Goal: Transaction & Acquisition: Purchase product/service

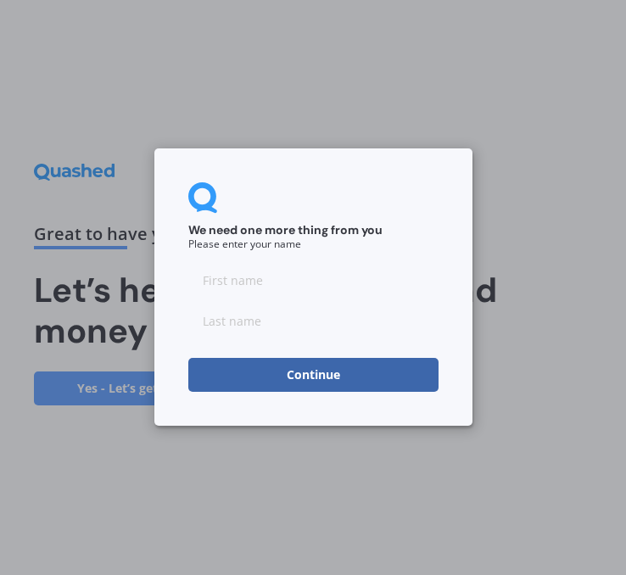
click at [309, 285] on input at bounding box center [313, 281] width 250 height 34
type input "[PERSON_NAME]"
click at [309, 377] on button "Continue" at bounding box center [313, 376] width 250 height 34
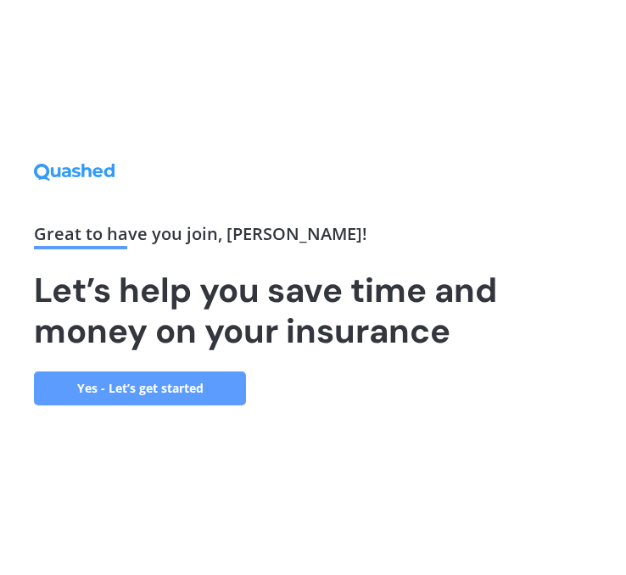
click at [181, 388] on link "Yes - Let’s get started" at bounding box center [140, 388] width 212 height 34
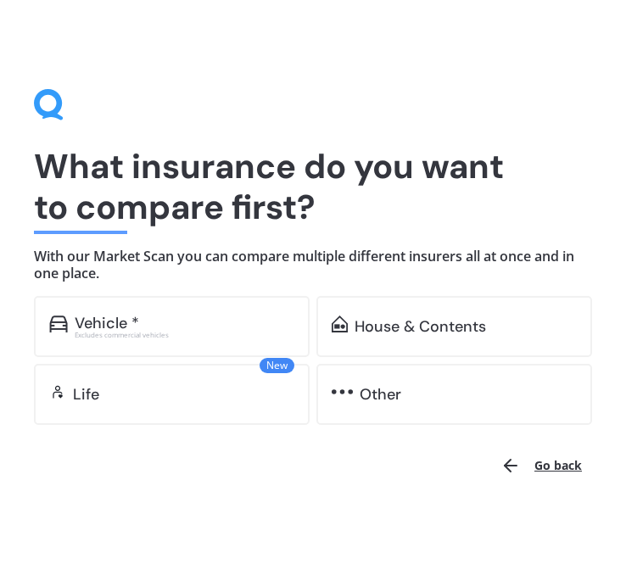
click at [163, 335] on div "Excludes commercial vehicles" at bounding box center [185, 334] width 220 height 7
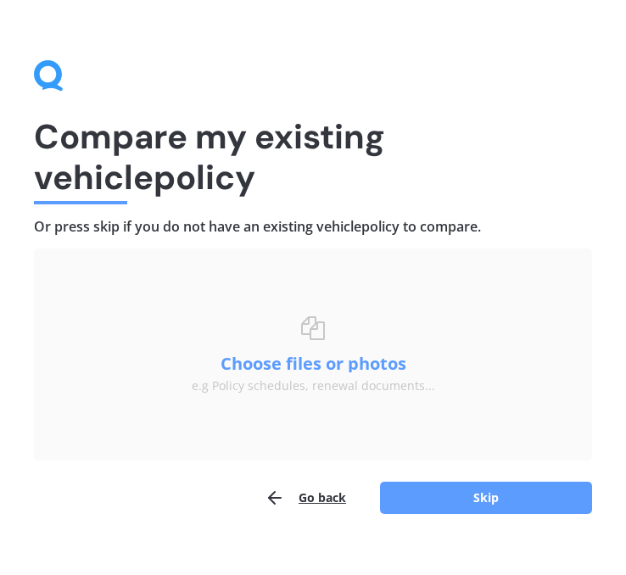
click at [260, 348] on div "Choose files or drag and drop your files here. Choose files or photos e.g Polic…" at bounding box center [313, 354] width 243 height 76
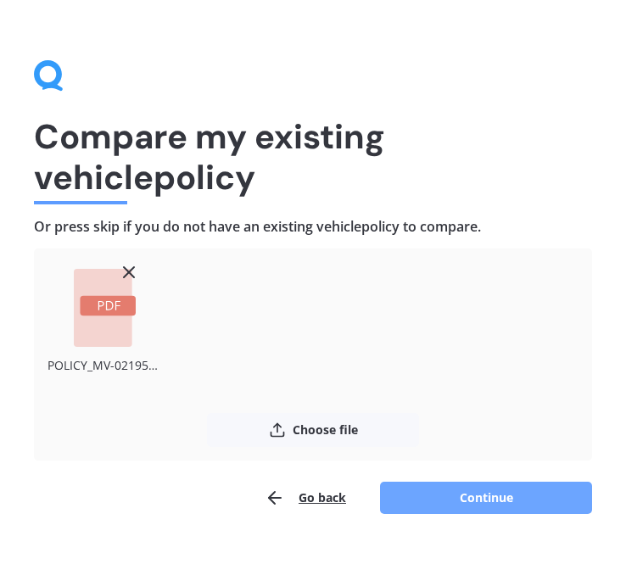
click at [502, 496] on button "Continue" at bounding box center [486, 497] width 212 height 32
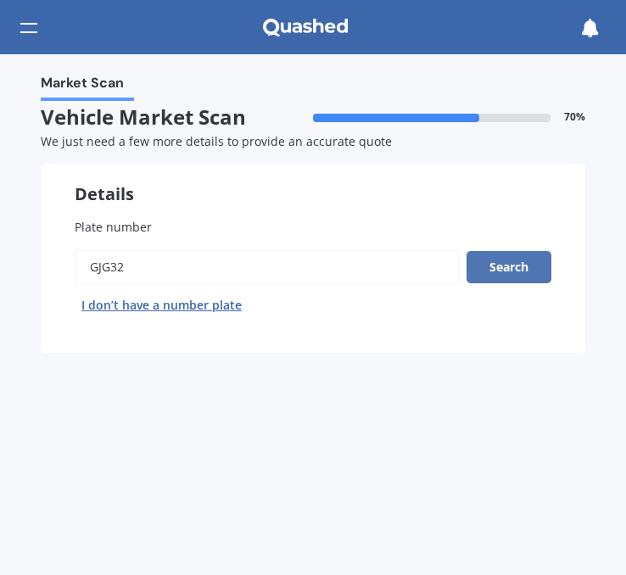
click at [524, 274] on button "Search" at bounding box center [508, 267] width 85 height 32
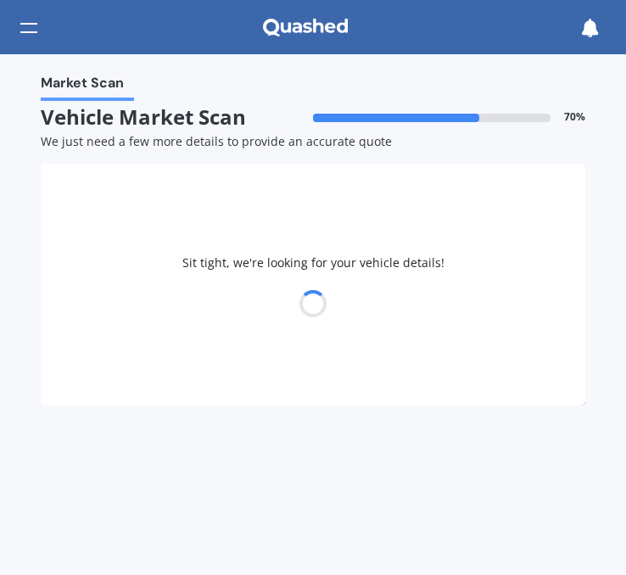
select select "HYUNDAI"
select select "[GEOGRAPHIC_DATA]"
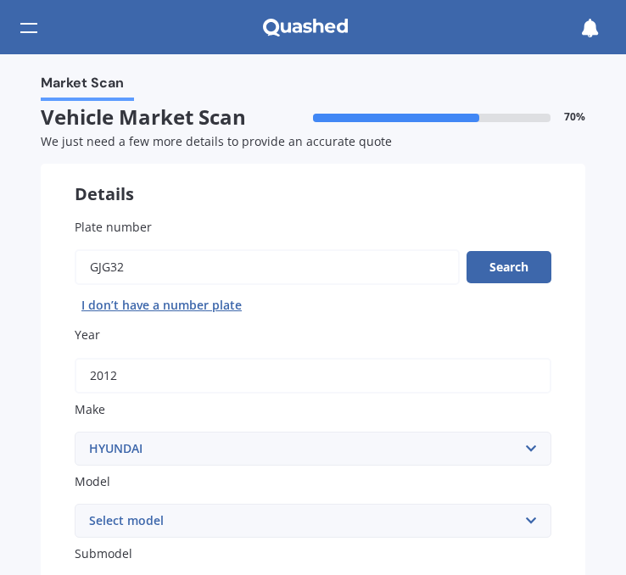
click at [561, 403] on div "Plate number Search I don’t have a number plate Year [DATE] Make Select make AC…" at bounding box center [313, 584] width 544 height 801
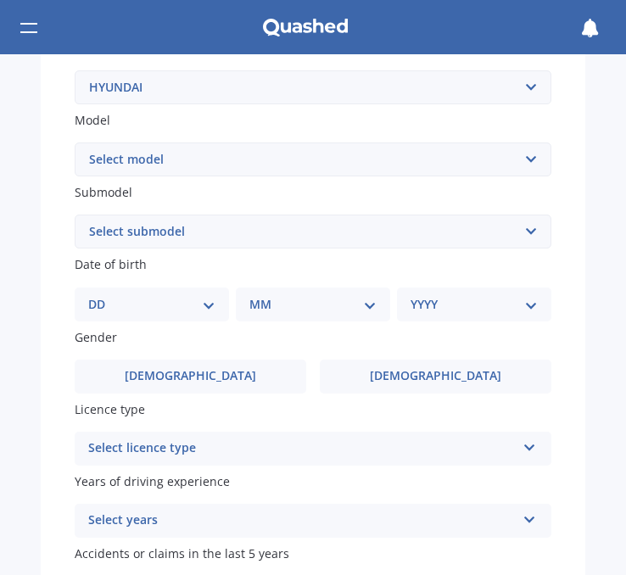
scroll to position [373, 0]
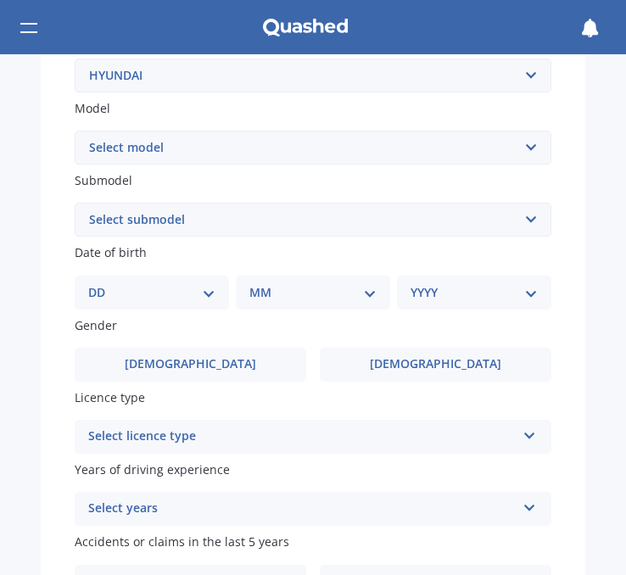
click at [450, 227] on select "Select submodel 2.2 4WD CRDi Elite Turbo Diesel A5 2.2 4WD CRDi Turbo Diesel A5…" at bounding box center [313, 220] width 476 height 34
click at [75, 205] on select "Select submodel 2.2 4WD CRDi Elite Turbo Diesel A5 2.2 4WD CRDi Turbo Diesel A5…" at bounding box center [313, 220] width 476 height 34
click at [419, 218] on select "Select submodel 2.2 4WD CRDi Elite Turbo Diesel A5 2.2 4WD CRDi Turbo Diesel A5…" at bounding box center [313, 220] width 476 height 34
select select "2.2 4WD TURBO DIESEL A6"
click at [75, 205] on select "Select submodel 2.2 4WD CRDi Elite Turbo Diesel A5 2.2 4WD CRDi Turbo Diesel A5…" at bounding box center [313, 220] width 476 height 34
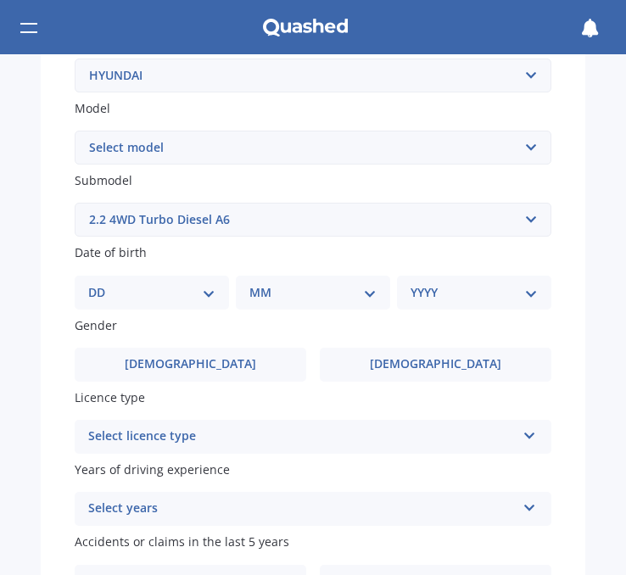
click at [211, 297] on select "DD 01 02 03 04 05 06 07 08 09 10 11 12 13 14 15 16 17 18 19 20 21 22 23 24 25 2…" at bounding box center [151, 292] width 127 height 19
select select "06"
click at [102, 286] on select "DD 01 02 03 04 05 06 07 08 09 10 11 12 13 14 15 16 17 18 19 20 21 22 23 24 25 2…" at bounding box center [151, 292] width 127 height 19
click at [269, 302] on select "MM 01 02 03 04 05 06 07 08 09 10 11 12" at bounding box center [316, 292] width 120 height 19
select select "08"
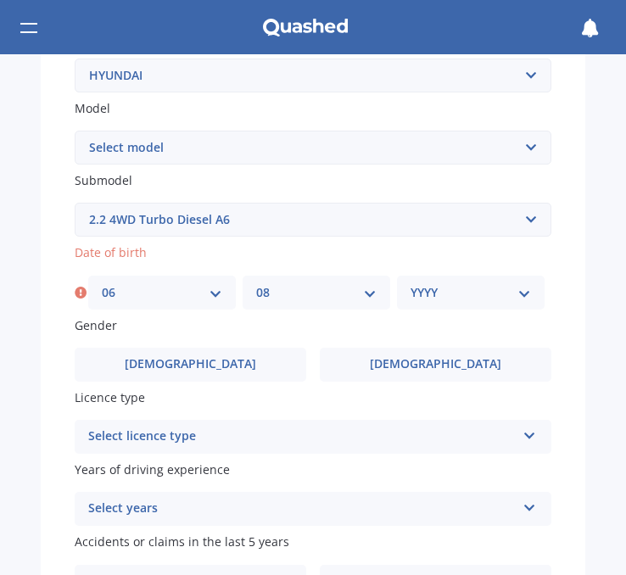
click at [256, 286] on select "MM 01 02 03 04 05 06 07 08 09 10 11 12" at bounding box center [316, 292] width 120 height 19
click at [454, 285] on select "YYYY 2025 2024 2023 2022 2021 2020 2019 2018 2017 2016 2015 2014 2013 2012 2011…" at bounding box center [470, 292] width 120 height 19
select select "1970"
click at [410, 286] on select "YYYY 2025 2024 2023 2022 2021 2020 2019 2018 2017 2016 2015 2014 2013 2012 2011…" at bounding box center [470, 292] width 120 height 19
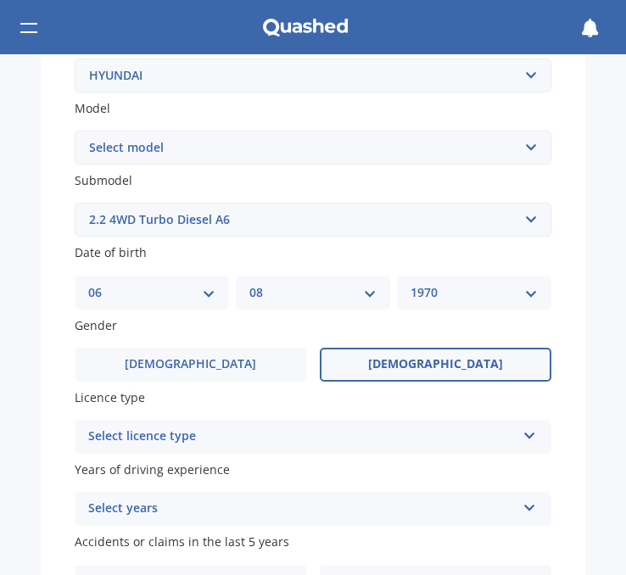
click at [384, 367] on label "[DEMOGRAPHIC_DATA]" at bounding box center [435, 365] width 231 height 34
click at [0, 0] on input "[DEMOGRAPHIC_DATA]" at bounding box center [0, 0] width 0 height 0
click at [298, 440] on div "Select licence type" at bounding box center [301, 436] width 427 height 20
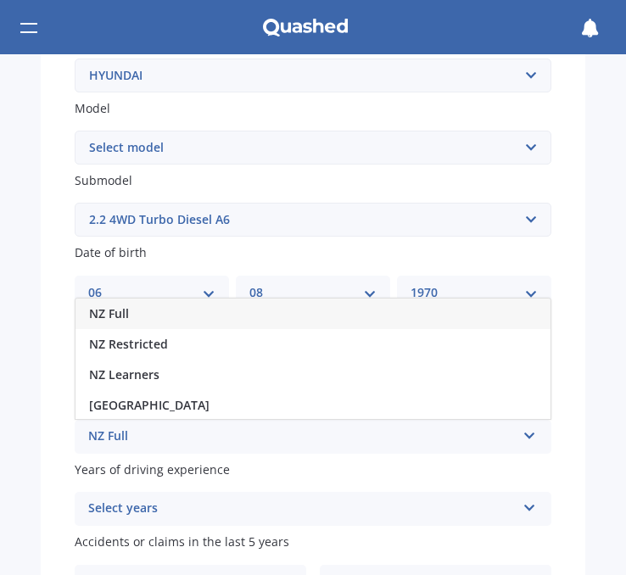
click at [270, 321] on div "NZ Full" at bounding box center [312, 313] width 475 height 31
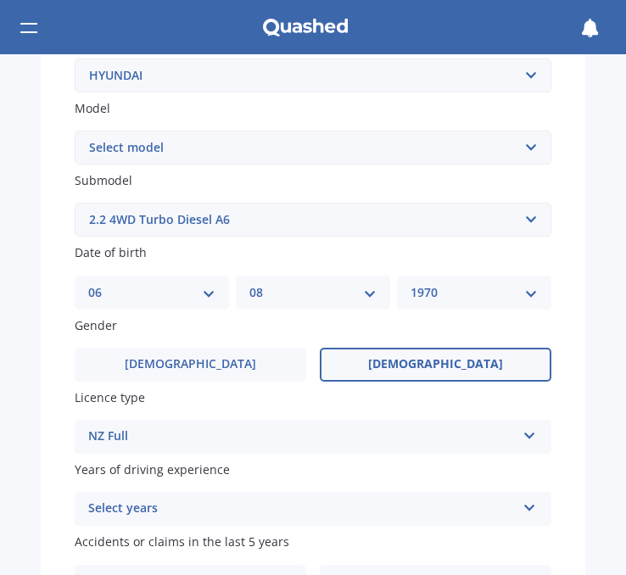
click at [221, 507] on div "Select years" at bounding box center [301, 508] width 427 height 20
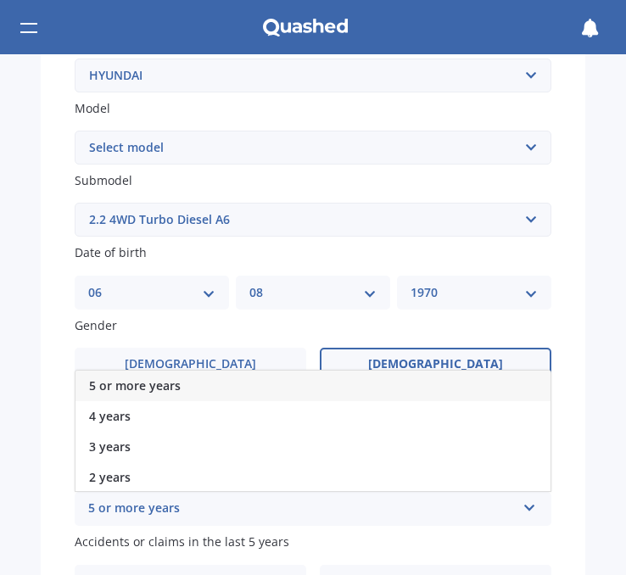
click at [221, 513] on div "5 or more years" at bounding box center [301, 508] width 427 height 20
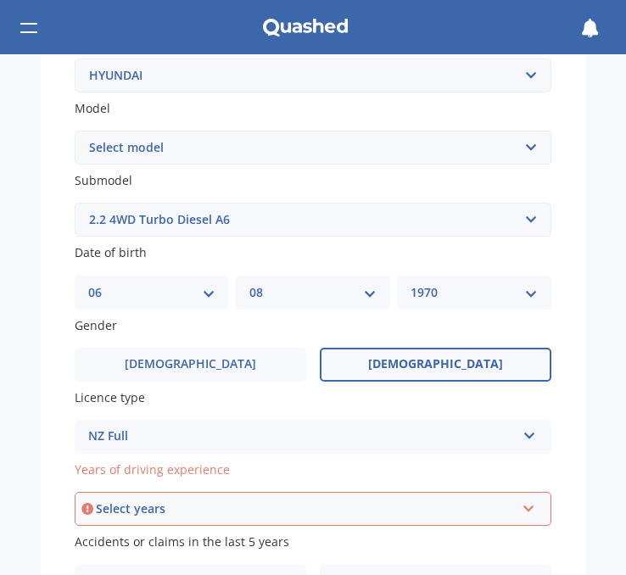
click at [222, 513] on div "Select years" at bounding box center [305, 508] width 419 height 19
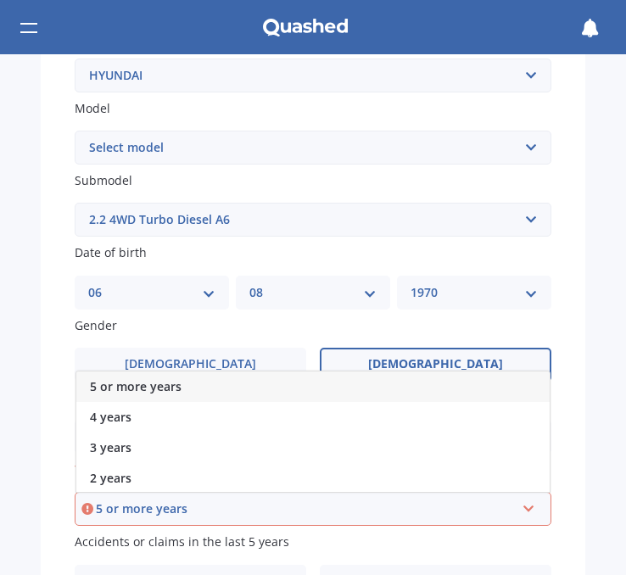
click at [217, 392] on div "5 or more years" at bounding box center [312, 386] width 473 height 31
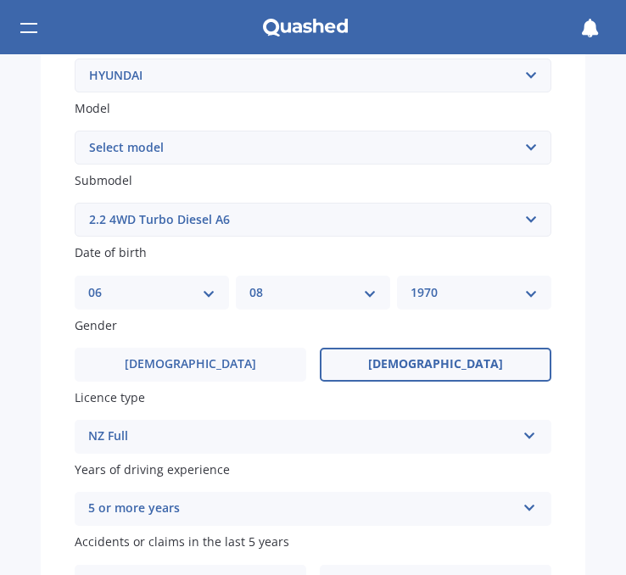
click at [262, 478] on label "Years of driving experience" at bounding box center [313, 469] width 476 height 18
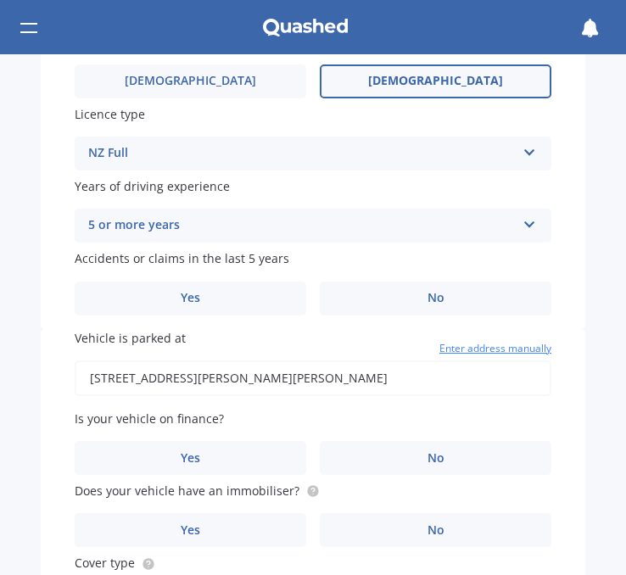
scroll to position [712, 0]
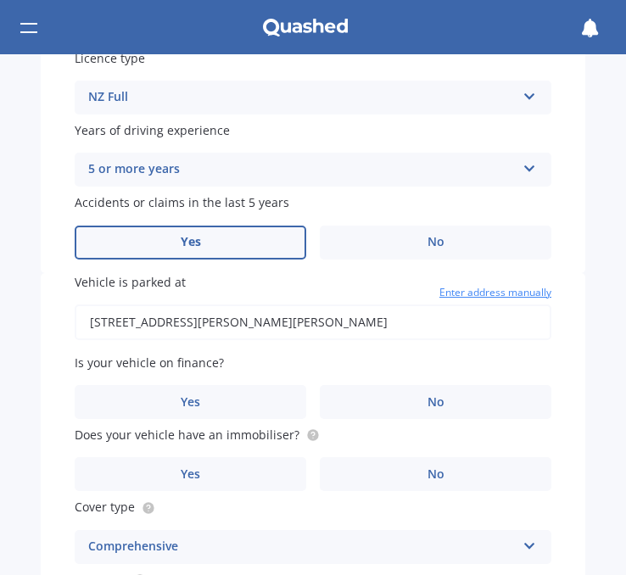
click at [242, 245] on label "Yes" at bounding box center [190, 242] width 231 height 34
click at [0, 0] on input "Yes" at bounding box center [0, 0] width 0 height 0
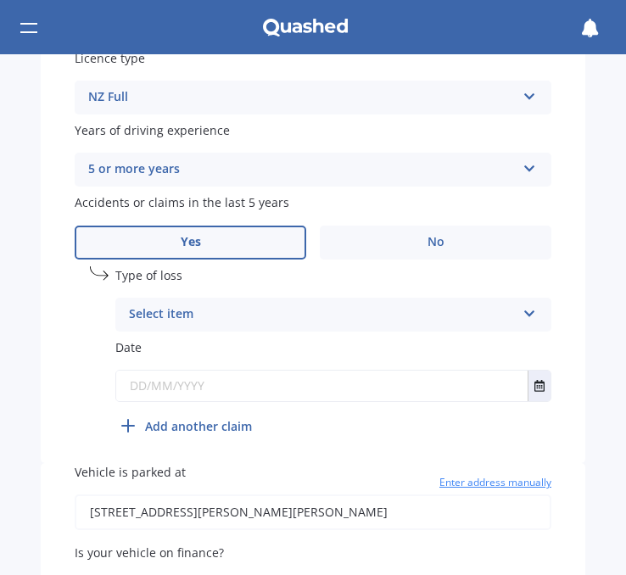
click at [253, 317] on div "Select item" at bounding box center [322, 314] width 387 height 20
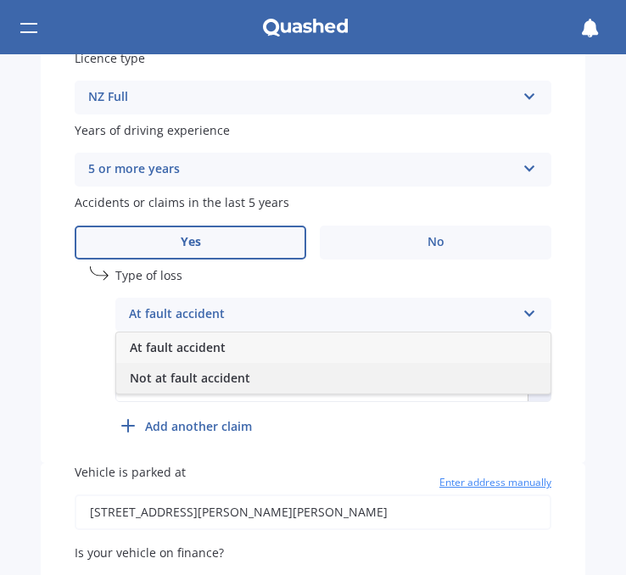
click at [246, 381] on span "Not at fault accident" at bounding box center [190, 378] width 120 height 16
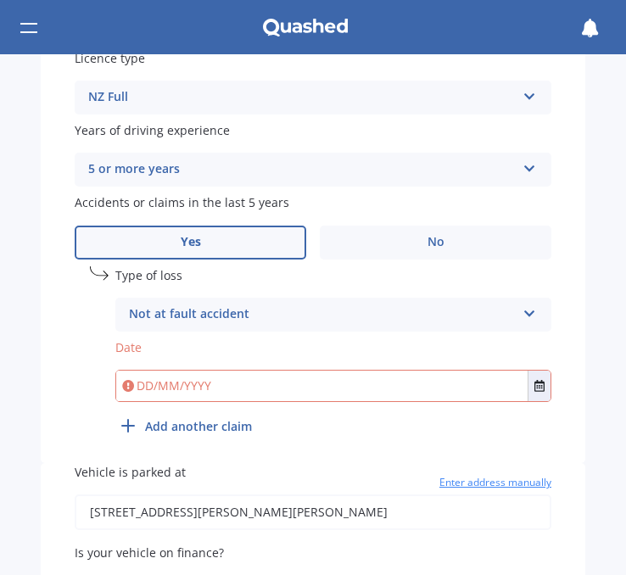
click at [240, 392] on input "date" at bounding box center [333, 386] width 436 height 32
type input "[DATE]"
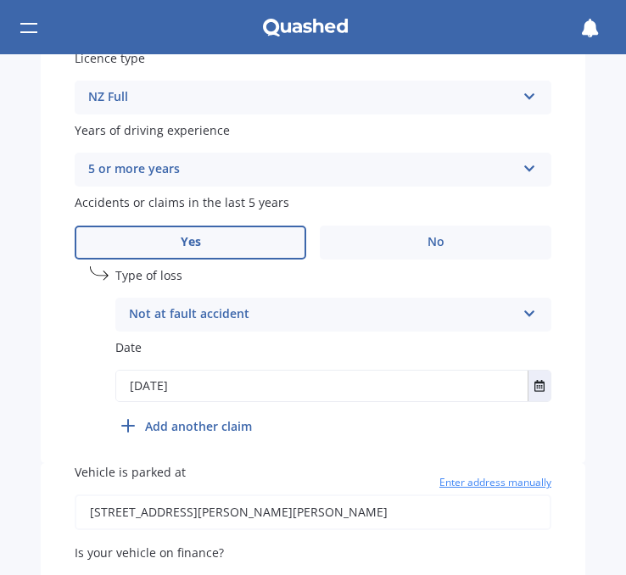
type input "[DATE]"
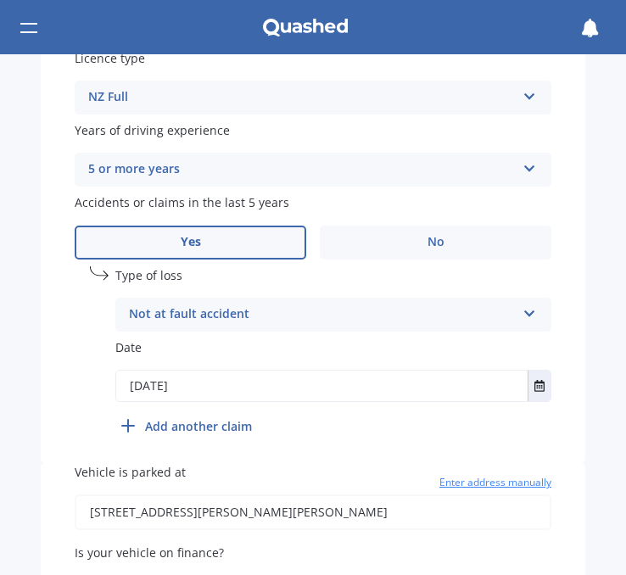
type input "[DATE]"
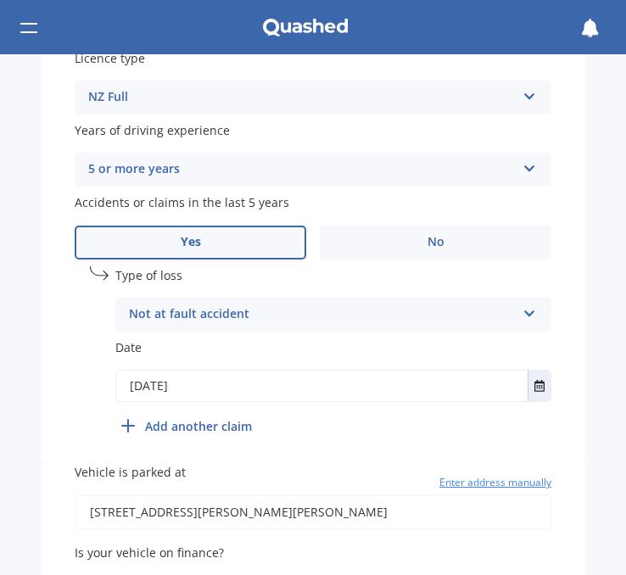
type input "[DATE]"
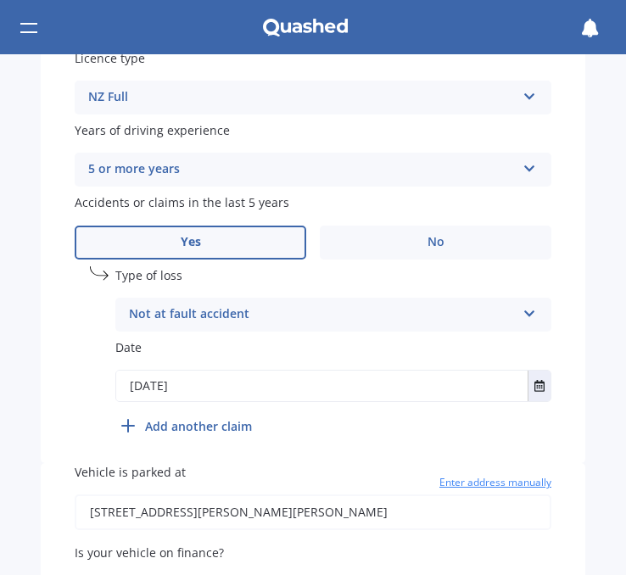
type input "[DATE]"
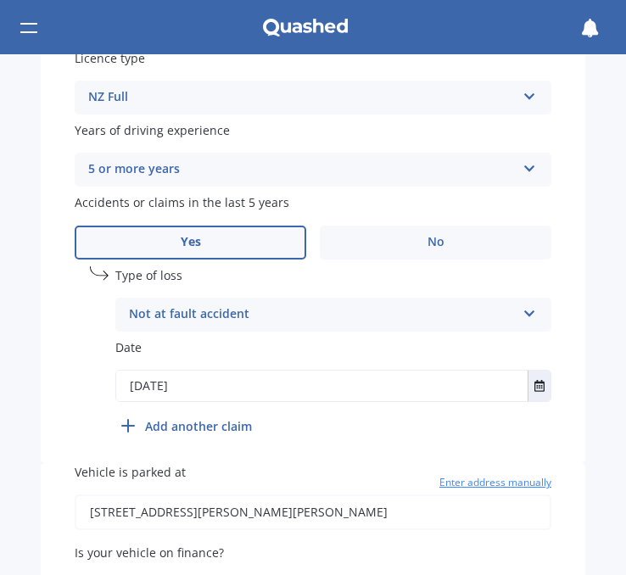
type input "[DATE]"
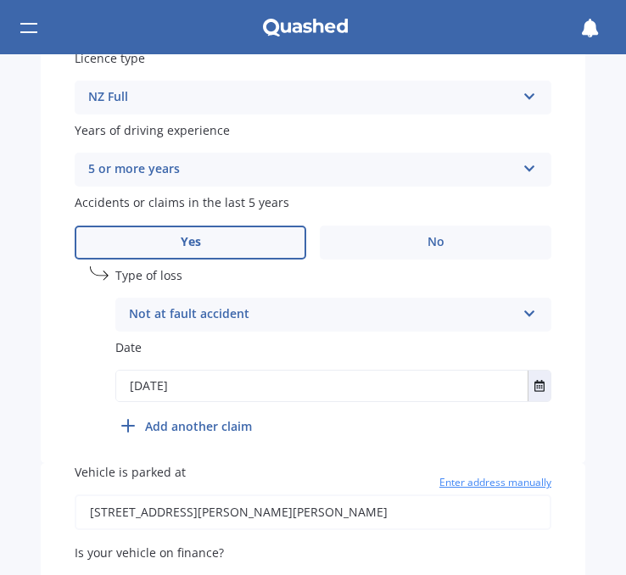
type input "[DATE]"
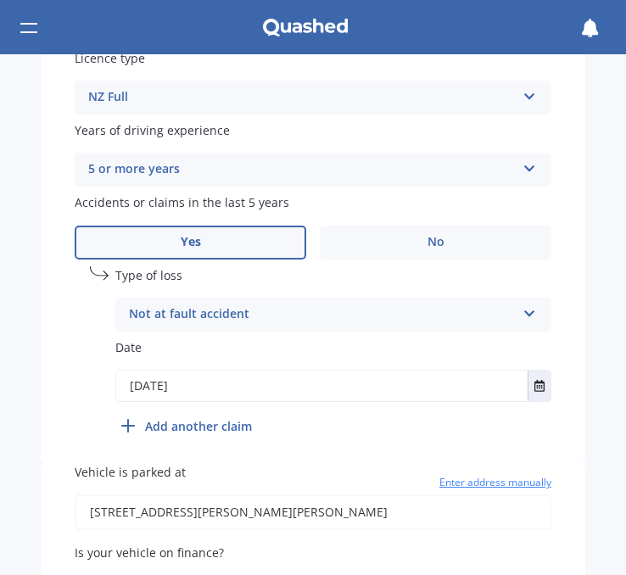
type input "[DATE]"
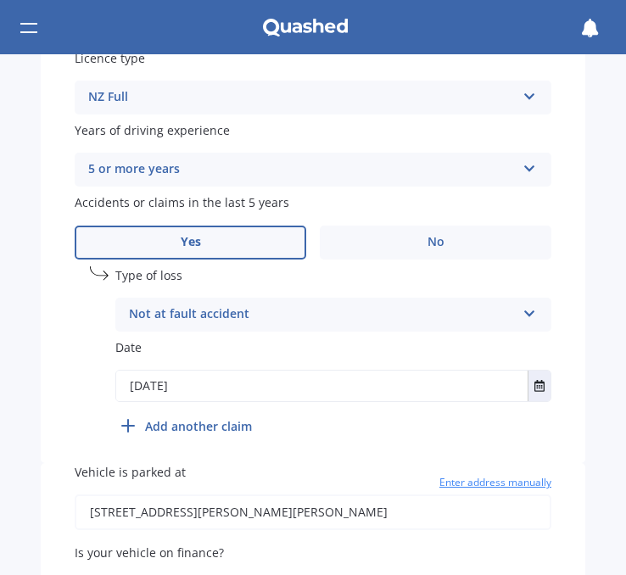
type input "[DATE]"
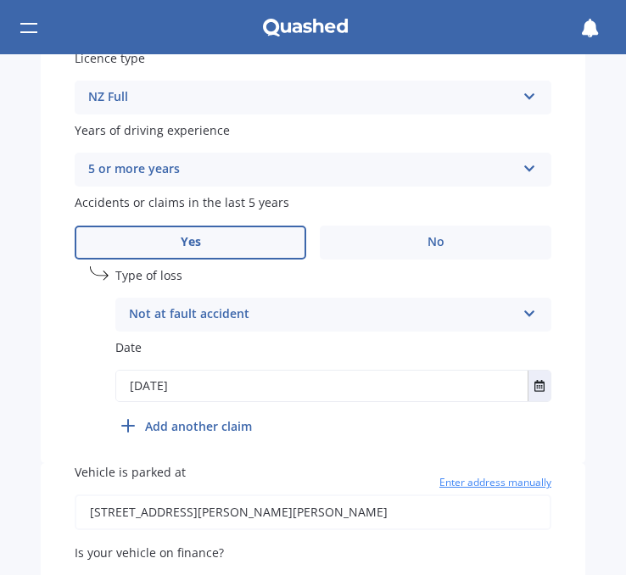
type input "[DATE]"
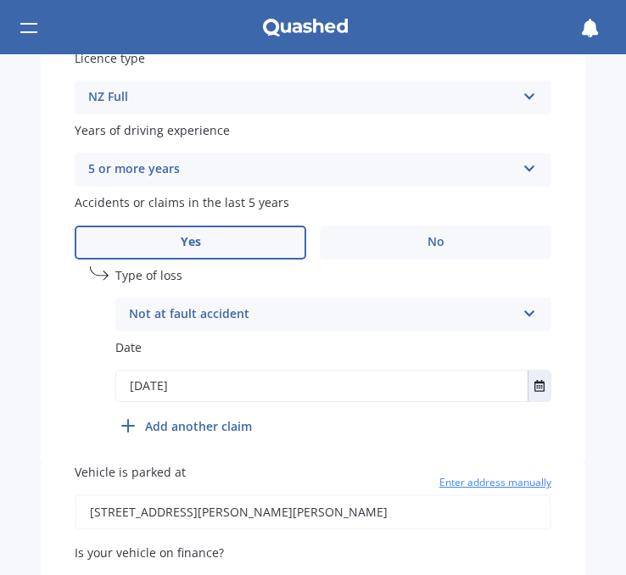
type input "[DATE]"
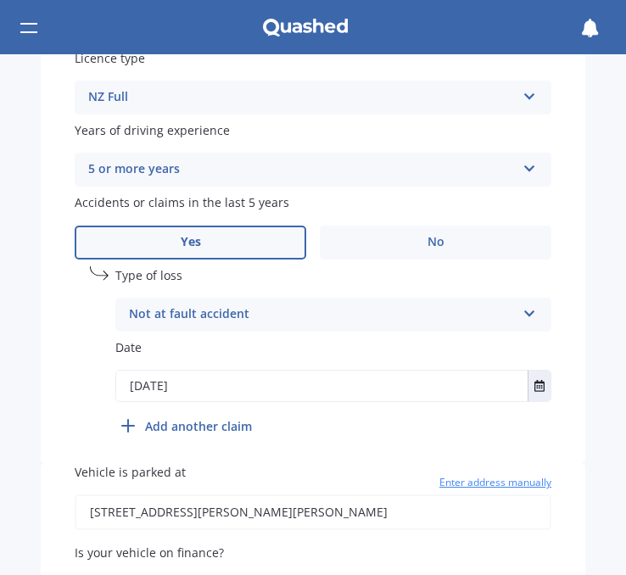
type input "[DATE]"
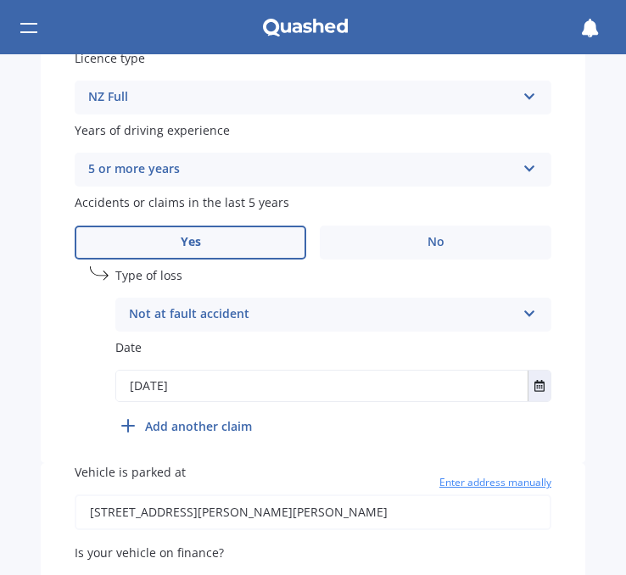
type input "[DATE]"
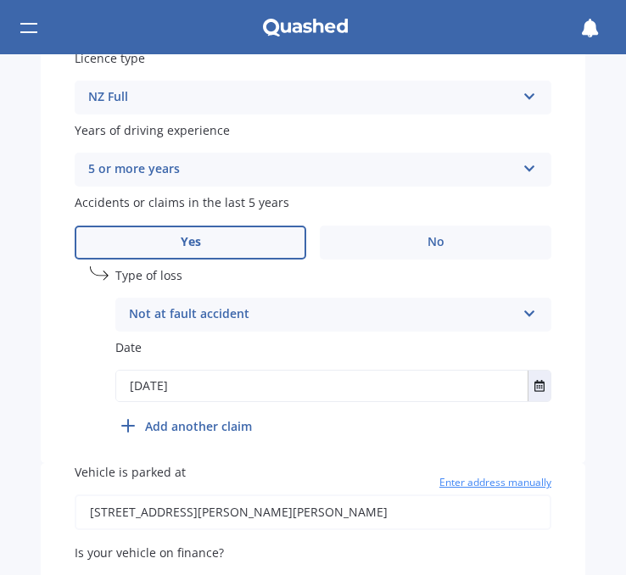
type input "[DATE]"
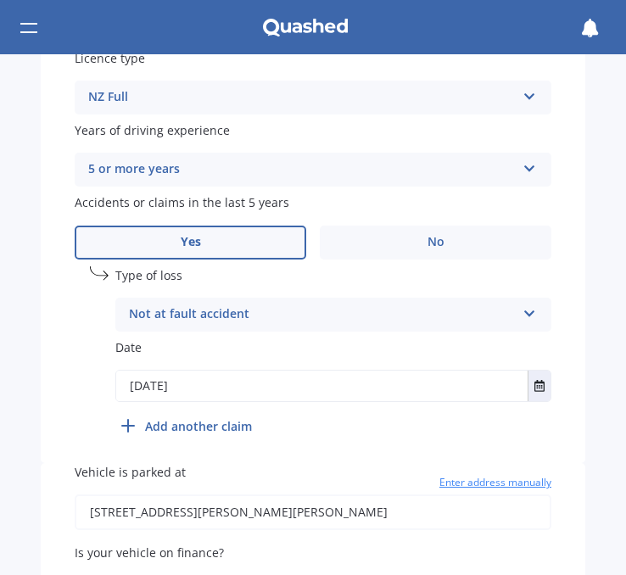
type input "[DATE]"
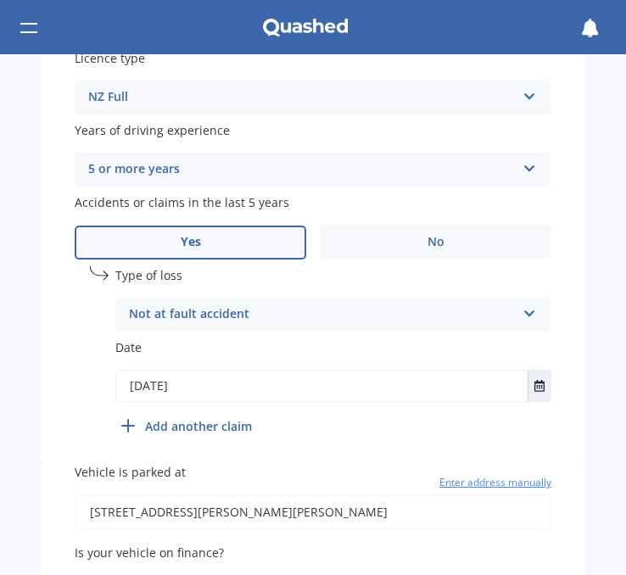
type input "[DATE]"
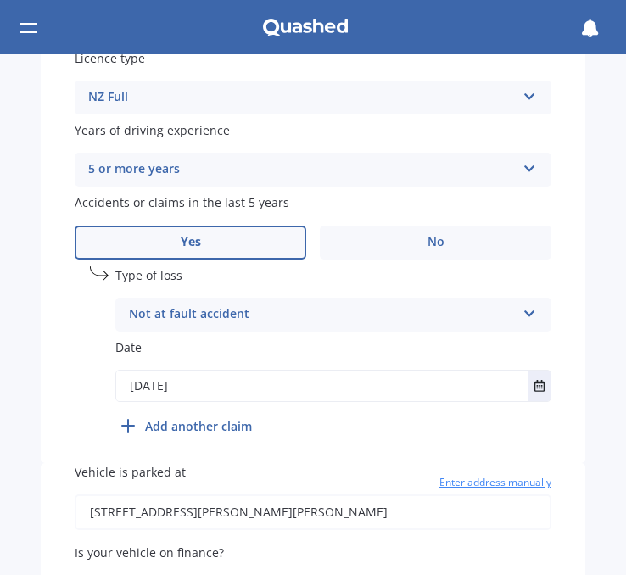
type input "[DATE]"
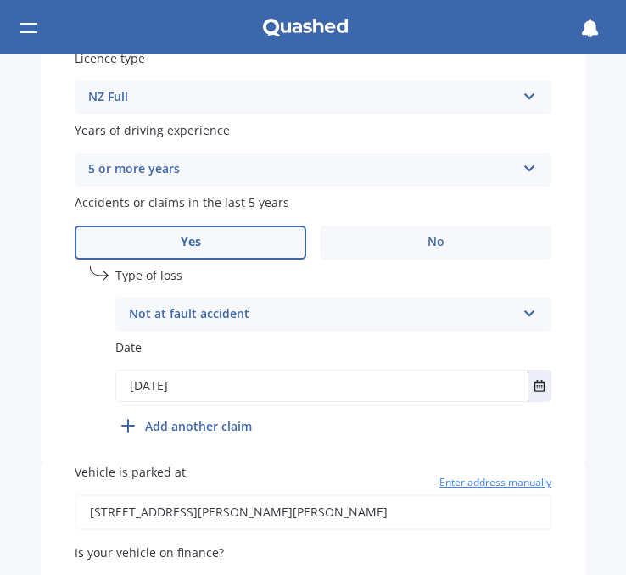
type input "[DATE]"
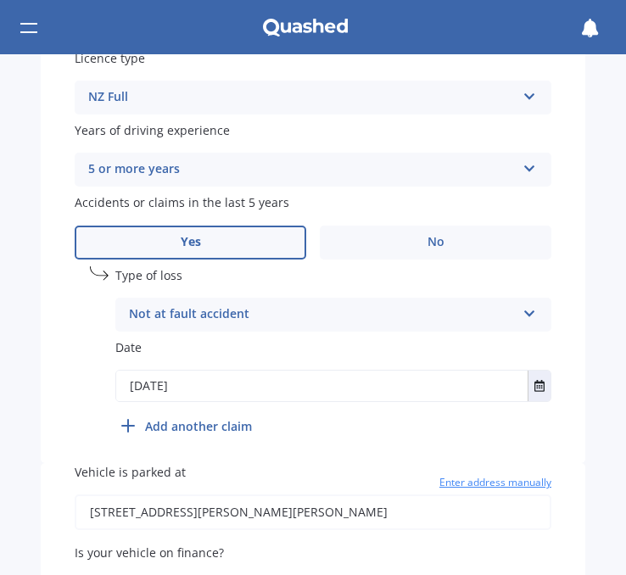
type input "[DATE]"
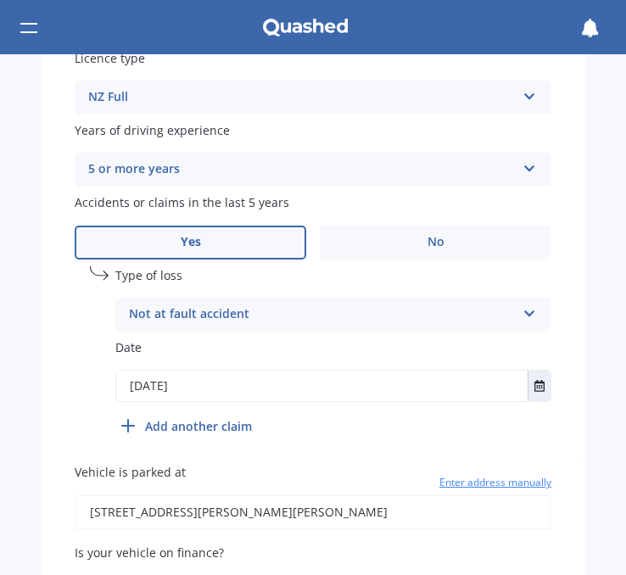
type input "[DATE]"
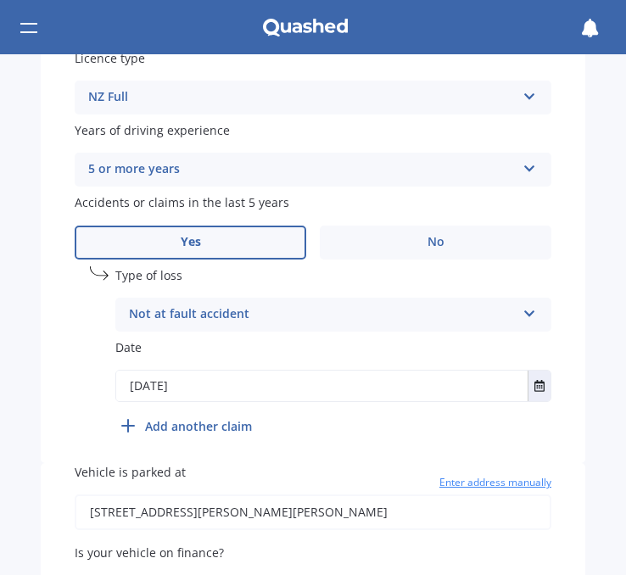
type input "[DATE]"
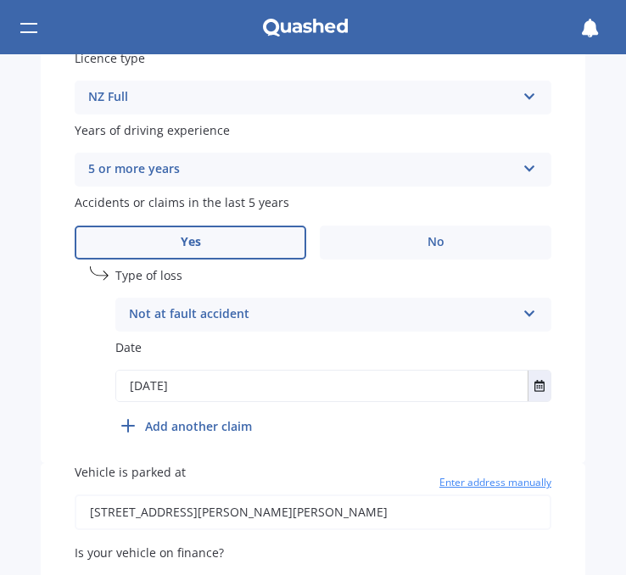
type input "[DATE]"
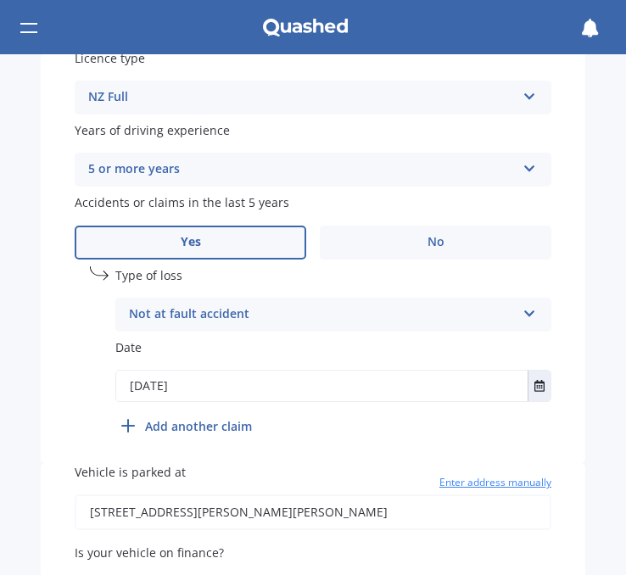
click at [202, 481] on label "Vehicle is parked at" at bounding box center [313, 472] width 476 height 18
click at [202, 494] on input "[STREET_ADDRESS][PERSON_NAME][PERSON_NAME]" at bounding box center [313, 512] width 476 height 36
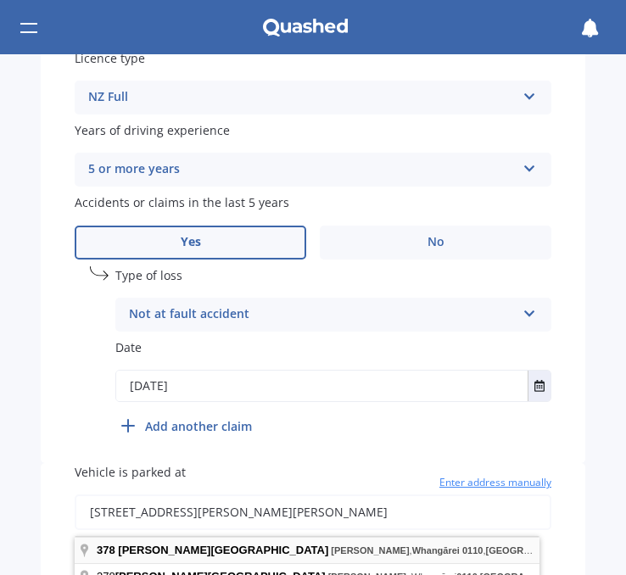
type input "[STREET_ADDRESS][PERSON_NAME][PERSON_NAME]"
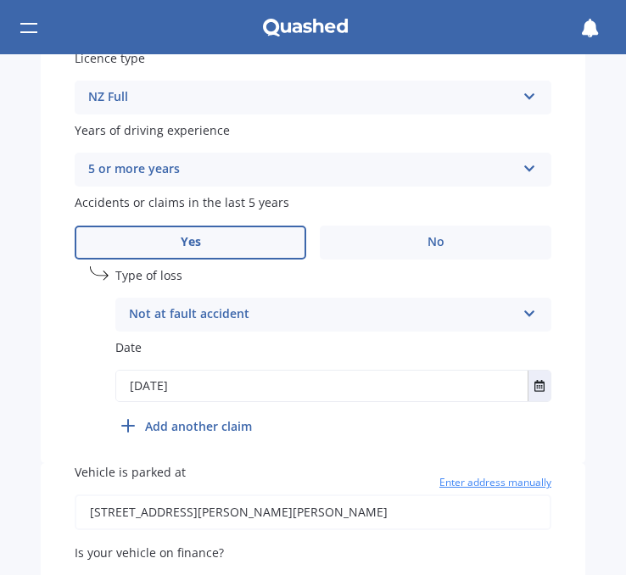
click at [228, 487] on div "Vehicle is parked at [STREET_ADDRESS][PERSON_NAME][PERSON_NAME] Enter address m…" at bounding box center [313, 496] width 476 height 67
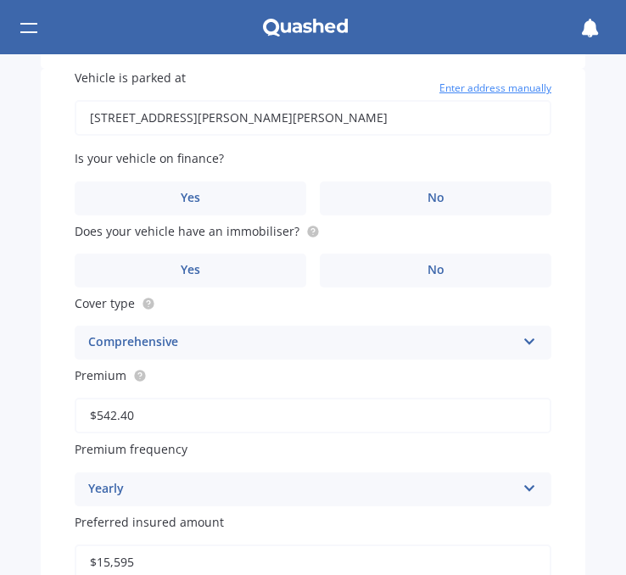
scroll to position [1119, 0]
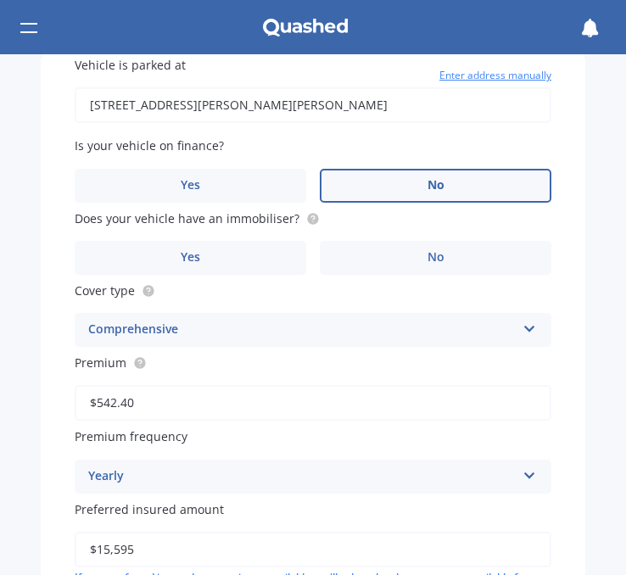
click at [427, 180] on label "No" at bounding box center [435, 186] width 231 height 34
click at [0, 0] on input "No" at bounding box center [0, 0] width 0 height 0
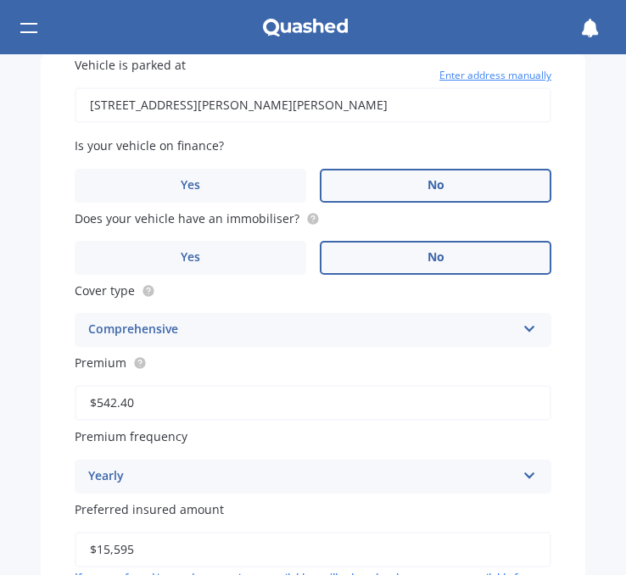
click at [432, 261] on span "No" at bounding box center [435, 257] width 17 height 14
click at [0, 0] on input "No" at bounding box center [0, 0] width 0 height 0
click at [353, 515] on label "Preferred insured amount" at bounding box center [313, 509] width 476 height 18
click at [353, 531] on input "$15,595" at bounding box center [313, 549] width 476 height 36
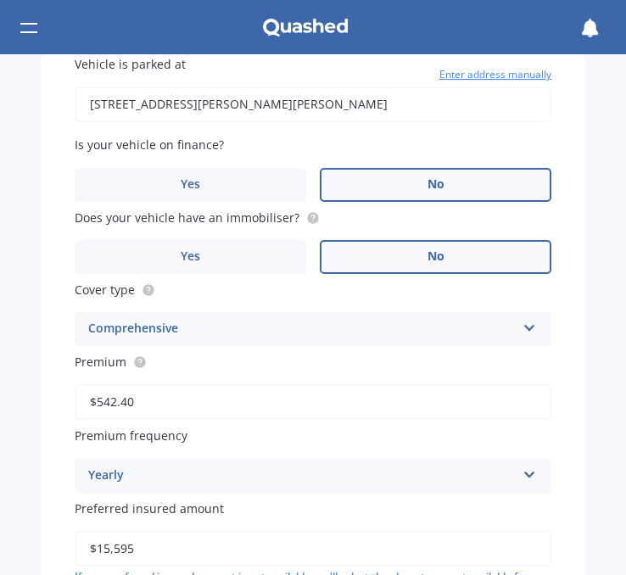
scroll to position [1344, 0]
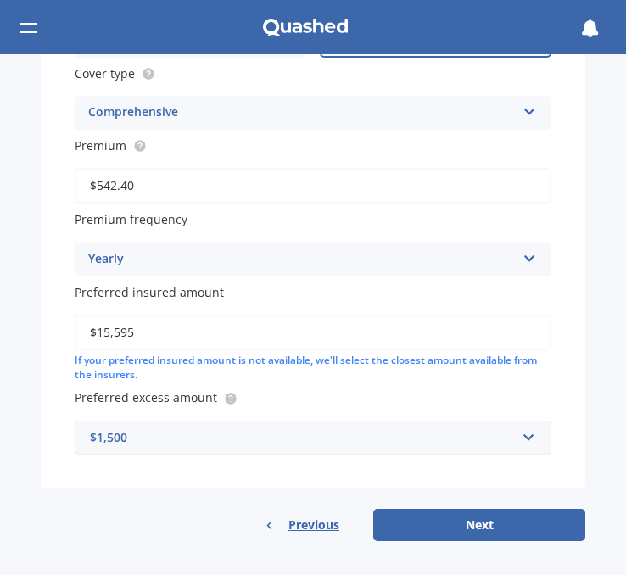
click at [467, 434] on div "$1,500" at bounding box center [302, 437] width 425 height 19
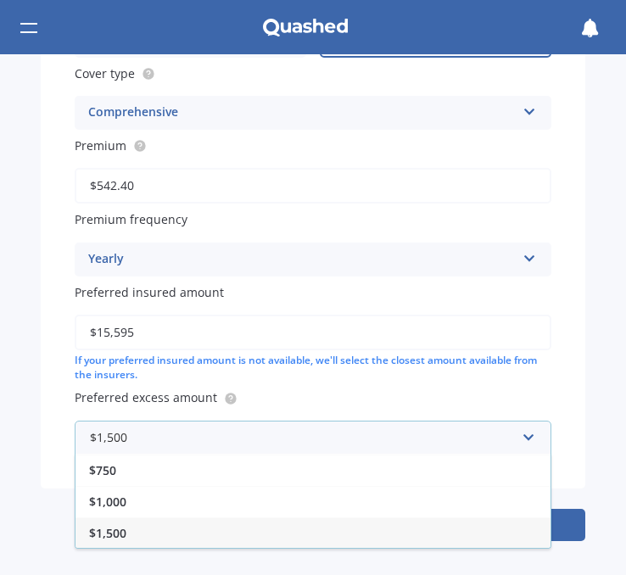
click at [452, 538] on div "$1,500" at bounding box center [312, 532] width 475 height 31
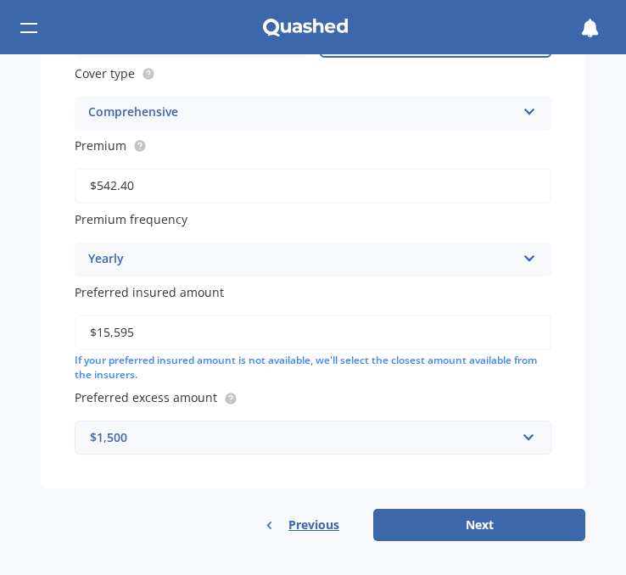
click at [165, 331] on input "$15,595" at bounding box center [313, 332] width 476 height 36
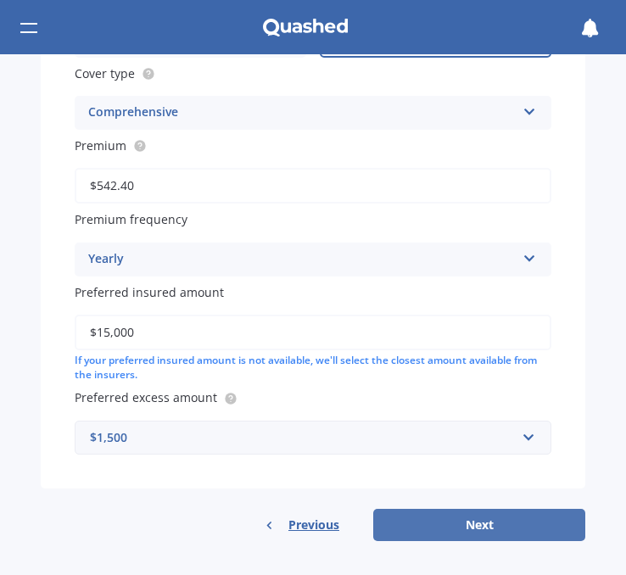
type input "$15,000"
click at [403, 514] on button "Next" at bounding box center [479, 525] width 212 height 32
select select "06"
select select "08"
select select "1970"
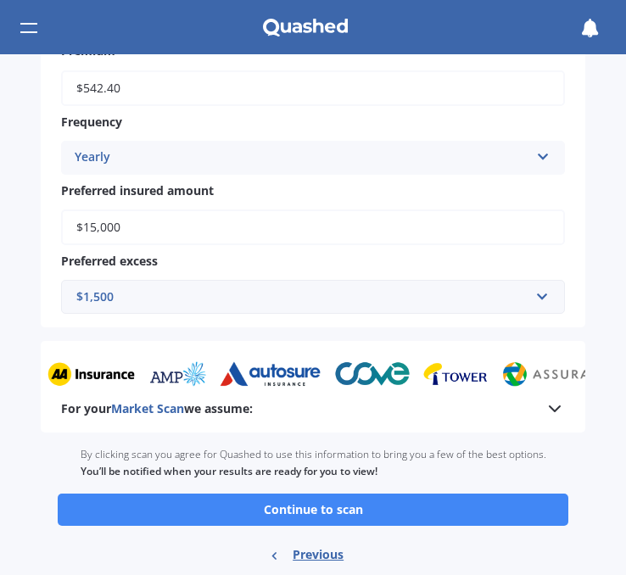
scroll to position [915, 0]
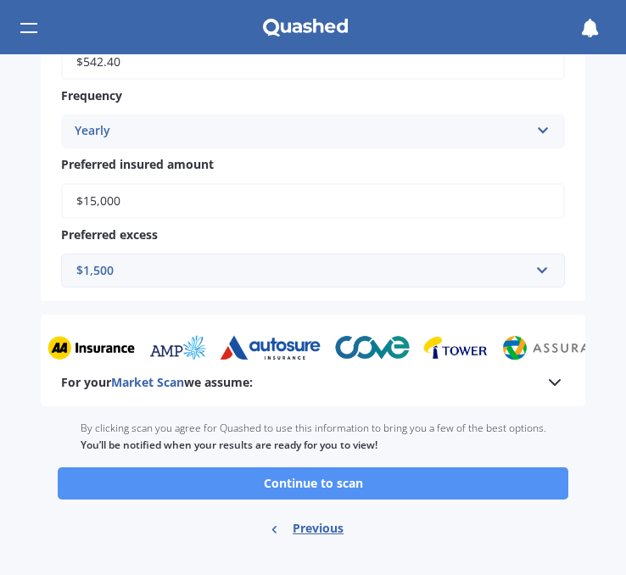
click at [339, 489] on button "Continue to scan" at bounding box center [313, 483] width 510 height 32
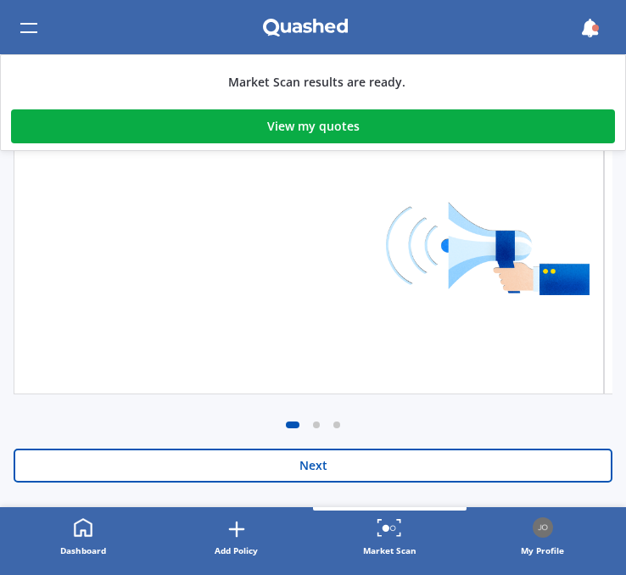
scroll to position [480, 0]
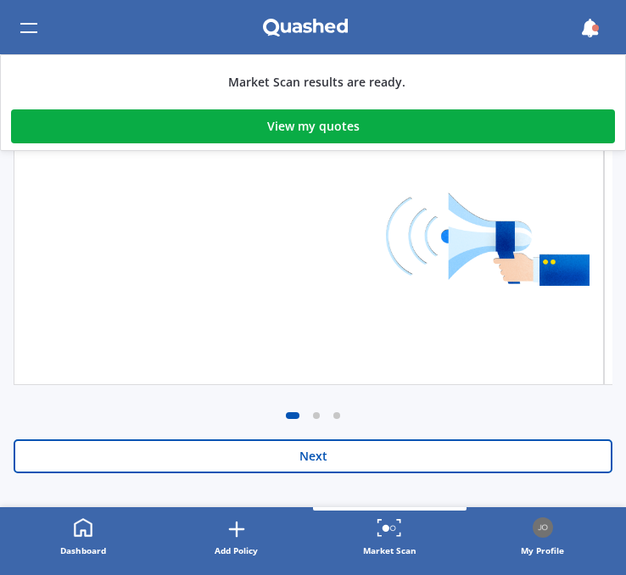
click at [321, 132] on div "View my quotes" at bounding box center [313, 126] width 92 height 34
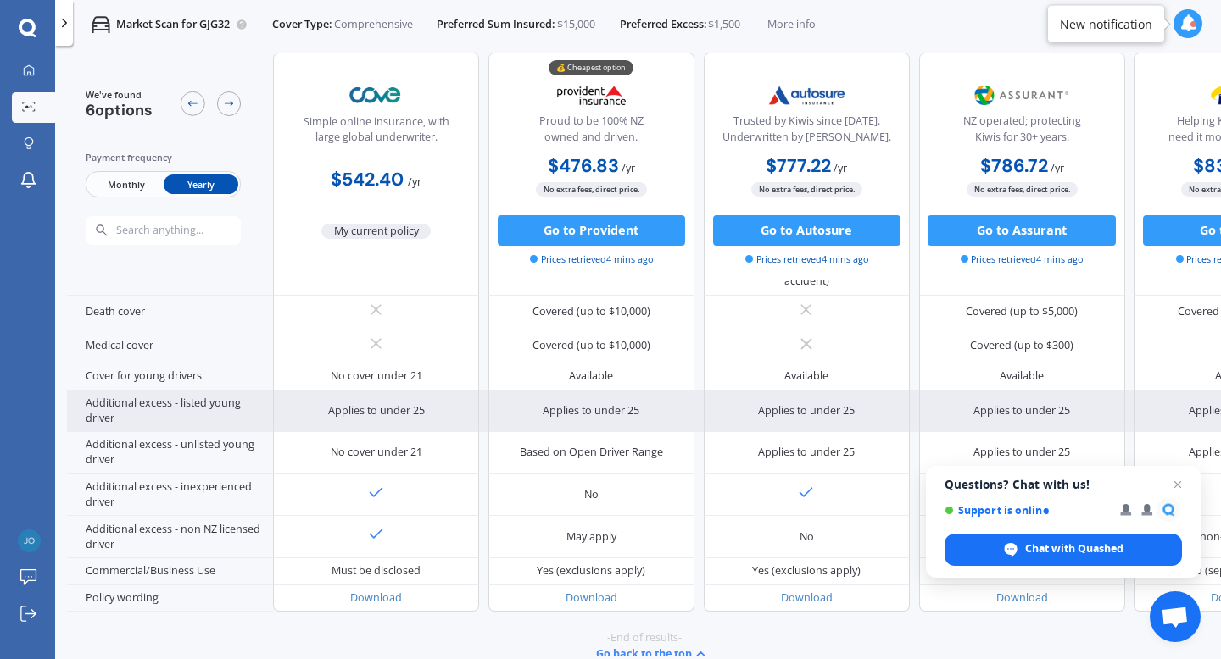
scroll to position [772, 0]
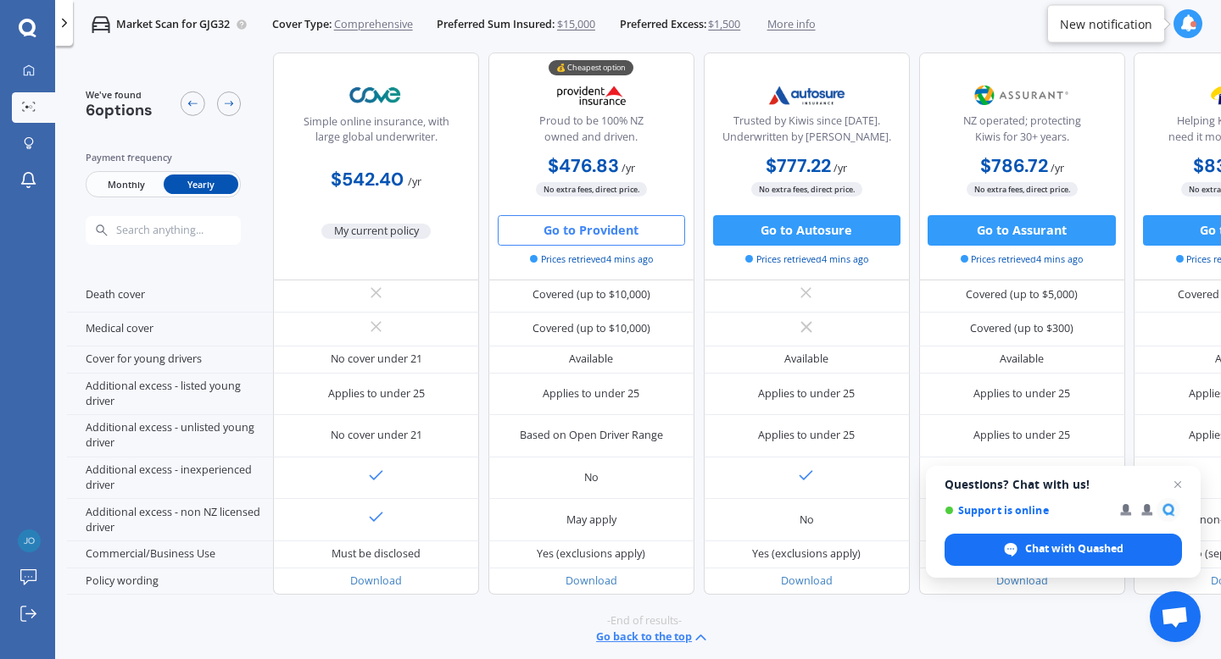
click at [572, 234] on button "Go to Provident" at bounding box center [591, 230] width 187 height 31
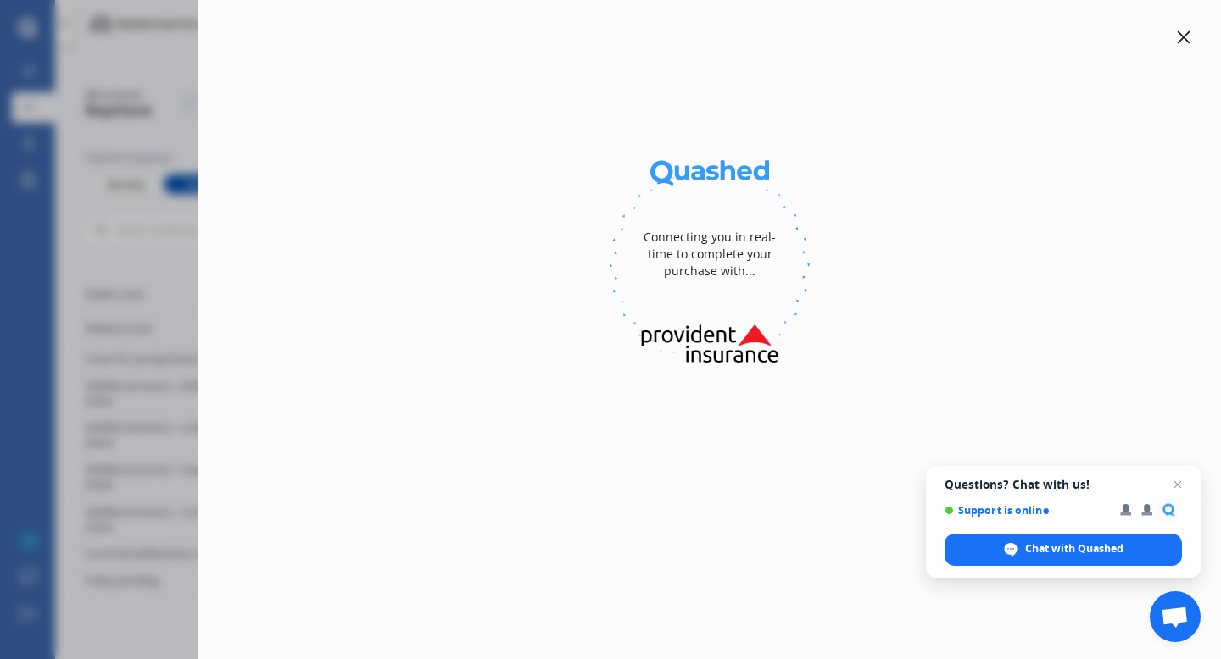
select select "full"
select select "[STREET_ADDRESS][PERSON_NAME][PERSON_NAME]"
select select "HYUNDAI"
select select "[GEOGRAPHIC_DATA]"
select select "NO"
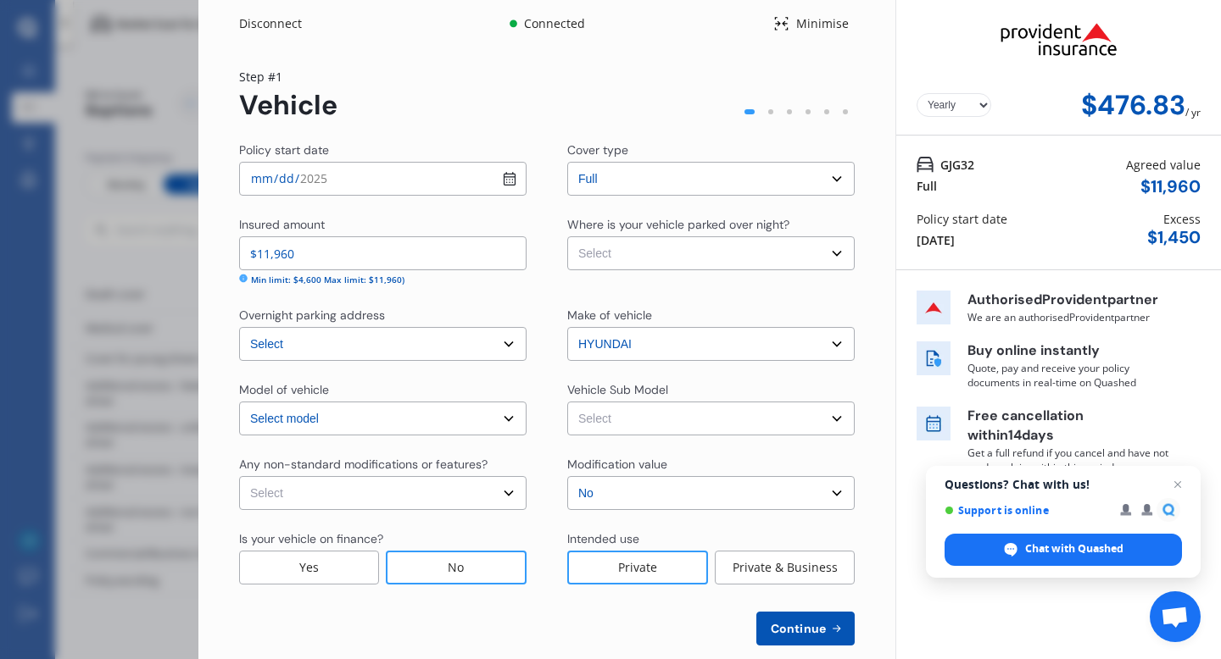
click at [575, 255] on select "Select Garage (fully enclosed) Off Street Parking Other" at bounding box center [710, 253] width 287 height 34
select select "OFF-STREET"
click at [567, 236] on select "Select Garage (fully enclosed) Off Street Parking Other" at bounding box center [710, 253] width 287 height 34
click at [610, 417] on select "Select Santa Fe CRDi Elite Wagon 7st 5dr Spts Auto 6sp 4x4 2.2DT" at bounding box center [710, 419] width 287 height 34
click at [511, 493] on select "Select None [MEDICAL_DATA] System(NOS) Roll Cage Full Racing Harness" at bounding box center [382, 493] width 287 height 34
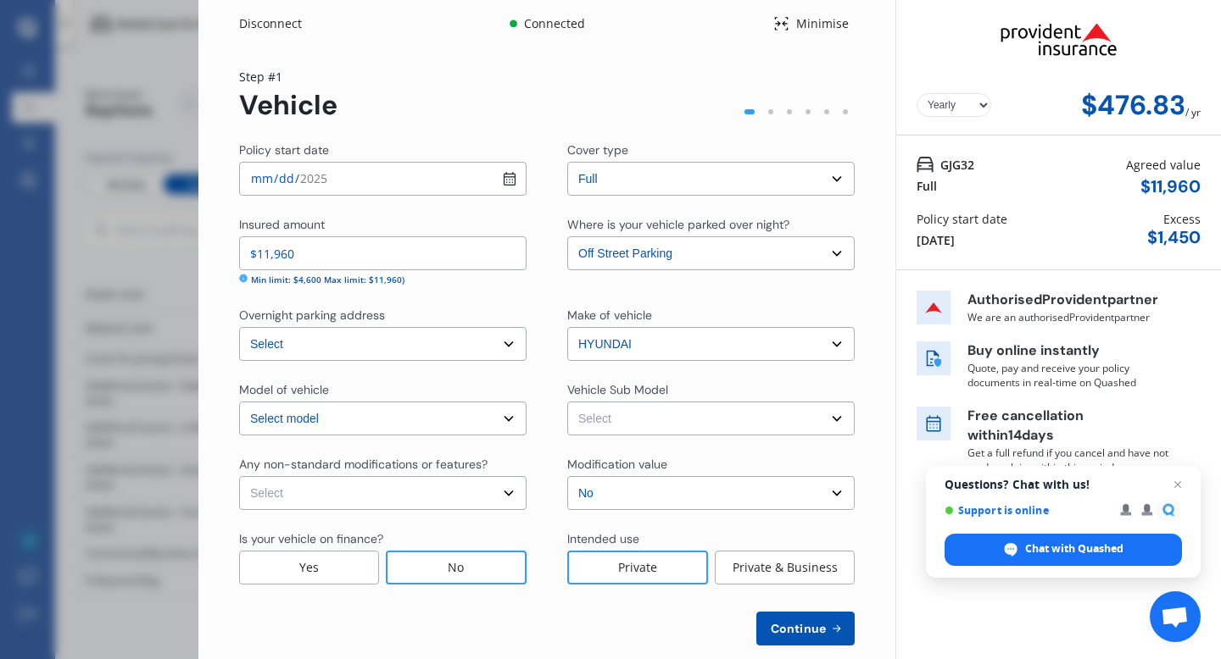
select select "none"
click at [239, 476] on select "Select None [MEDICAL_DATA] System(NOS) Roll Cage Full Racing Harness" at bounding box center [382, 493] width 287 height 34
click at [542, 562] on div "Is your vehicle on finance? Yes No Intended use Private Private & Business" at bounding box center [546, 558] width 615 height 54
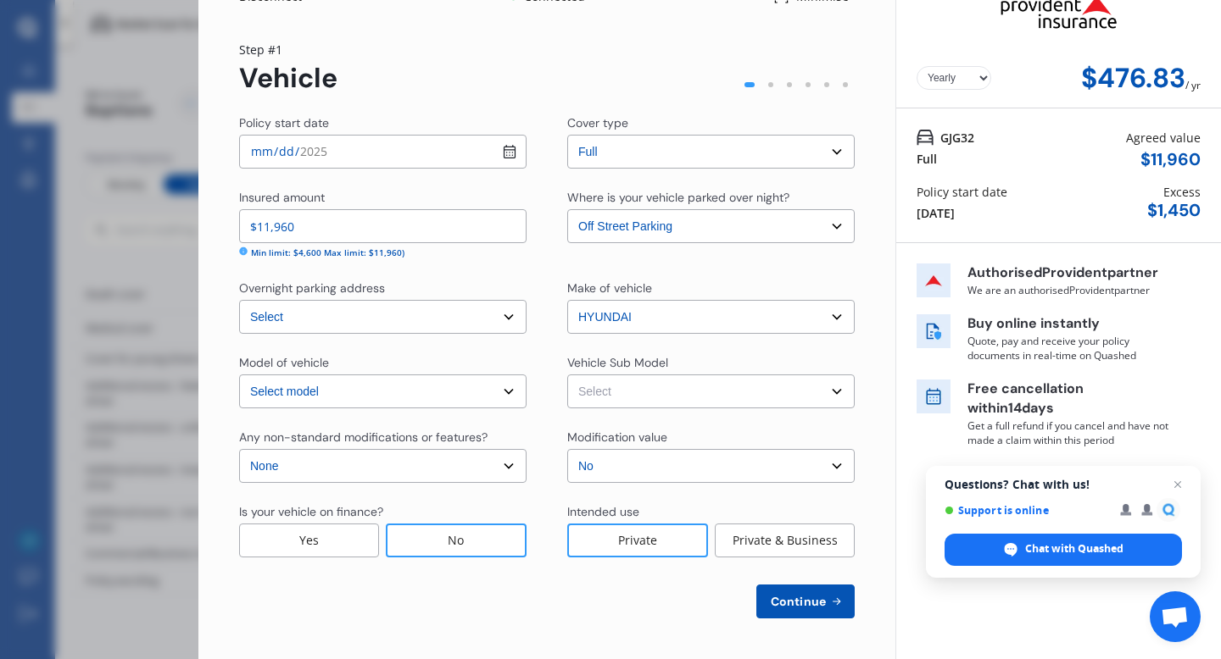
click at [625, 574] on span "Continue" at bounding box center [798, 602] width 62 height 14
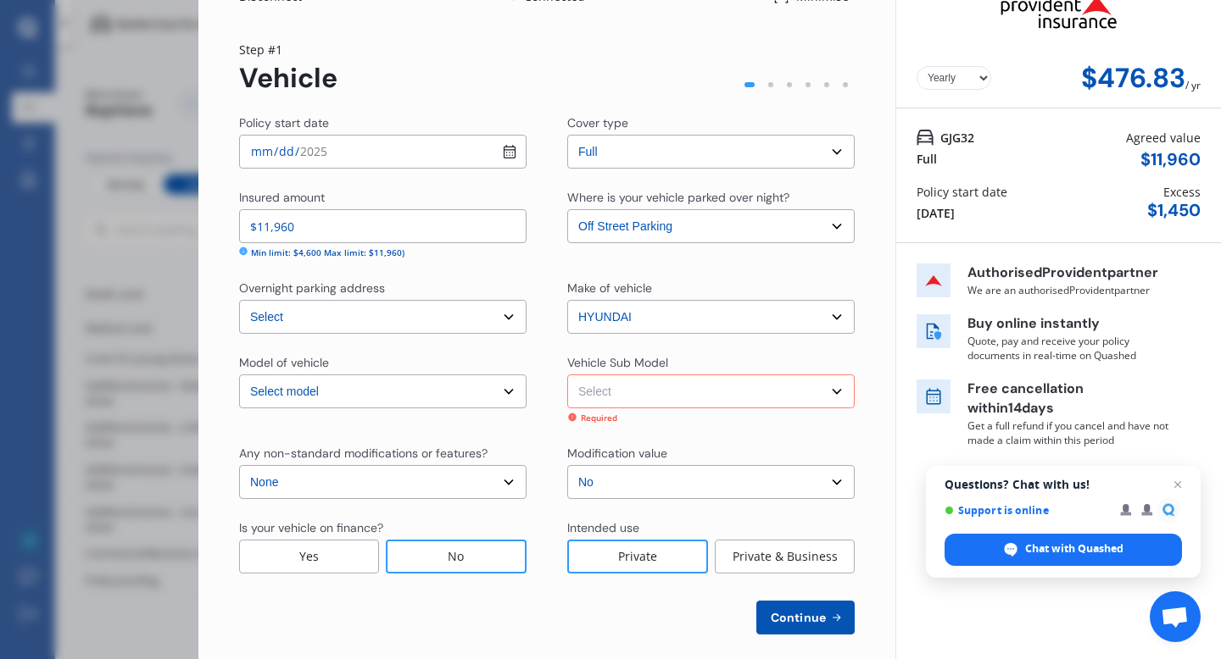
click at [625, 398] on select "Select Santa Fe CRDi Elite Wagon 7st 5dr Spts Auto 6sp 4x4 2.2DT" at bounding box center [710, 392] width 287 height 34
select select "NZVHYUN2012AEBY"
click at [567, 375] on select "Select Santa Fe CRDi Elite Wagon 7st 5dr Spts Auto 6sp 4x4 2.2DT" at bounding box center [710, 392] width 287 height 34
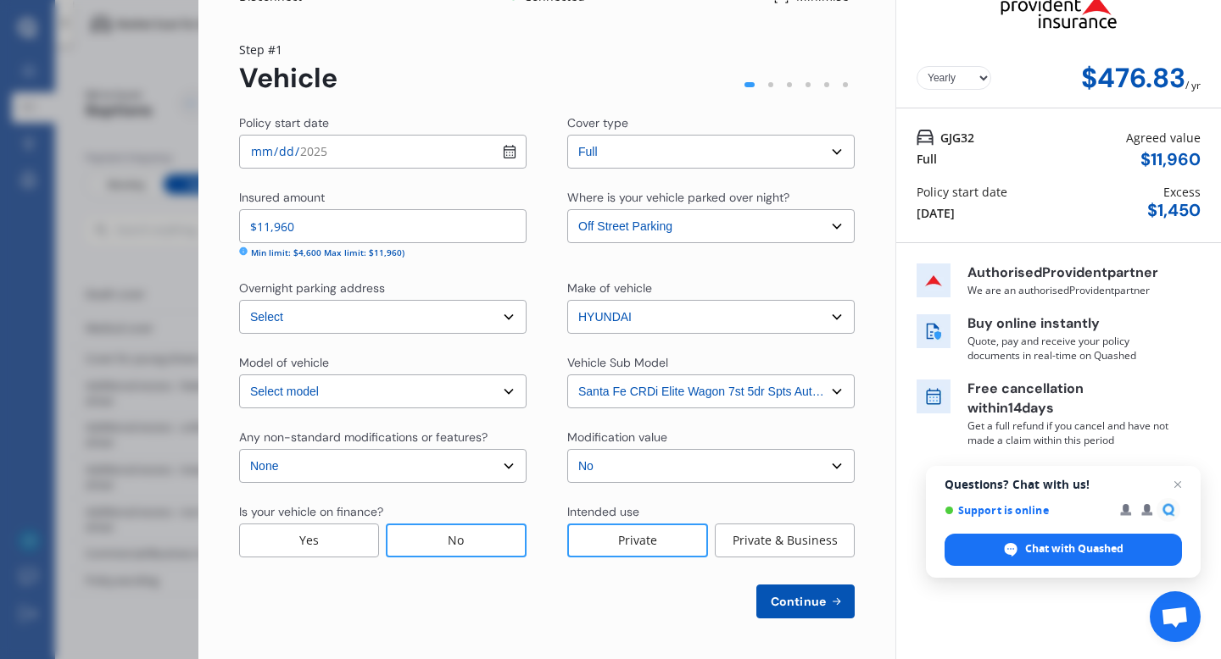
click at [625, 574] on span "Continue" at bounding box center [798, 602] width 62 height 14
select select "06"
select select "08"
select select "1970"
select select "NZ_FULL"
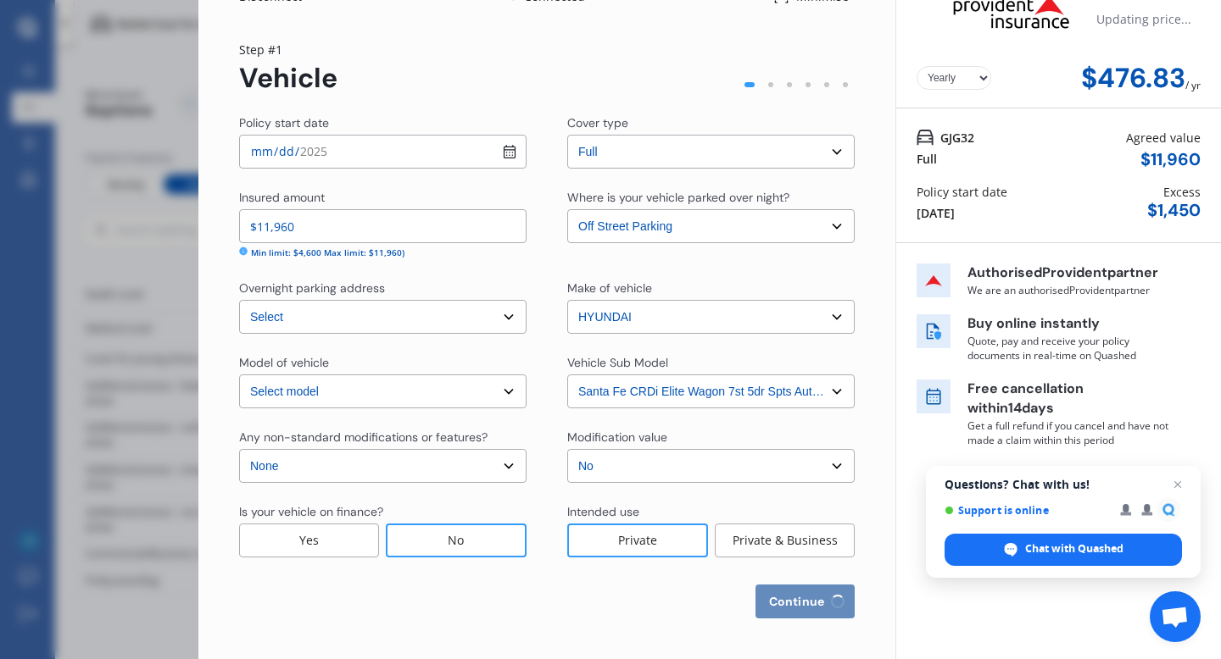
select select "0"
select select "25"
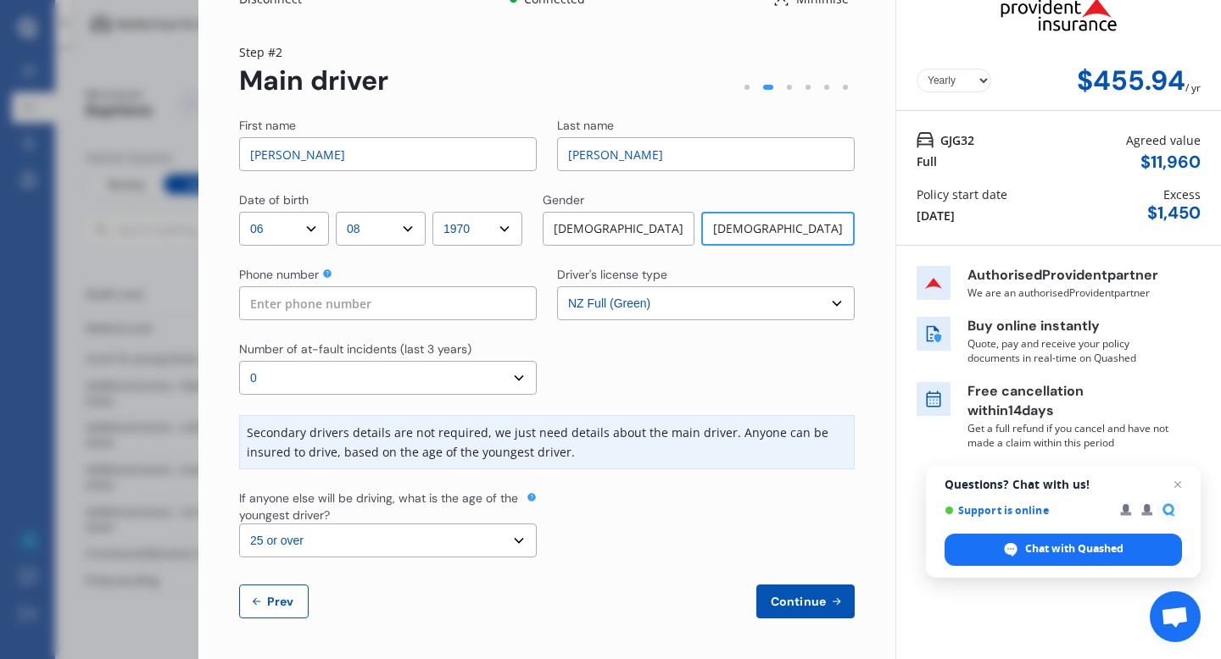
scroll to position [0, 0]
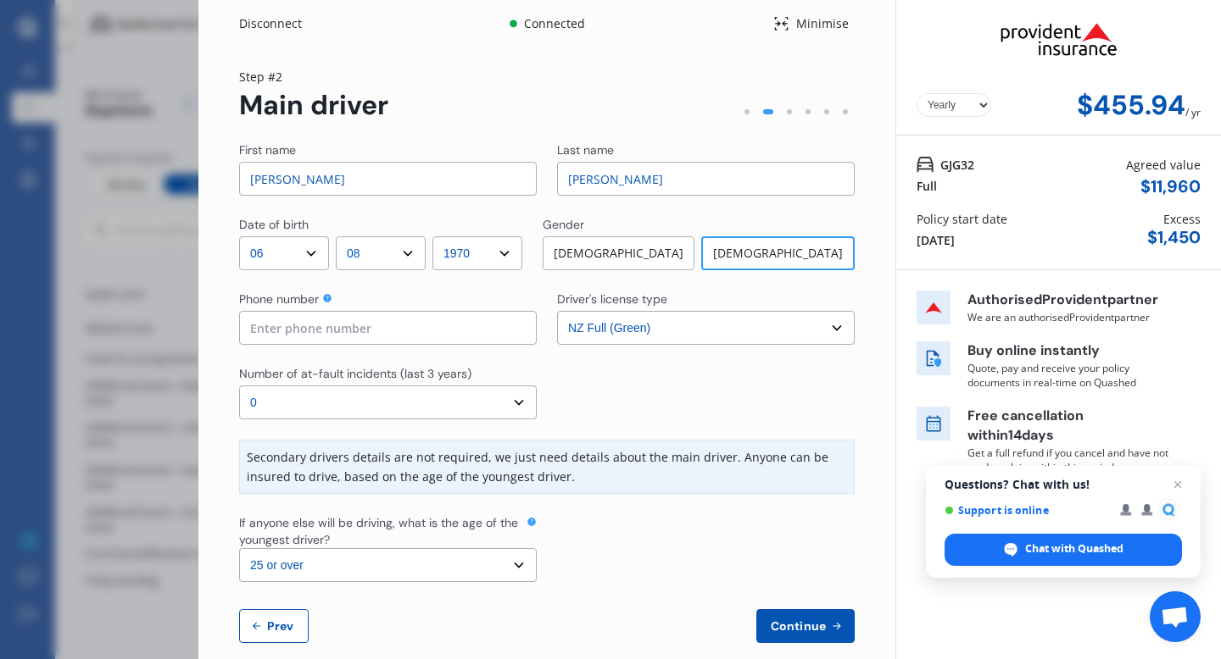
click at [398, 336] on input at bounding box center [388, 328] width 298 height 34
type input "0210667025"
click at [387, 531] on div "If anyone else will be driving, what is the age of the youngest driver?" at bounding box center [381, 531] width 284 height 34
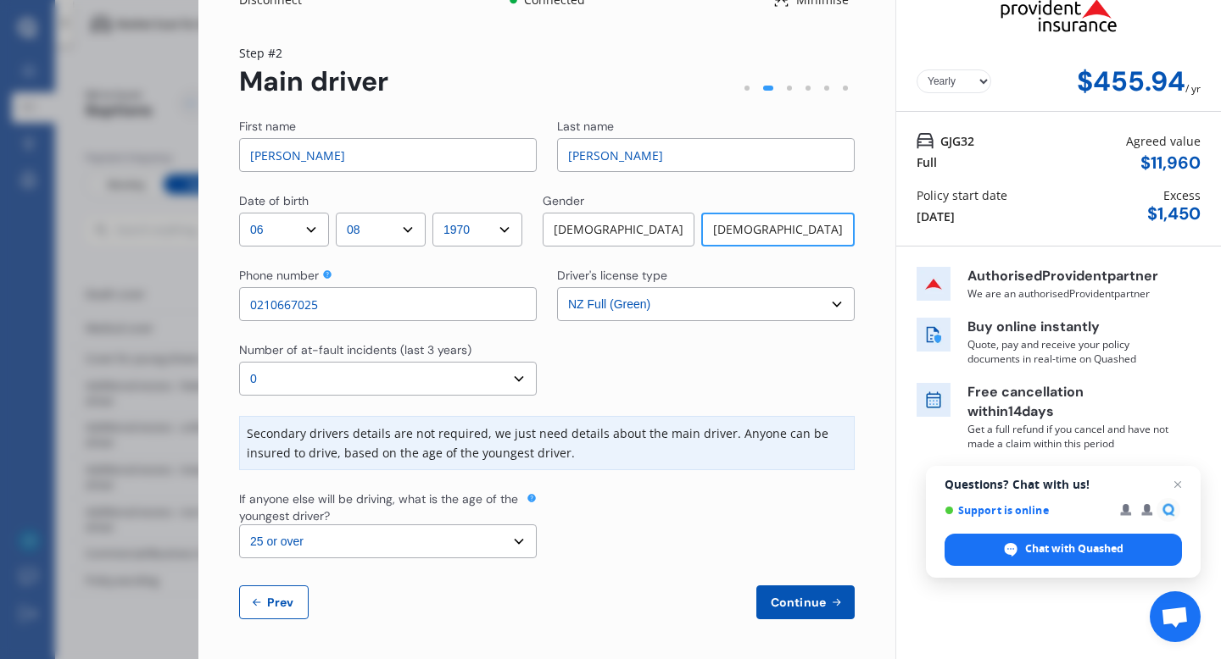
scroll to position [25, 0]
click at [391, 532] on select "Select the age of the youngest driver. 16 17 18 19 20 21 22 23 24 25 or over" at bounding box center [388, 541] width 298 height 34
click at [490, 542] on select "Select the age of the youngest driver. 16 17 18 19 20 21 22 23 24 25 or over" at bounding box center [388, 541] width 298 height 34
click at [239, 524] on select "Select the age of the youngest driver. 16 17 18 19 20 21 22 23 24 25 or over" at bounding box center [388, 541] width 298 height 34
click at [625, 552] on div at bounding box center [706, 524] width 298 height 68
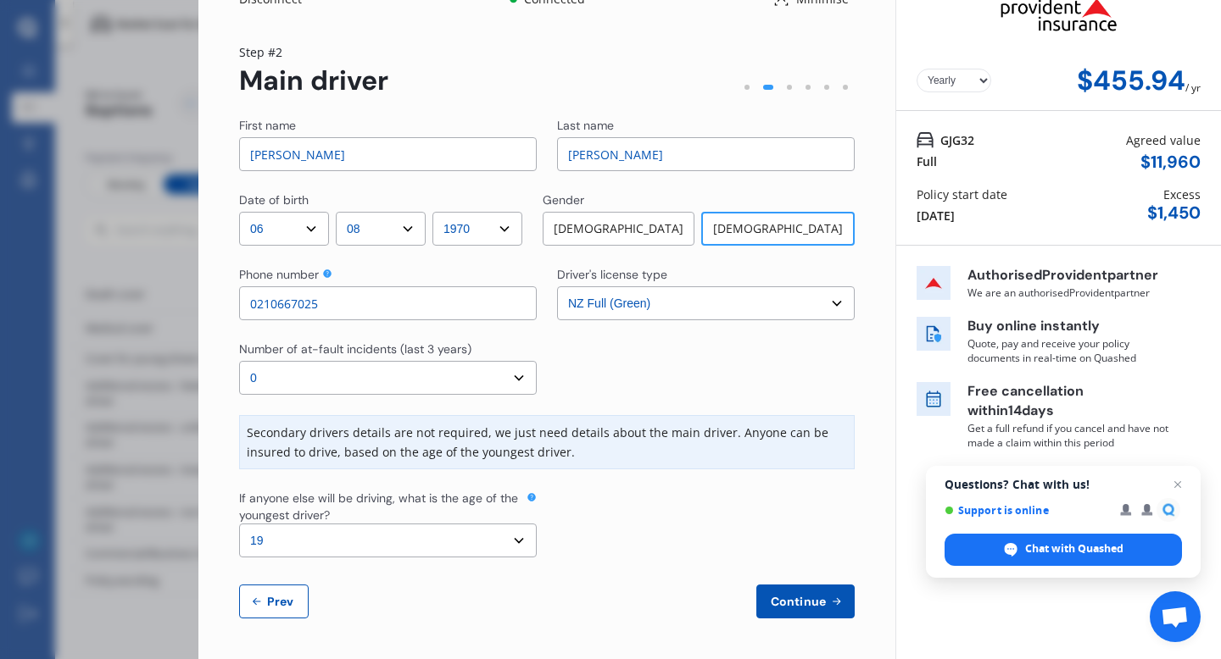
click at [519, 550] on select "Select the age of the youngest driver. 16 17 18 19 20 21 22 23 24 25 or over" at bounding box center [388, 541] width 298 height 34
click at [239, 524] on select "Select the age of the youngest driver. 16 17 18 19 20 21 22 23 24 25 or over" at bounding box center [388, 541] width 298 height 34
click at [503, 534] on select "Select the age of the youngest driver. 16 17 18 19 20 21 22 23 24 25 or over" at bounding box center [388, 541] width 298 height 34
select select "19"
click at [239, 524] on select "Select the age of the youngest driver. 16 17 18 19 20 21 22 23 24 25 or over" at bounding box center [388, 541] width 298 height 34
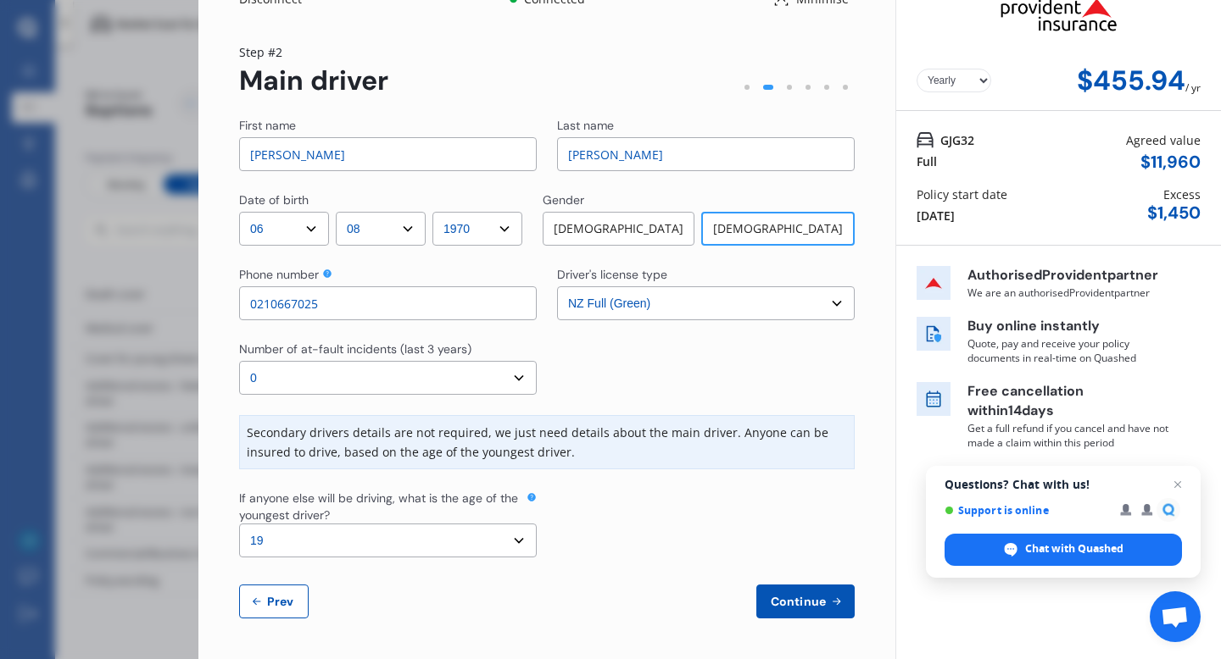
click at [625, 516] on div at bounding box center [706, 524] width 298 height 68
click at [625, 574] on span "Continue" at bounding box center [798, 602] width 62 height 14
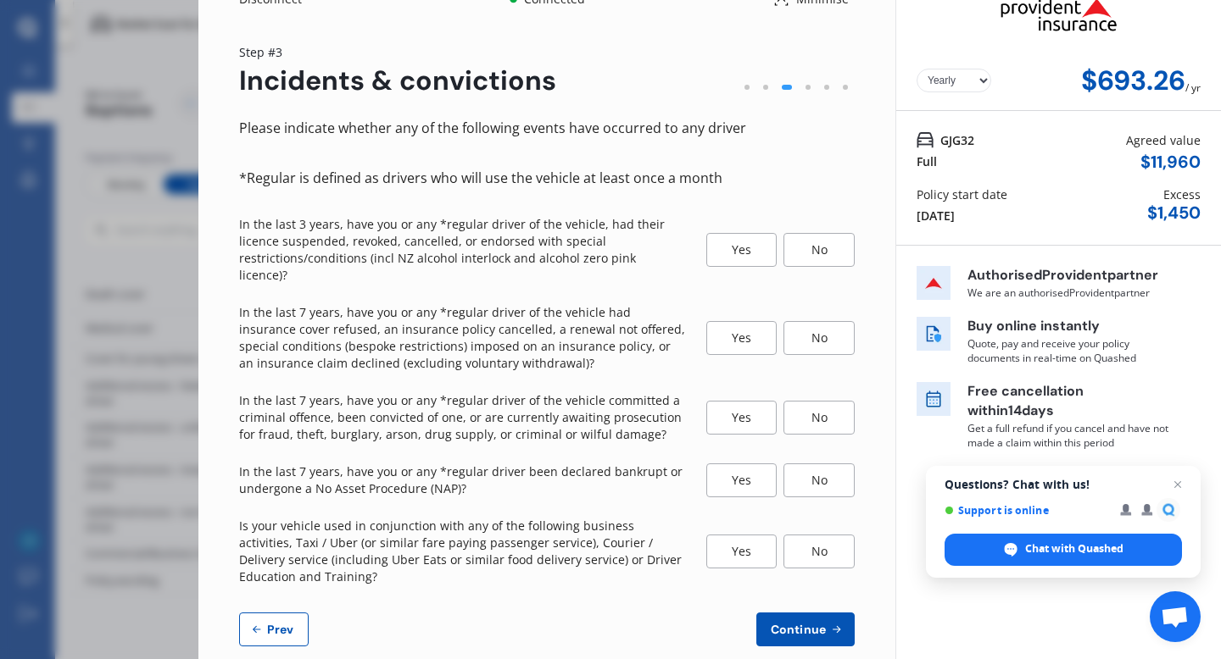
scroll to position [0, 0]
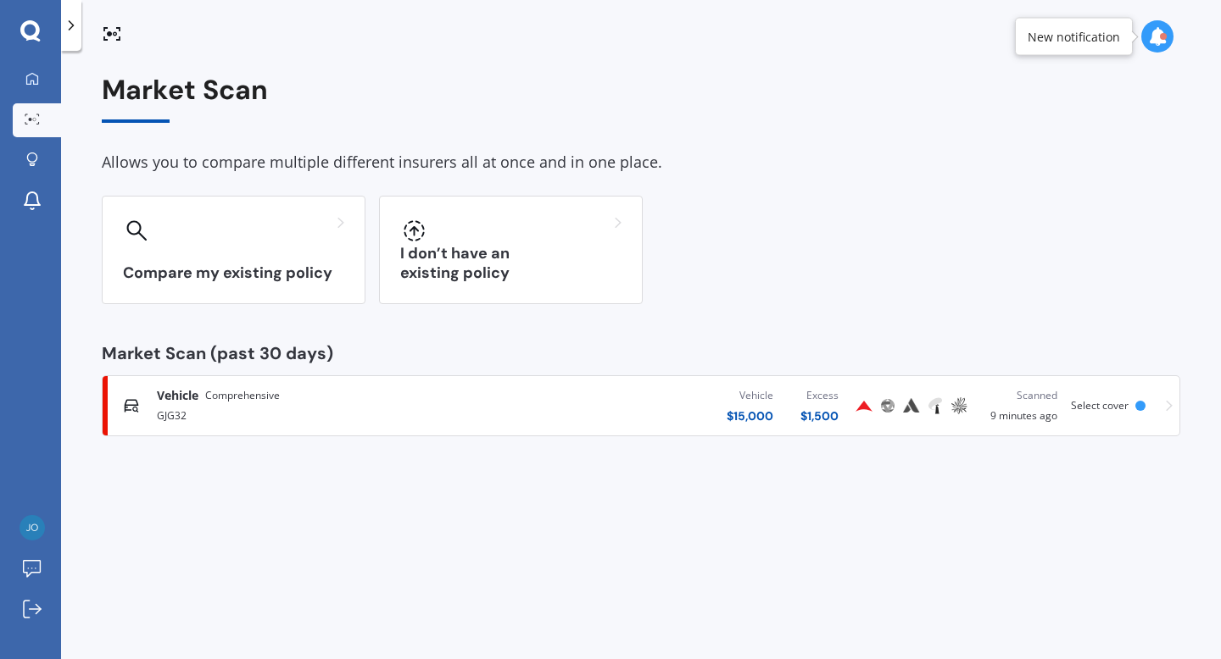
click at [625, 410] on div "Vehicle $ 15,000 Excess $ 1,500" at bounding box center [669, 406] width 364 height 51
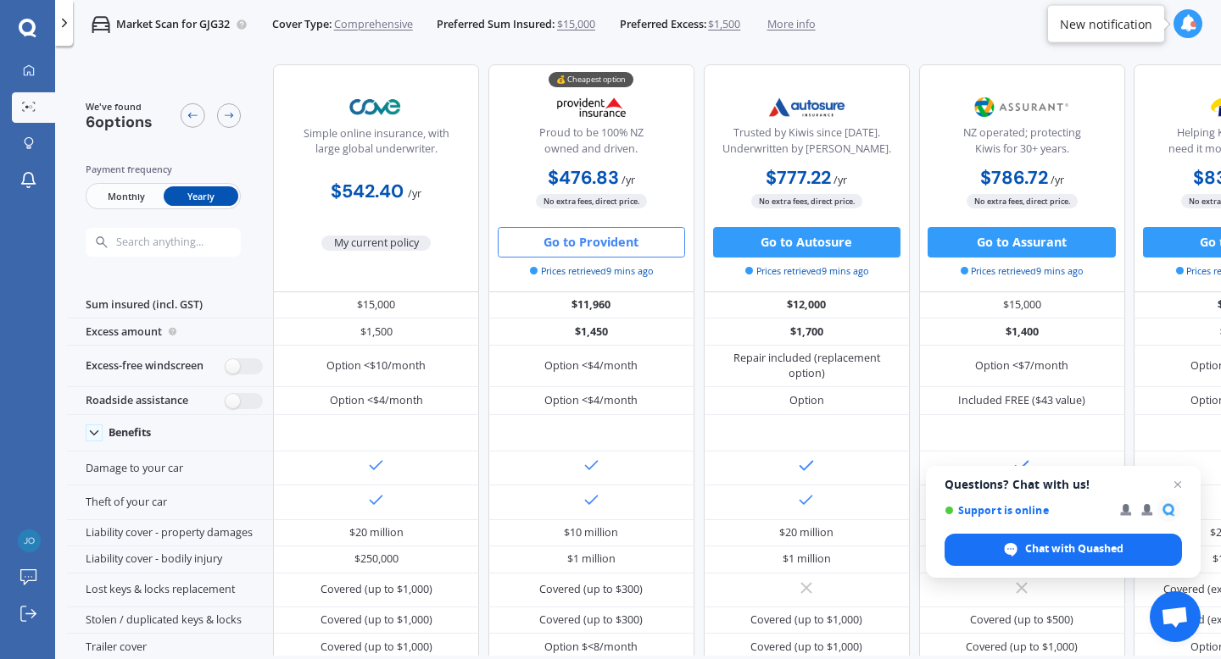
click at [613, 248] on button "Go to Provident" at bounding box center [591, 242] width 187 height 31
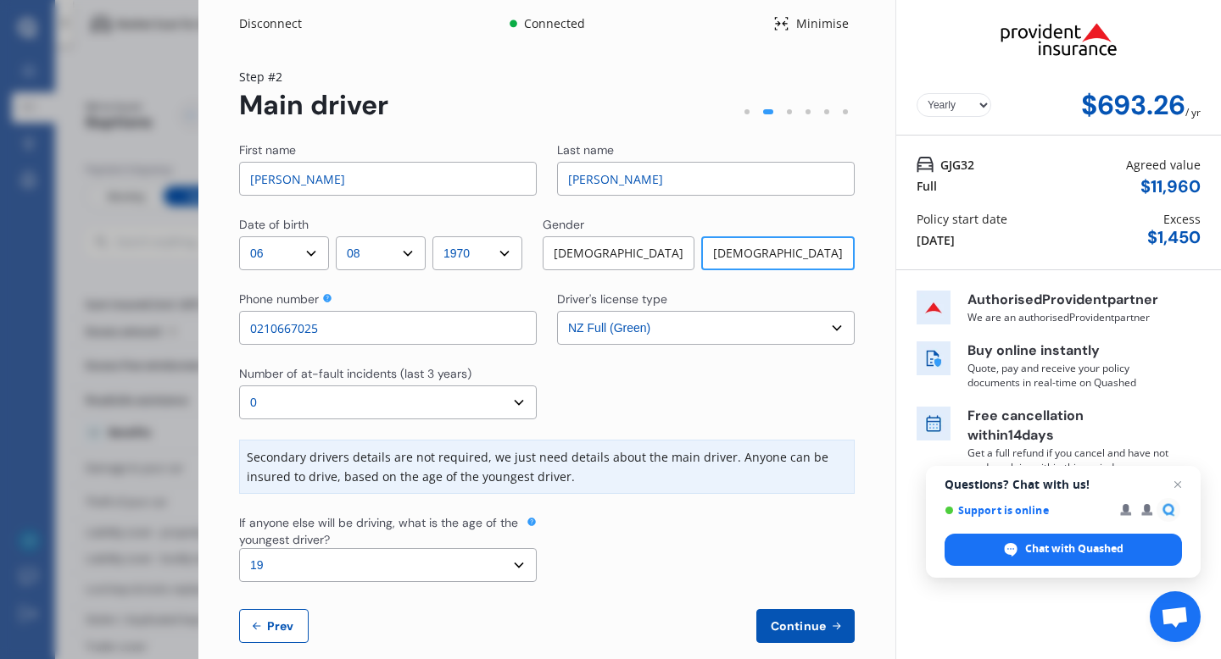
click at [501, 563] on select "Select the age of the youngest driver. 16 17 18 19 20 21 22 23 24 25 or over" at bounding box center [388, 565] width 298 height 34
select select "25"
click at [239, 548] on select "Select the age of the youngest driver. 16 17 18 19 20 21 22 23 24 25 or over" at bounding box center [388, 565] width 298 height 34
click at [625, 574] on span "Continue" at bounding box center [798, 627] width 62 height 14
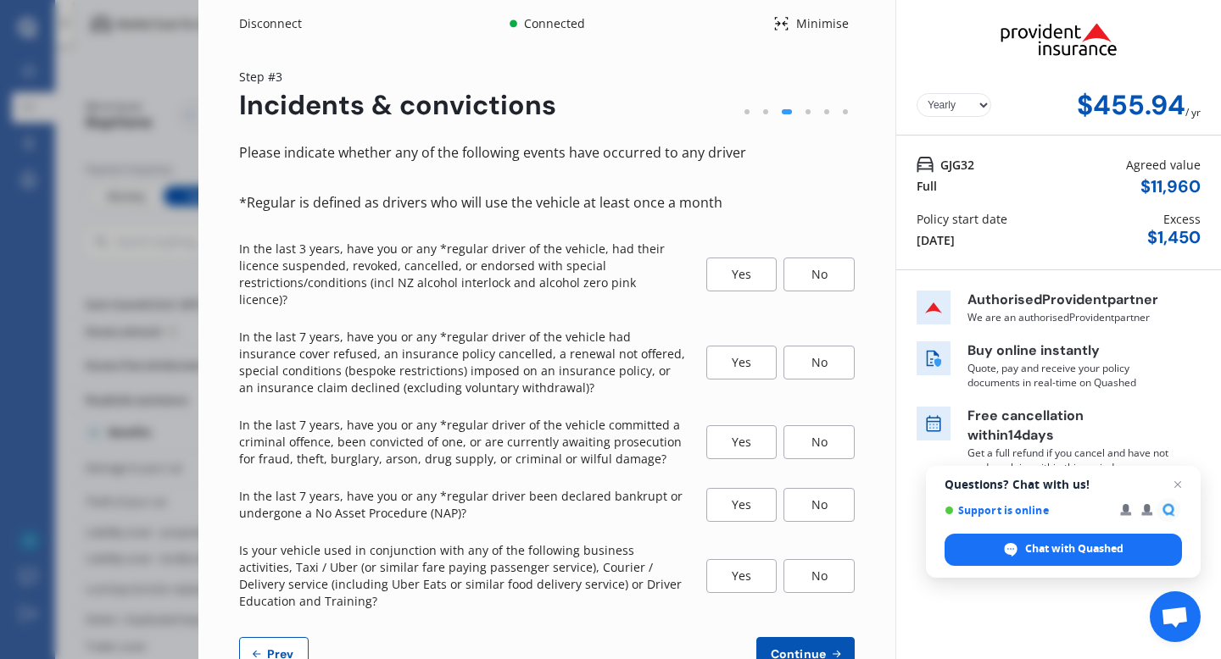
click at [625, 270] on div "No" at bounding box center [818, 275] width 71 height 34
click at [625, 346] on div "No" at bounding box center [818, 363] width 71 height 34
click at [625, 427] on div "No" at bounding box center [818, 442] width 71 height 34
click at [625, 496] on div "No" at bounding box center [818, 505] width 71 height 34
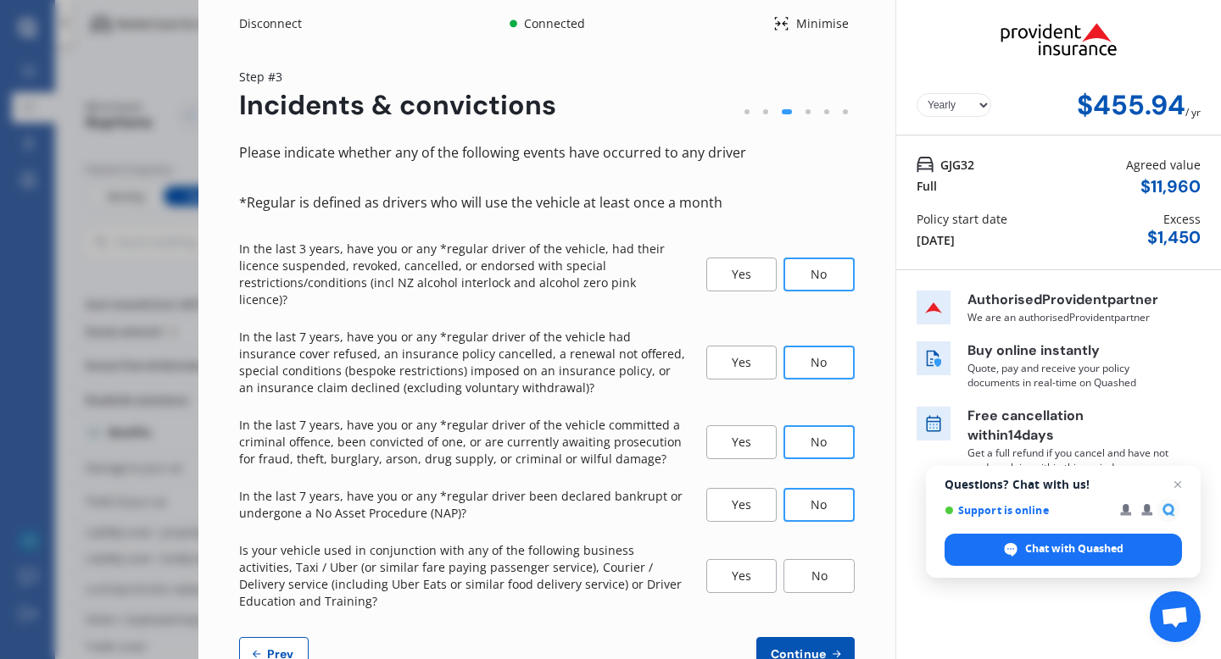
click at [625, 559] on div "No" at bounding box center [818, 576] width 71 height 34
click at [625, 574] on div "Please indicate whether any of the following events have occurred to any driver…" at bounding box center [546, 407] width 615 height 530
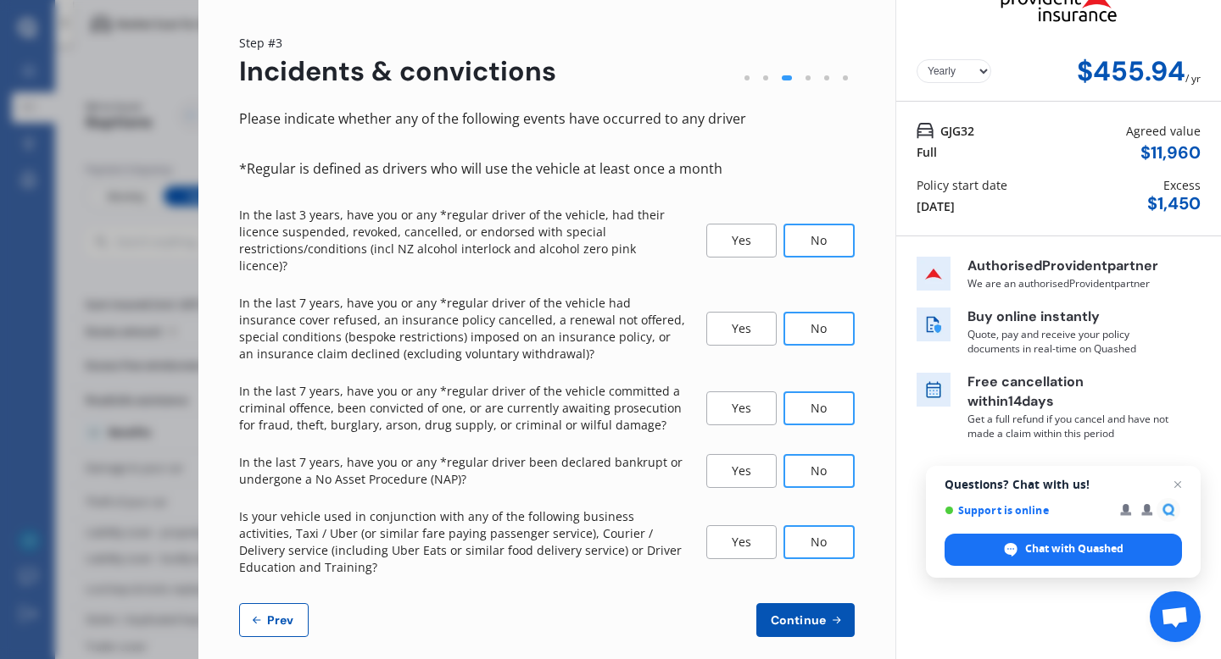
scroll to position [36, 0]
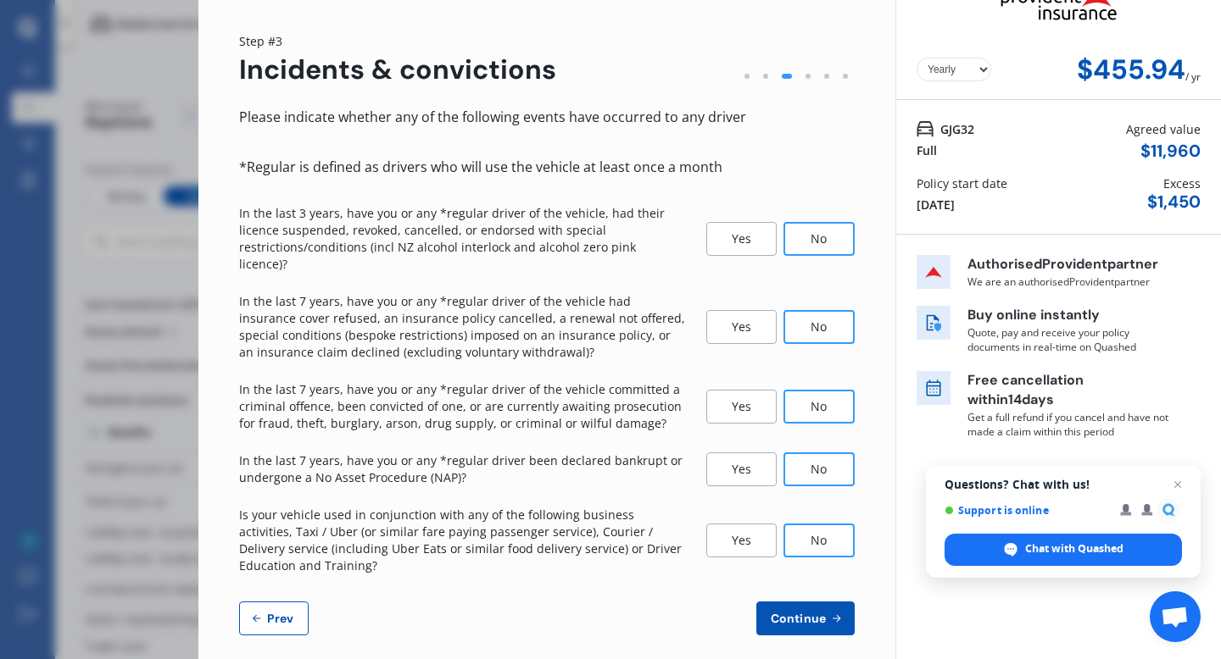
click at [625, 574] on span "Continue" at bounding box center [798, 619] width 62 height 14
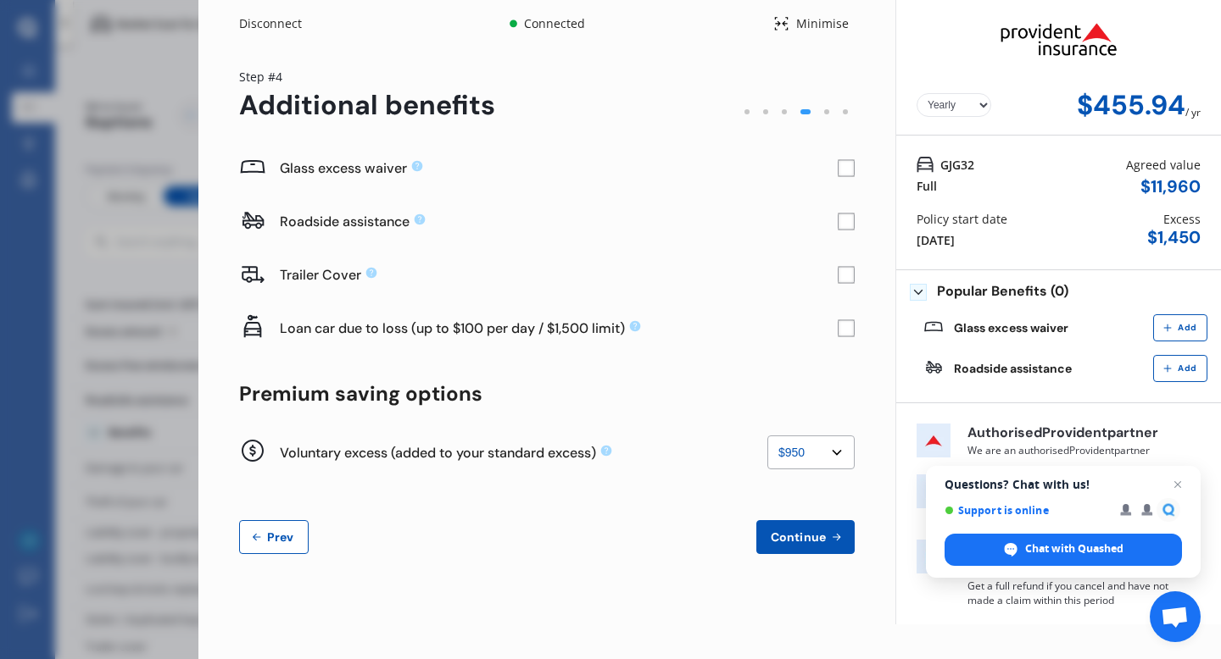
scroll to position [0, 0]
click at [625, 170] on rect at bounding box center [845, 168] width 17 height 17
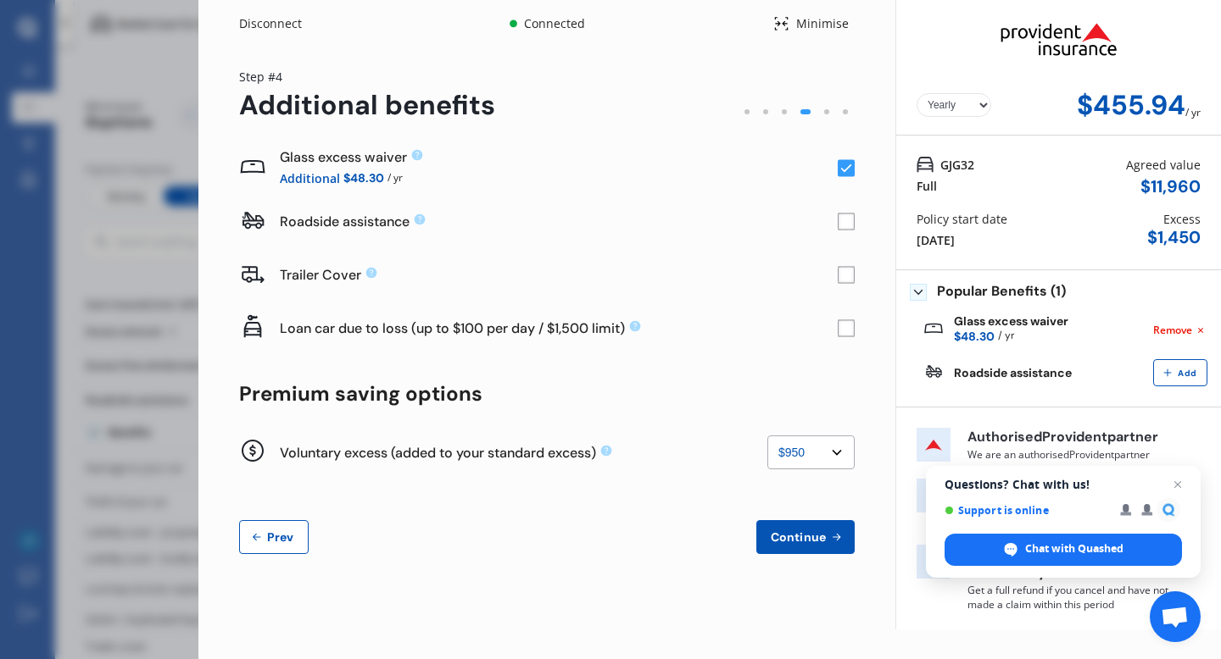
click at [625, 453] on select "None $200 $450 $700 $950 $1,200 $1,700" at bounding box center [810, 453] width 87 height 34
select select "1700"
click at [625, 436] on select "None $200 $450 $700 $950 $1,200 $1,700" at bounding box center [810, 453] width 87 height 34
click at [625, 457] on select "None $200 $450 $700 $950 $1,200 $1,700" at bounding box center [810, 453] width 87 height 34
click at [625, 436] on select "None $200 $450 $700 $950 $1,200 $1,700" at bounding box center [810, 453] width 87 height 34
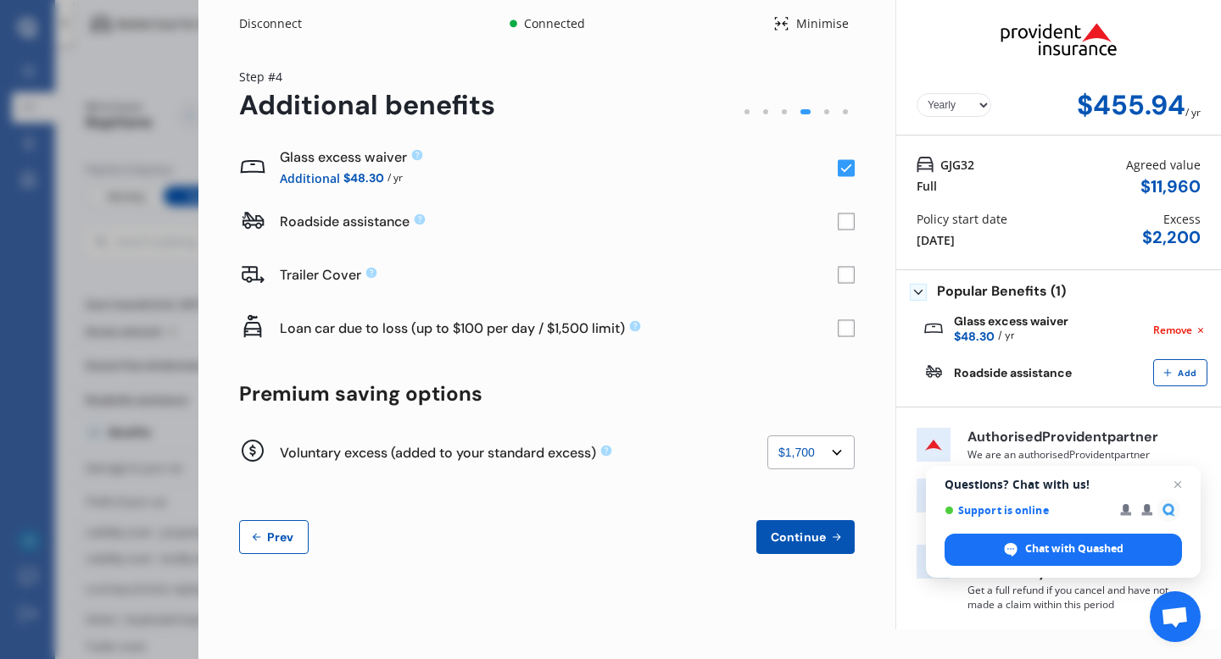
click at [625, 456] on select "None $200 $450 $700 $950 $1,200 $1,700" at bounding box center [810, 453] width 87 height 34
click at [625, 534] on span "Continue" at bounding box center [798, 538] width 62 height 14
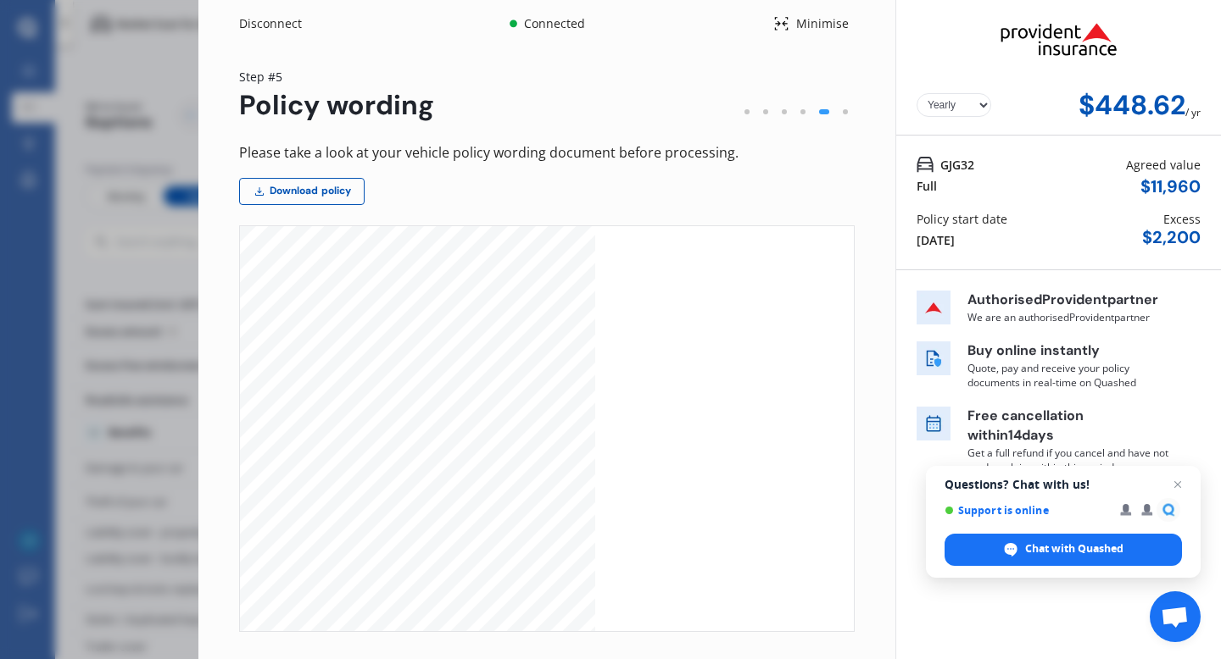
click at [625, 242] on div "[DATE]" at bounding box center [935, 240] width 38 height 18
click at [625, 273] on div "Yearly Monthly $448.62 / yr Step # 5 Policy wording Please take a look at your …" at bounding box center [546, 428] width 697 height 763
click at [625, 553] on span "Chat with Quashed" at bounding box center [1011, 550] width 14 height 14
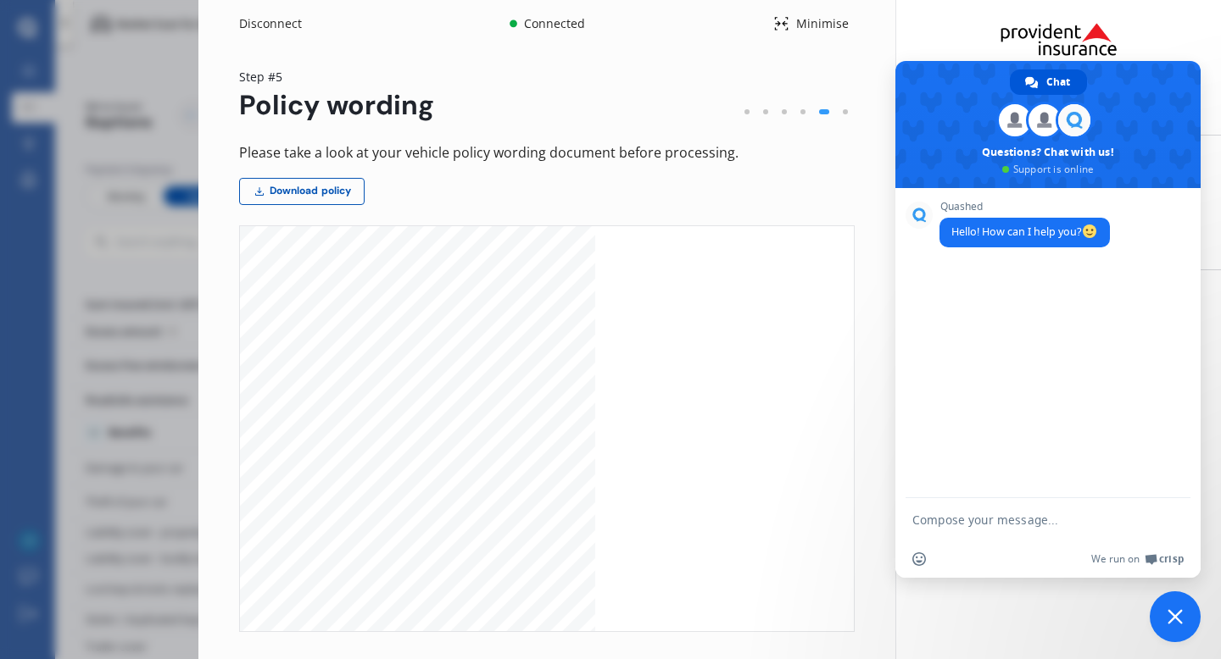
click at [625, 314] on div "Quashed Hello! How can I help you?" at bounding box center [1047, 343] width 305 height 310
type textarea "Can I change my policy start date to [DATE]"
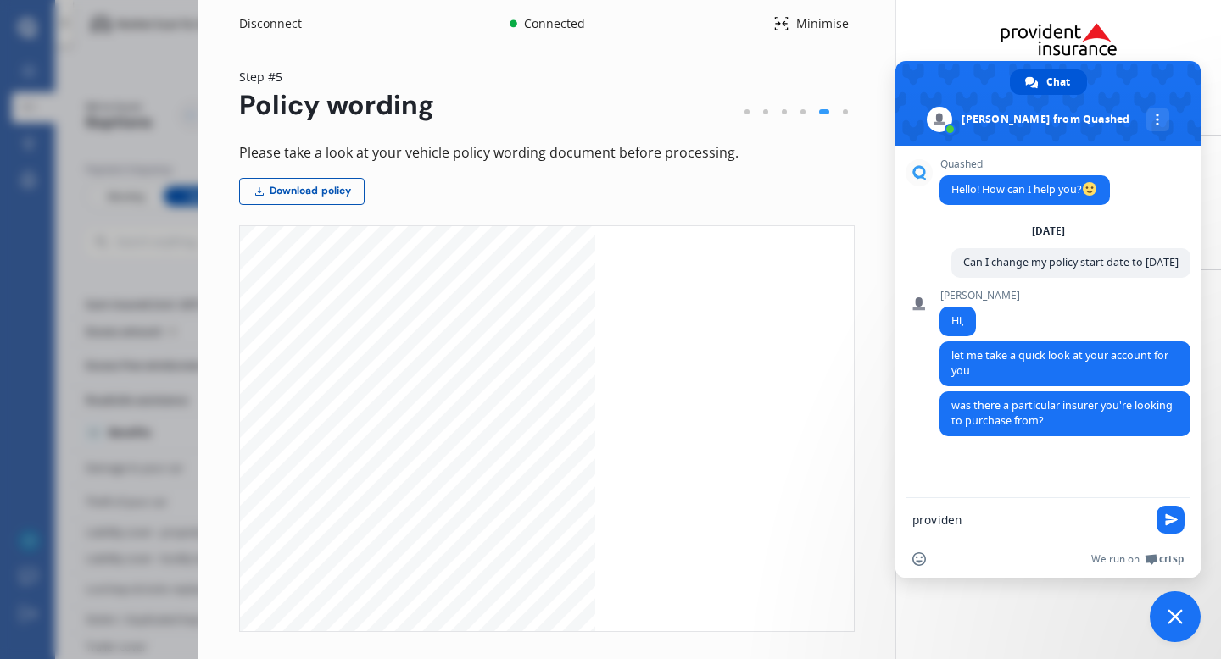
type textarea "provident"
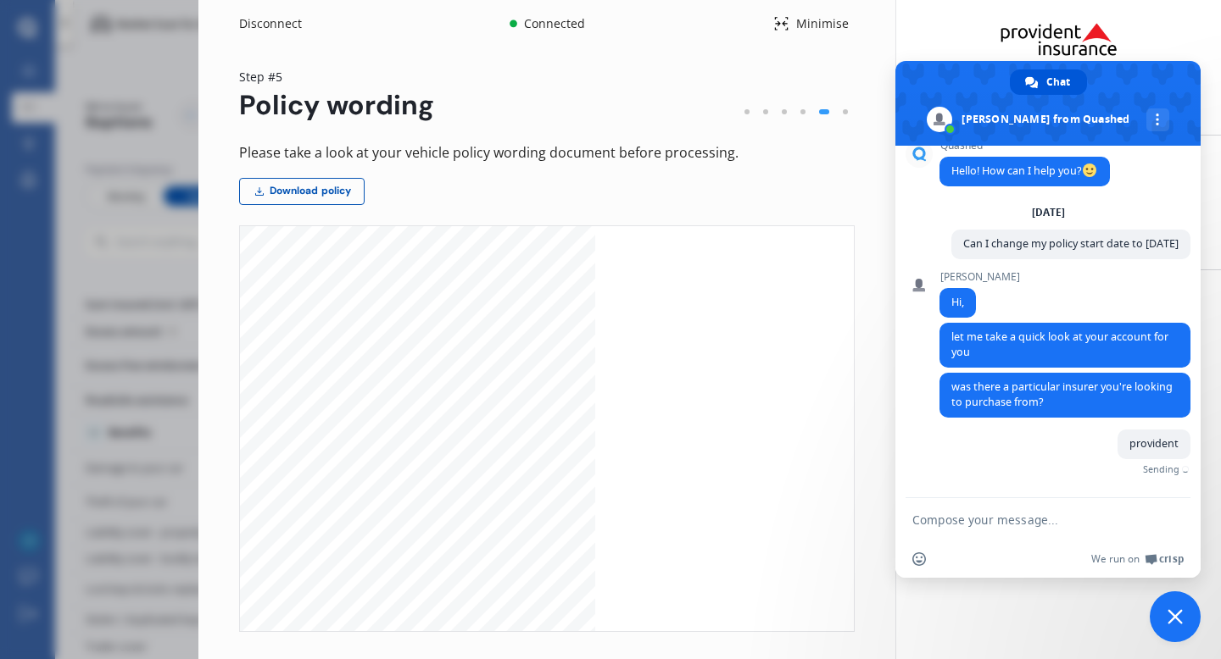
scroll to position [18, 0]
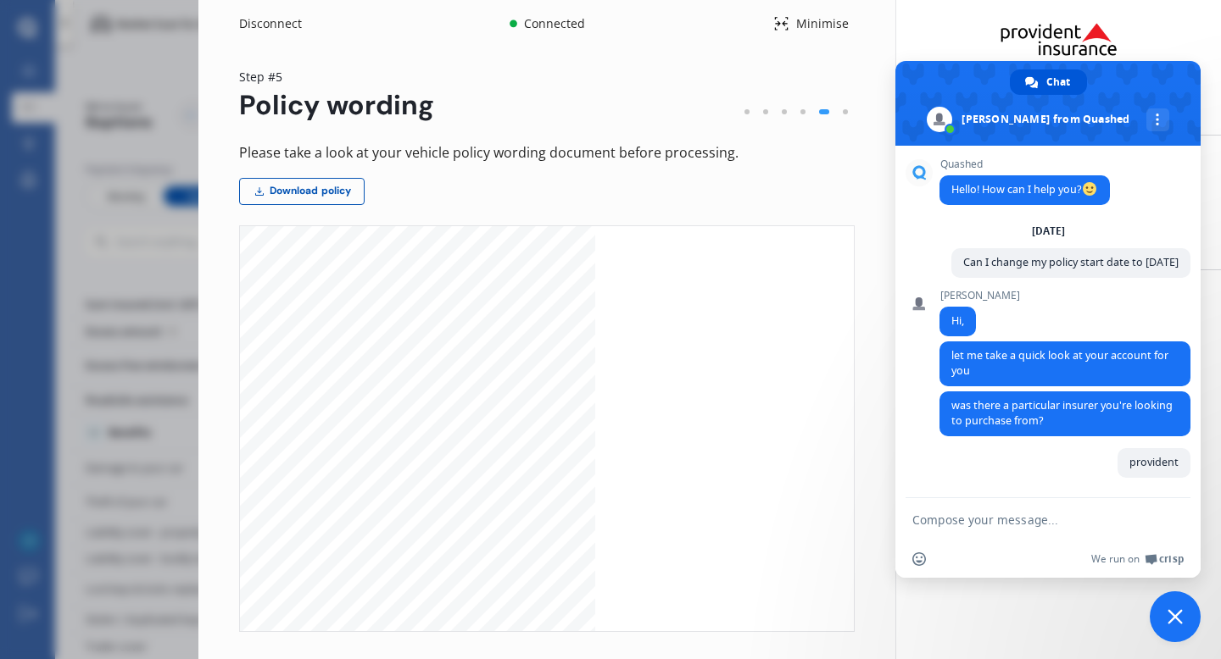
click at [625, 182] on div "Please take a look at your vehicle policy wording document before processing. D…" at bounding box center [546, 456] width 615 height 628
click at [357, 60] on div "Yearly Monthly $448.62 / yr Step # 5 Policy wording Please take a look at your …" at bounding box center [546, 428] width 697 height 763
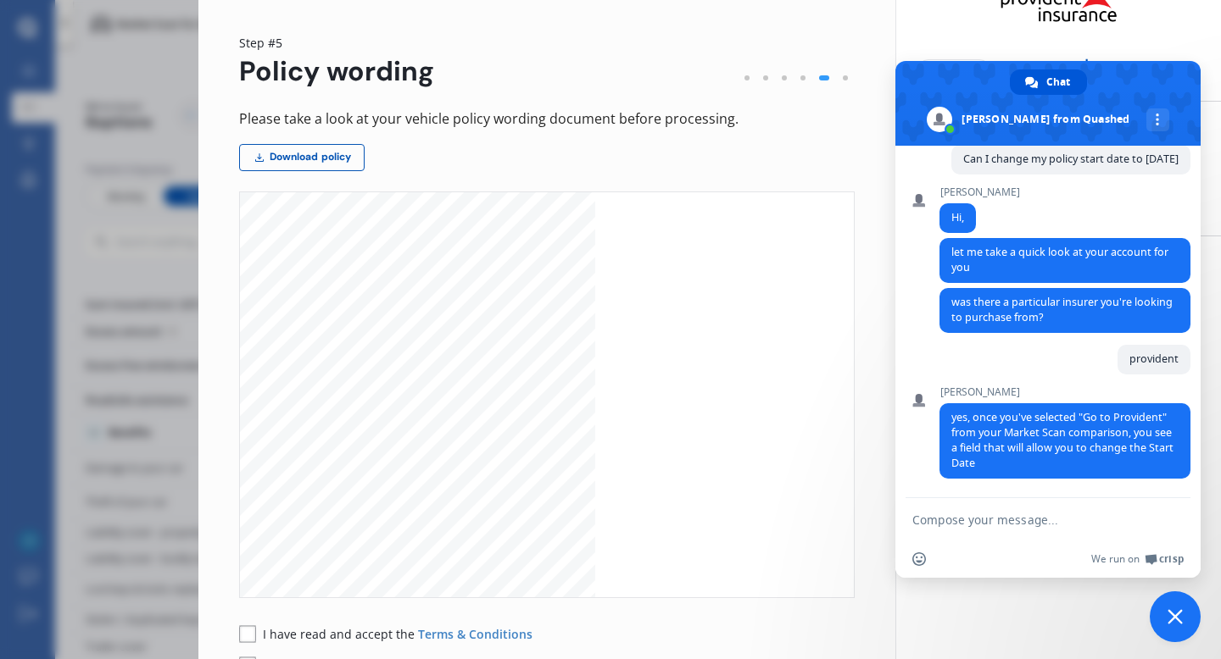
scroll to position [124, 0]
click at [625, 574] on span "Close chat" at bounding box center [1174, 616] width 15 height 15
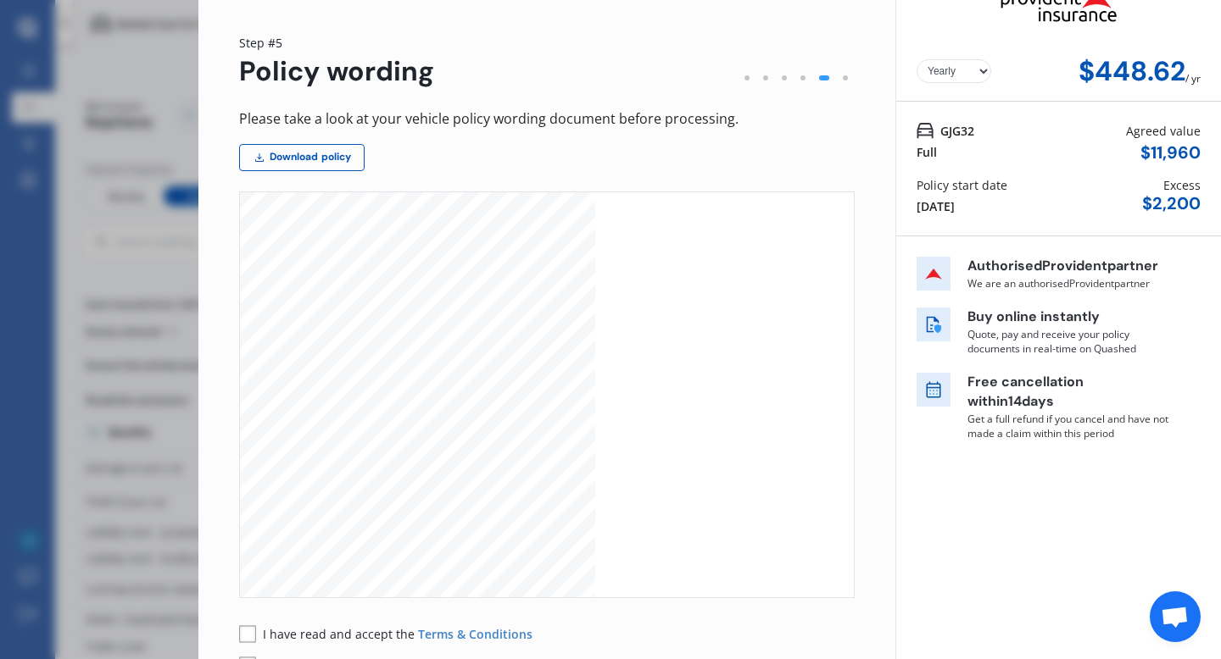
click at [580, 343] on div "CARMINDER MOTOR VEHICLE INSURANCE Driving Confidence This policy is provided to…" at bounding box center [418, 444] width 356 height 504
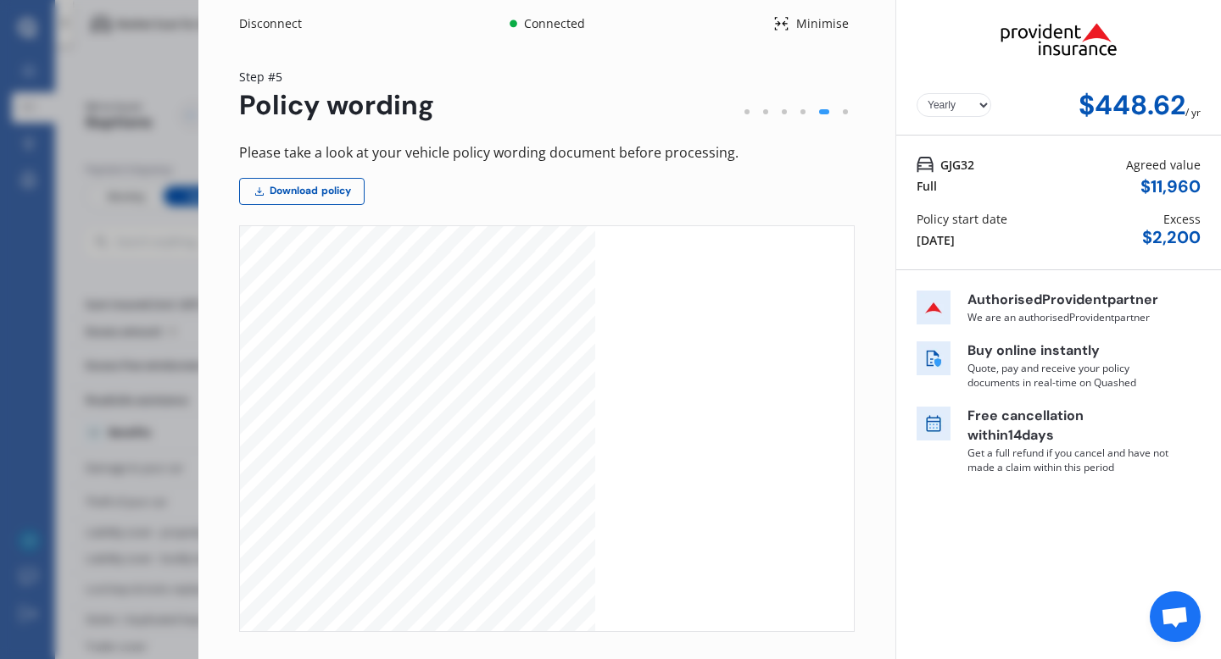
scroll to position [1492, 0]
click at [625, 530] on div "Yearly Monthly $448.62 / yr GJG32 Full Agreed value $ 11,960 Policy start date …" at bounding box center [1057, 405] width 325 height 810
click at [625, 111] on div at bounding box center [802, 112] width 19 height 19
click at [281, 27] on div "Disconnect" at bounding box center [279, 23] width 81 height 17
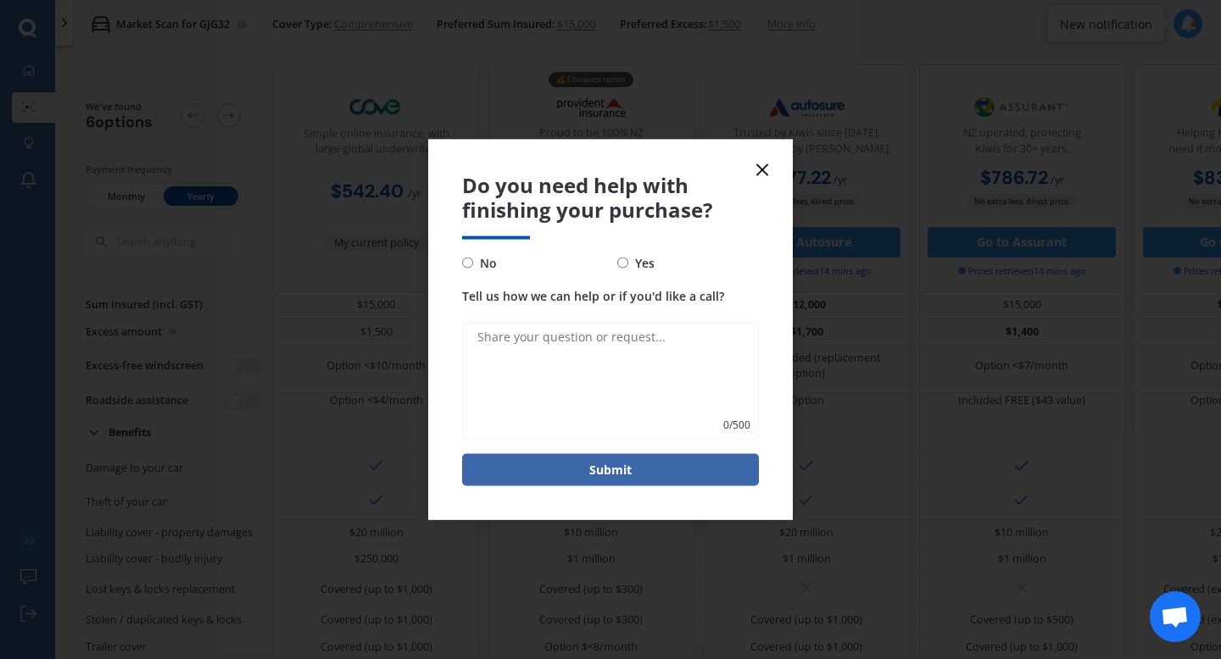
click at [464, 264] on input "No" at bounding box center [467, 263] width 11 height 11
radio input "true"
click at [585, 475] on button "Submit" at bounding box center [610, 469] width 297 height 32
click at [625, 170] on line at bounding box center [762, 170] width 10 height 10
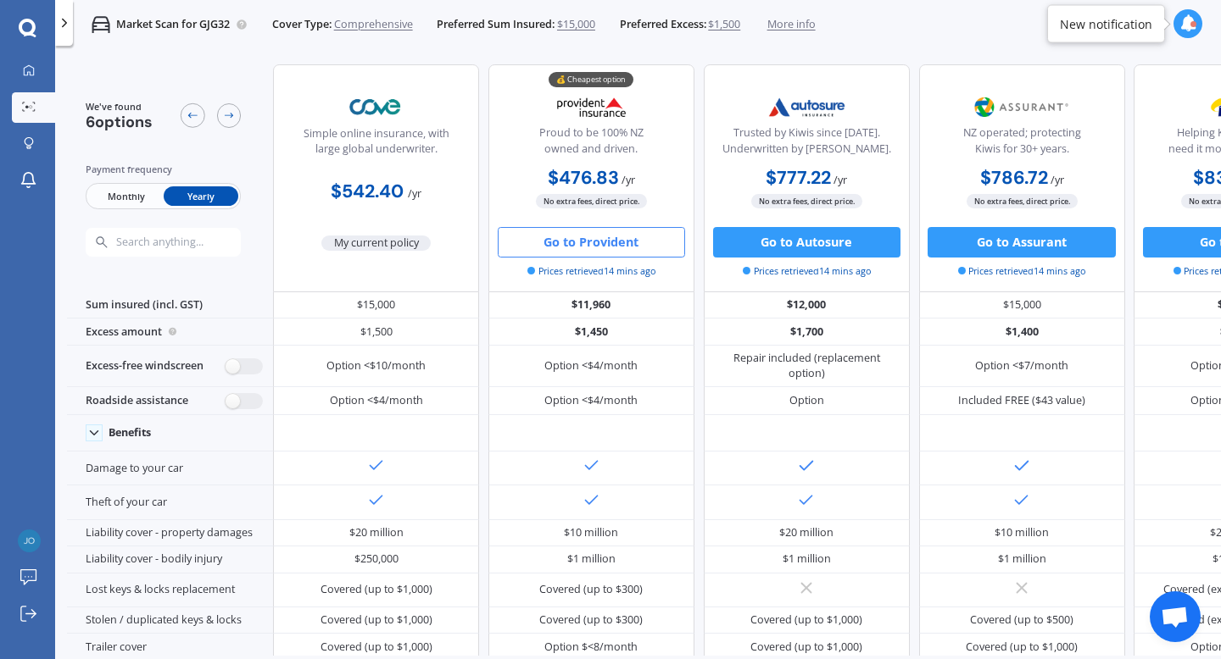
click at [585, 245] on button "Go to Provident" at bounding box center [591, 242] width 187 height 31
select select "1700"
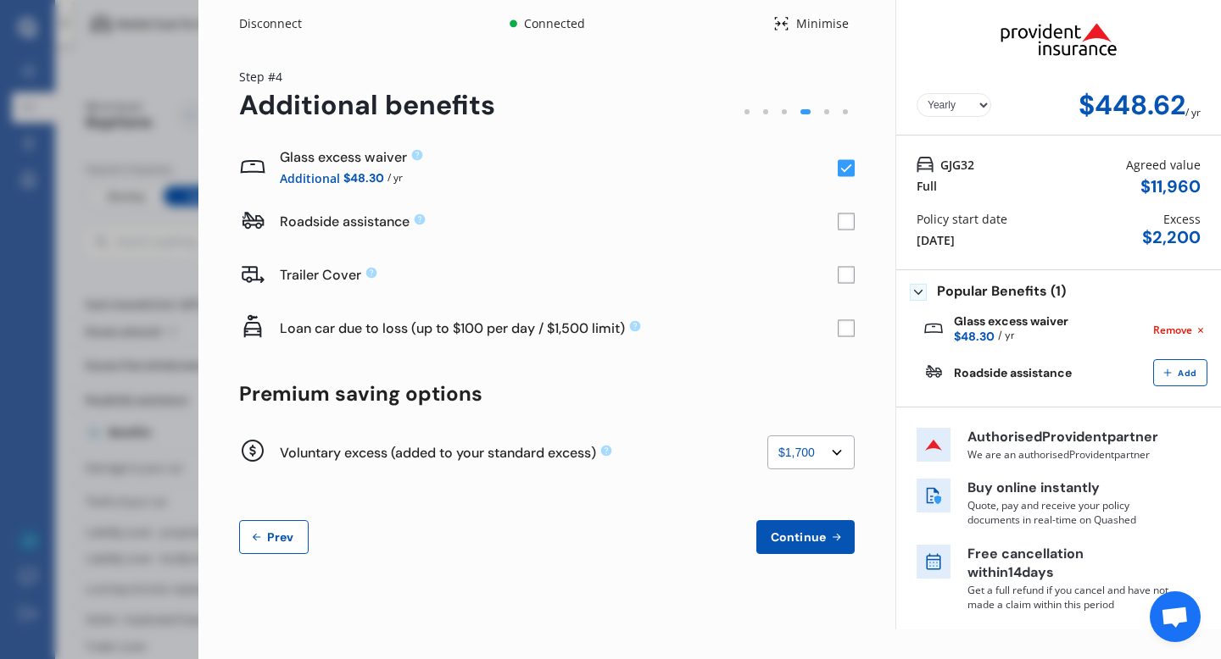
click at [625, 236] on div "[DATE]" at bounding box center [935, 240] width 38 height 18
click at [267, 531] on span "Prev" at bounding box center [281, 538] width 34 height 14
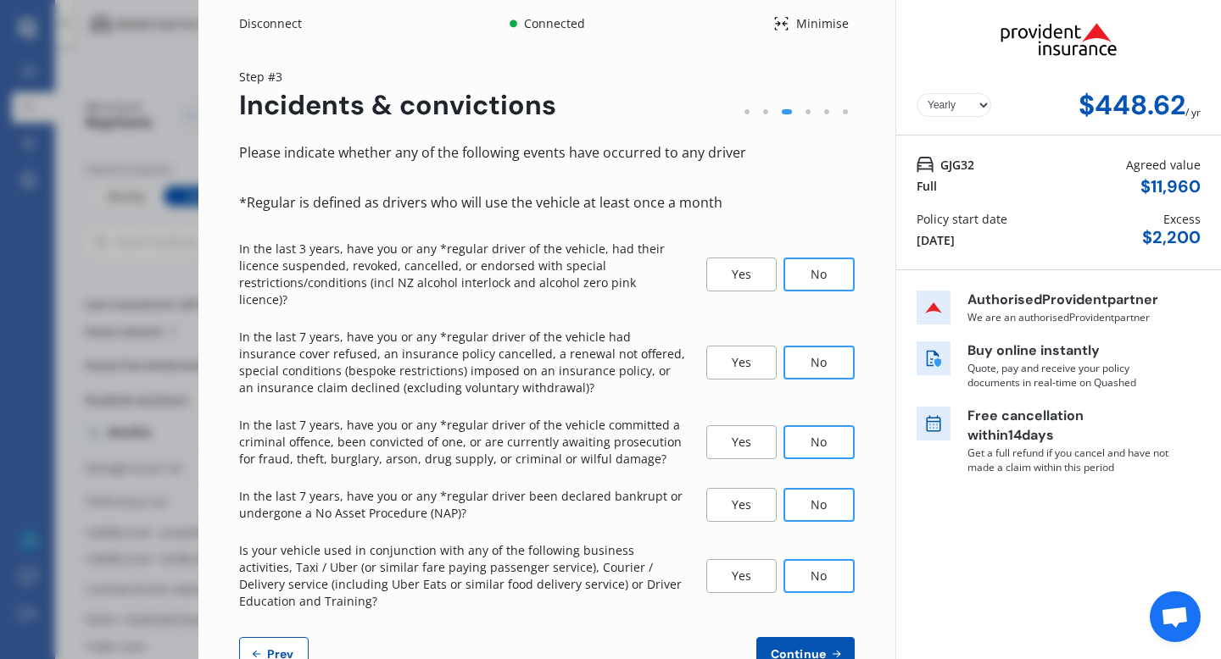
click at [267, 542] on p "Is your vehicle used in conjunction with any of the following business activiti…" at bounding box center [462, 576] width 447 height 68
click at [268, 574] on span "Prev" at bounding box center [281, 655] width 34 height 14
select select "06"
select select "08"
select select "1970"
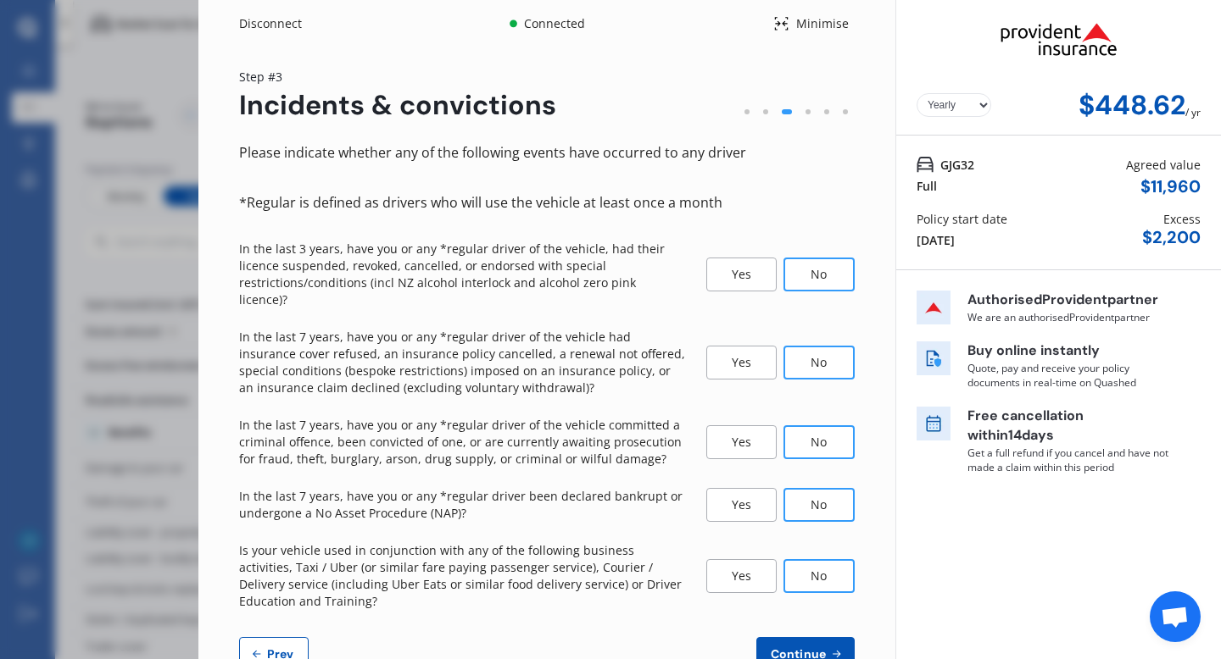
select select "NZ_FULL"
select select "0"
select select "25"
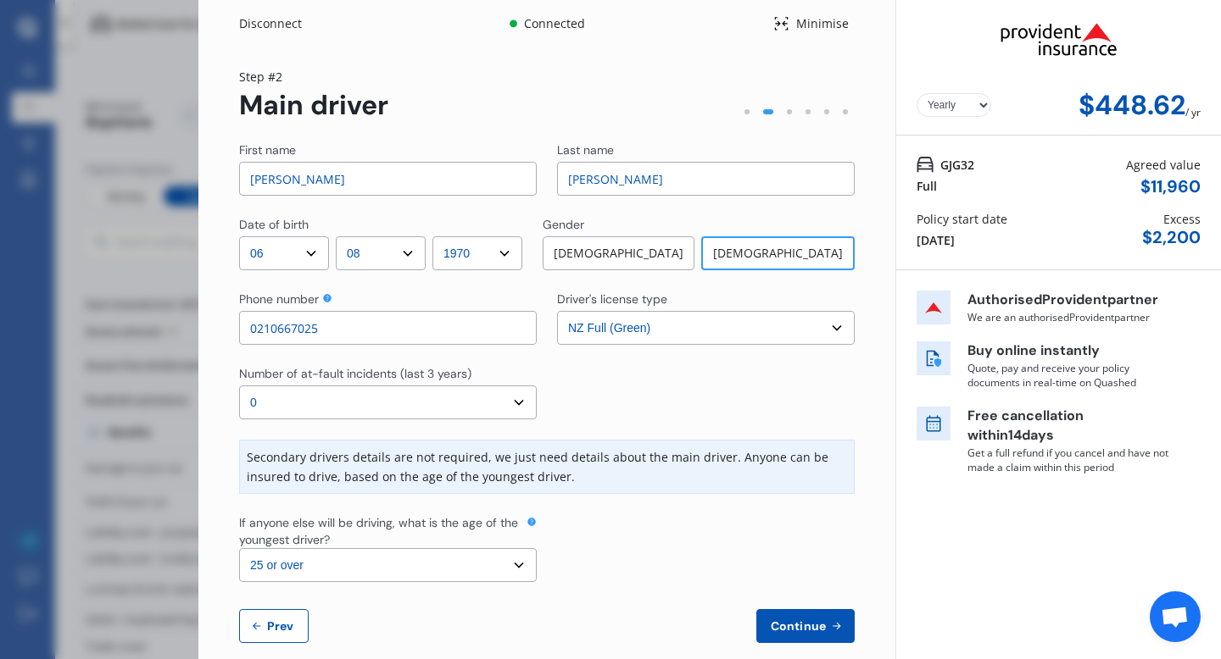
click at [268, 574] on button "Prev" at bounding box center [274, 626] width 70 height 34
select select "full"
select select "OFF-STREET"
select select "[STREET_ADDRESS][PERSON_NAME][PERSON_NAME]"
select select "HYUNDAI"
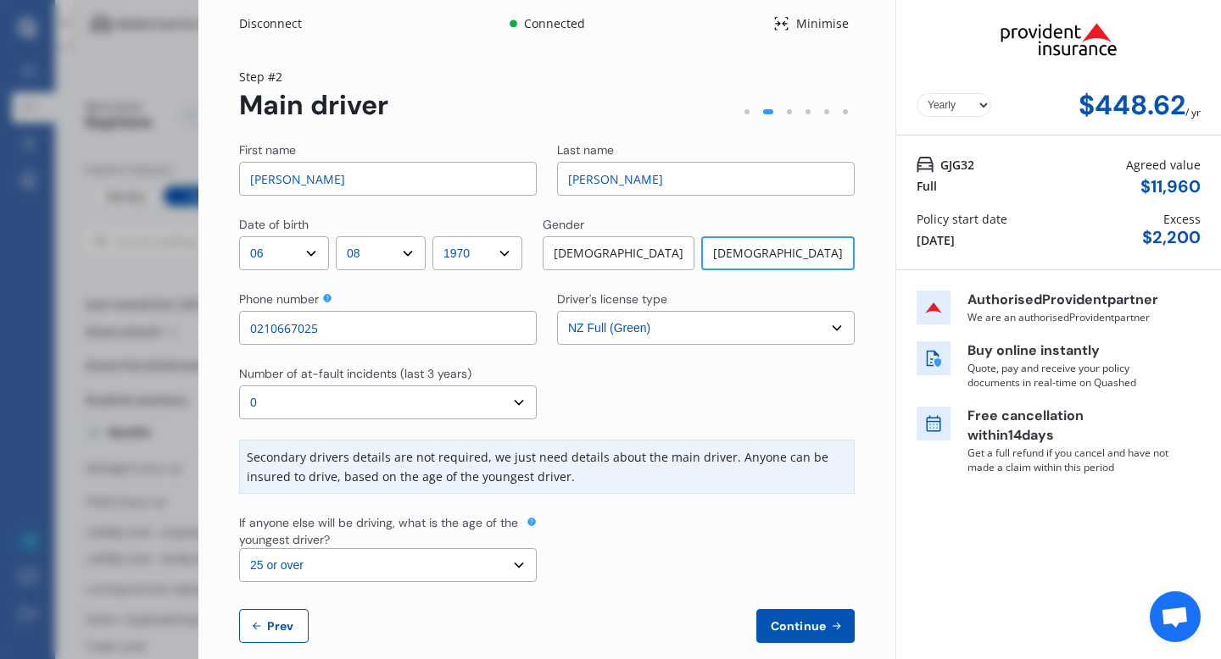
select select "[GEOGRAPHIC_DATA]"
select select "NZVHYUN2012AEBY"
select select "none"
select select "NO"
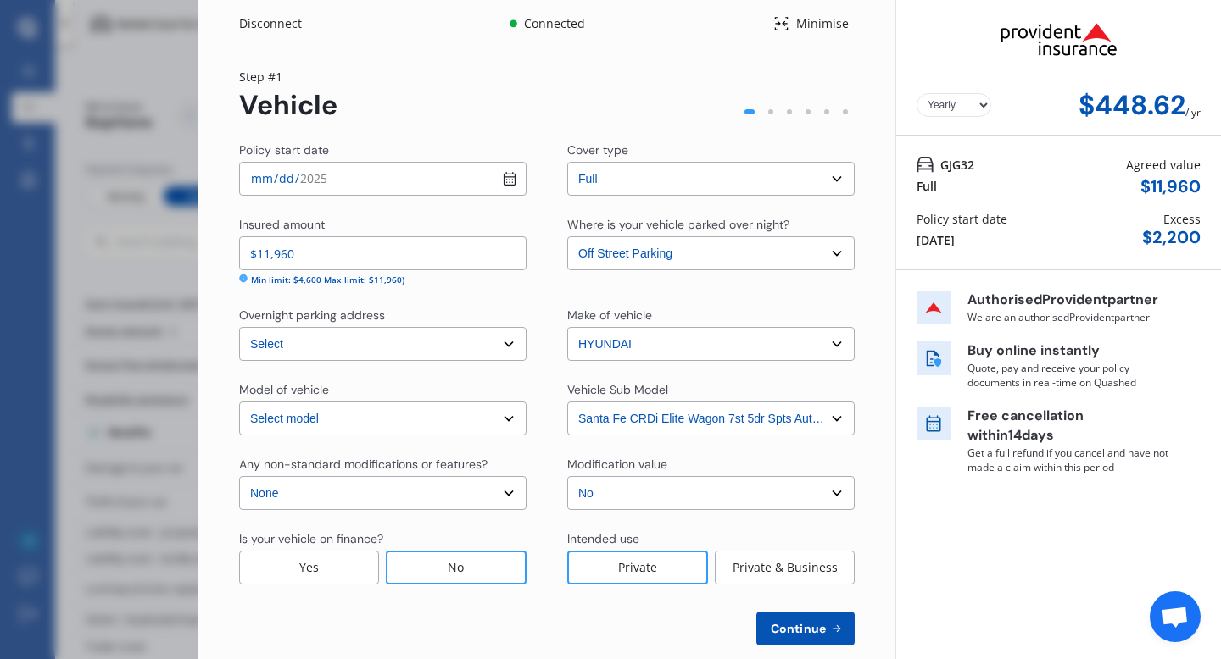
click at [502, 175] on input "[DATE]" at bounding box center [382, 179] width 287 height 34
type input "[DATE]"
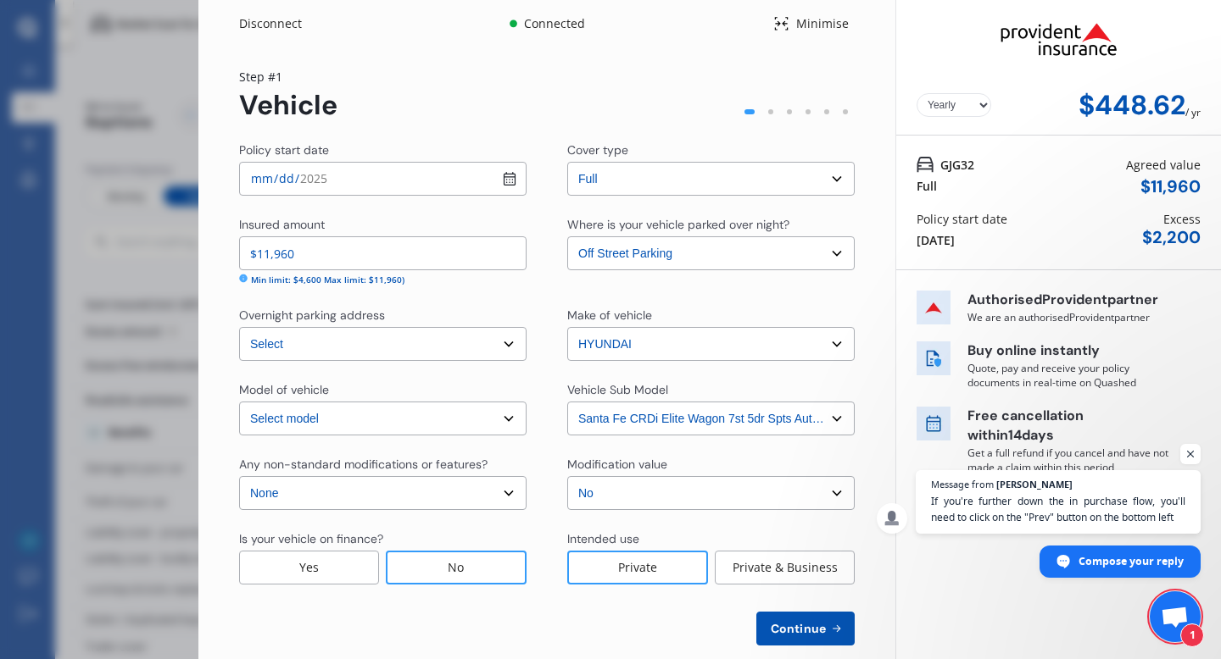
scroll to position [191, 0]
click at [375, 178] on input "[DATE]" at bounding box center [382, 179] width 287 height 34
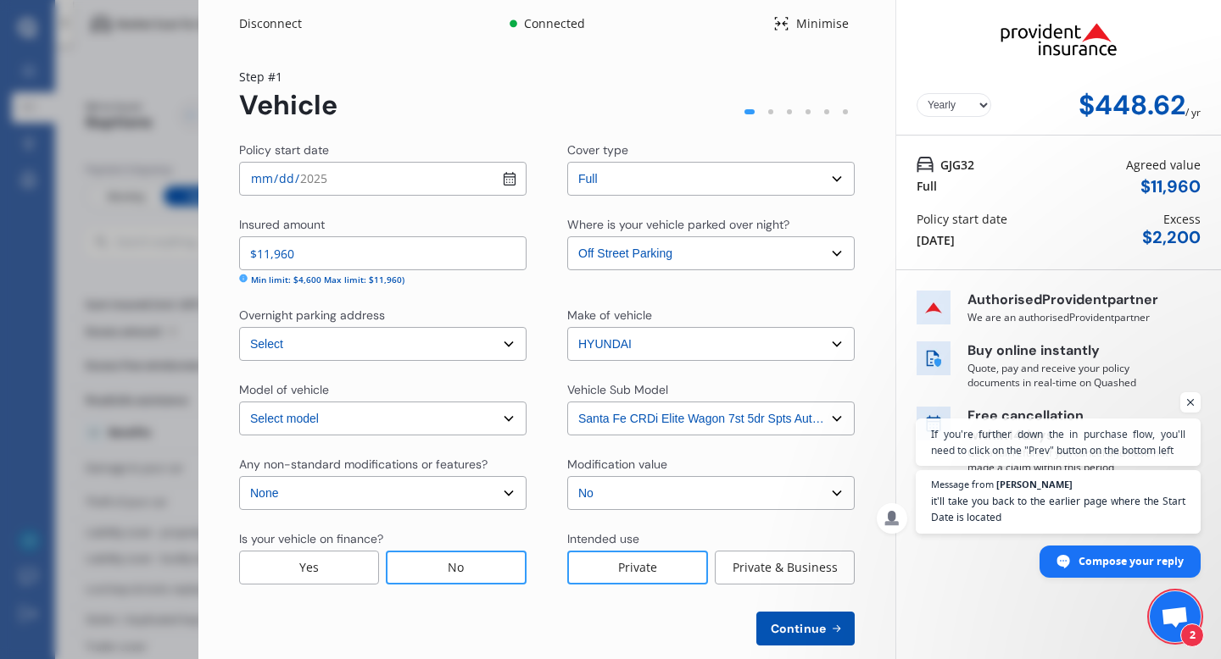
click at [375, 178] on input "[DATE]" at bounding box center [382, 179] width 287 height 34
click at [403, 139] on div "Step # 1 Vehicle Policy start date [DATE] Cover type Select cover type Full Ins…" at bounding box center [546, 357] width 615 height 578
click at [625, 421] on select "Select Santa Fe CRDi Elite Wagon 7st 5dr Spts Auto 6sp 4x4 2.2DT" at bounding box center [710, 419] width 287 height 34
click at [567, 402] on select "Select Santa Fe CRDi Elite Wagon 7st 5dr Spts Auto 6sp 4x4 2.2DT" at bounding box center [710, 419] width 287 height 34
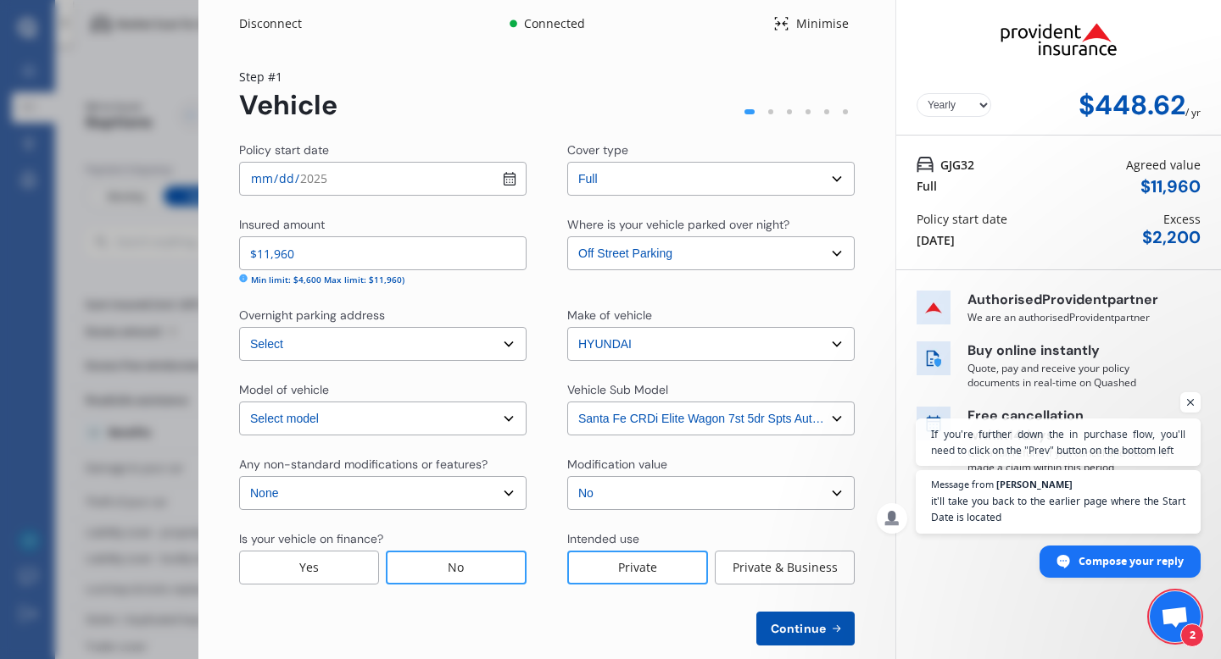
click at [625, 574] on span "Continue" at bounding box center [798, 629] width 62 height 14
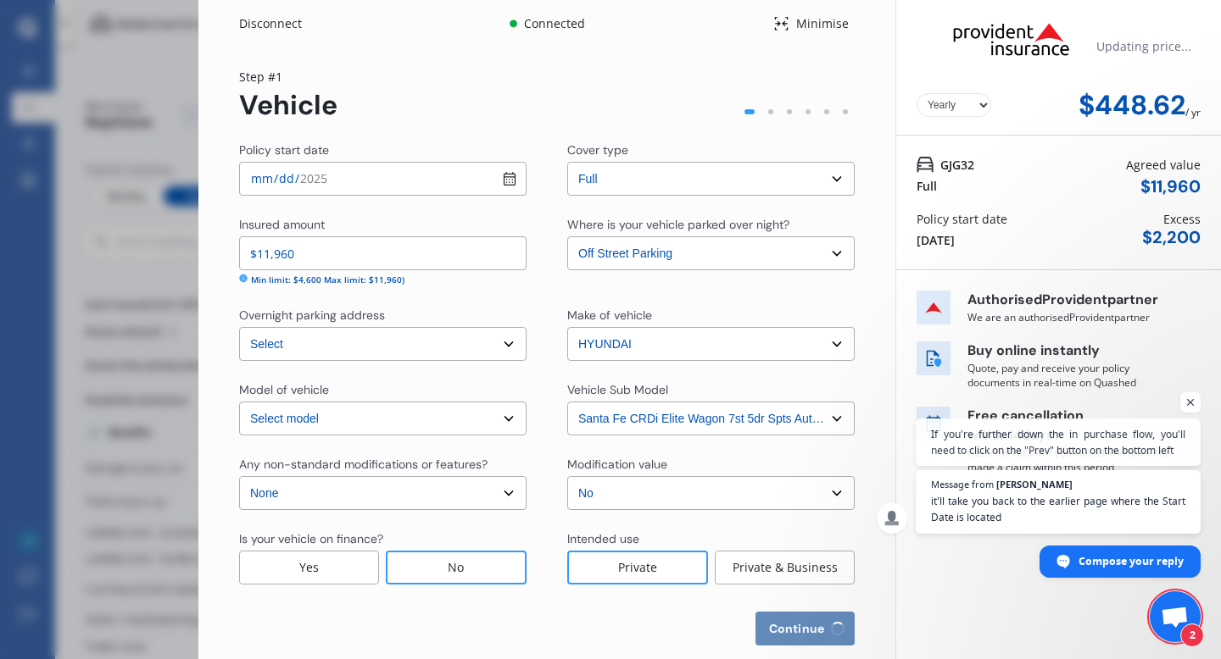
select select "06"
select select "08"
select select "1970"
select select "NZ_FULL"
select select "0"
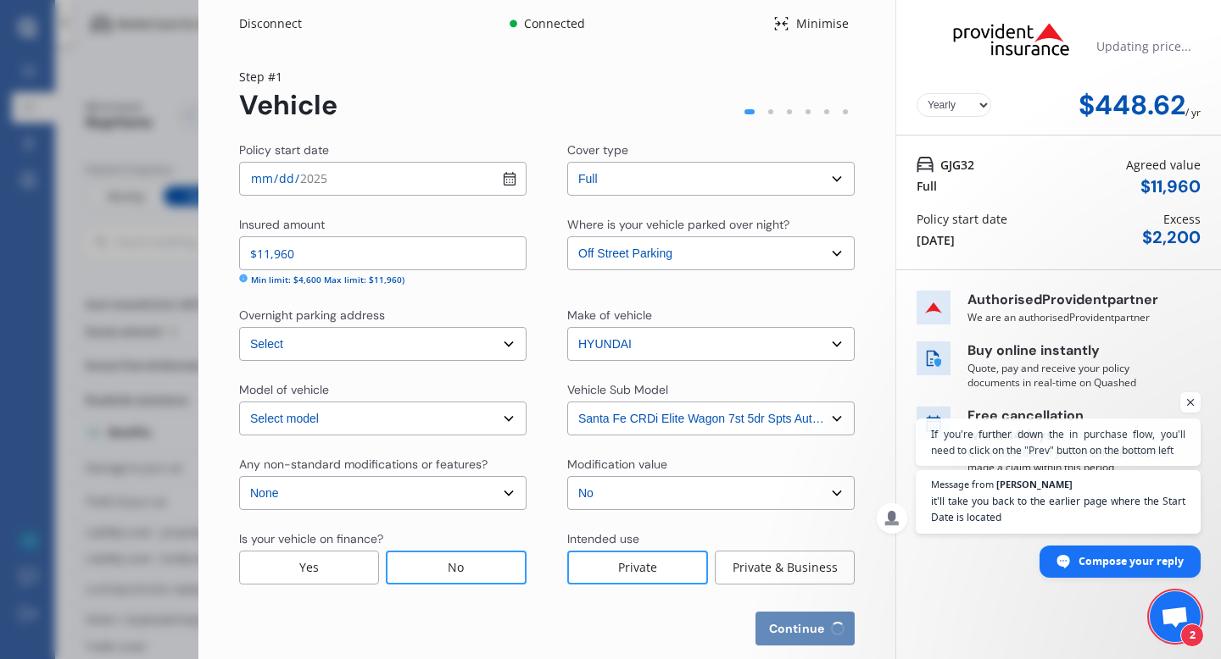
select select "25"
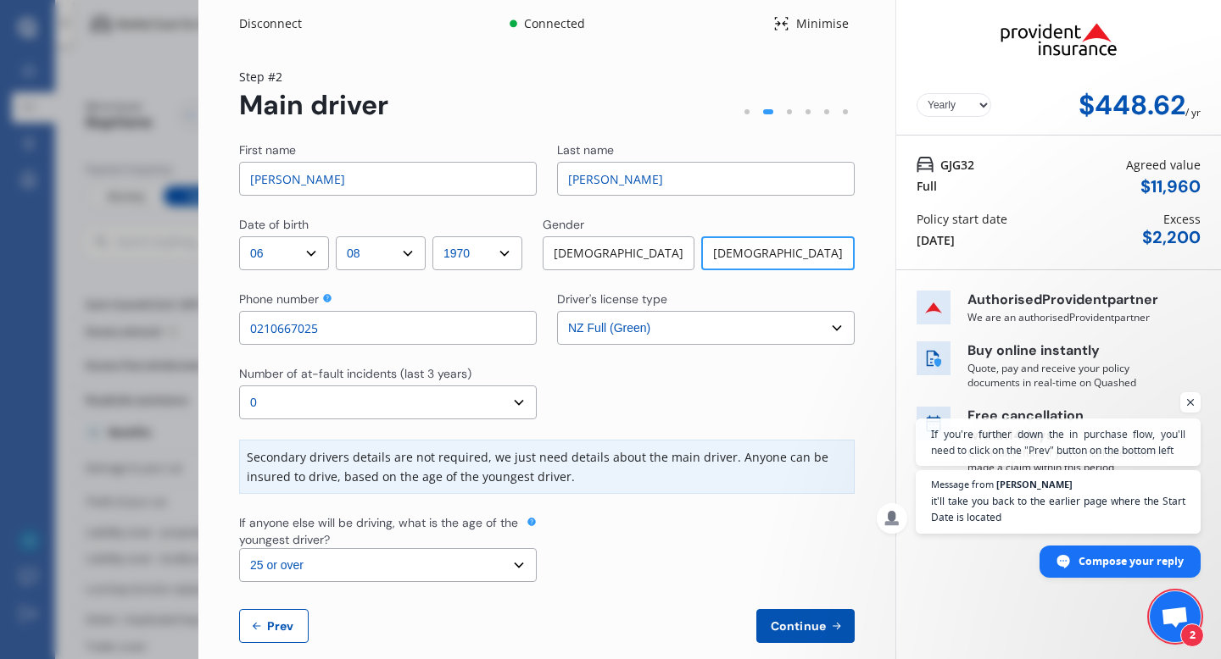
click at [625, 574] on span "Continue" at bounding box center [798, 627] width 62 height 14
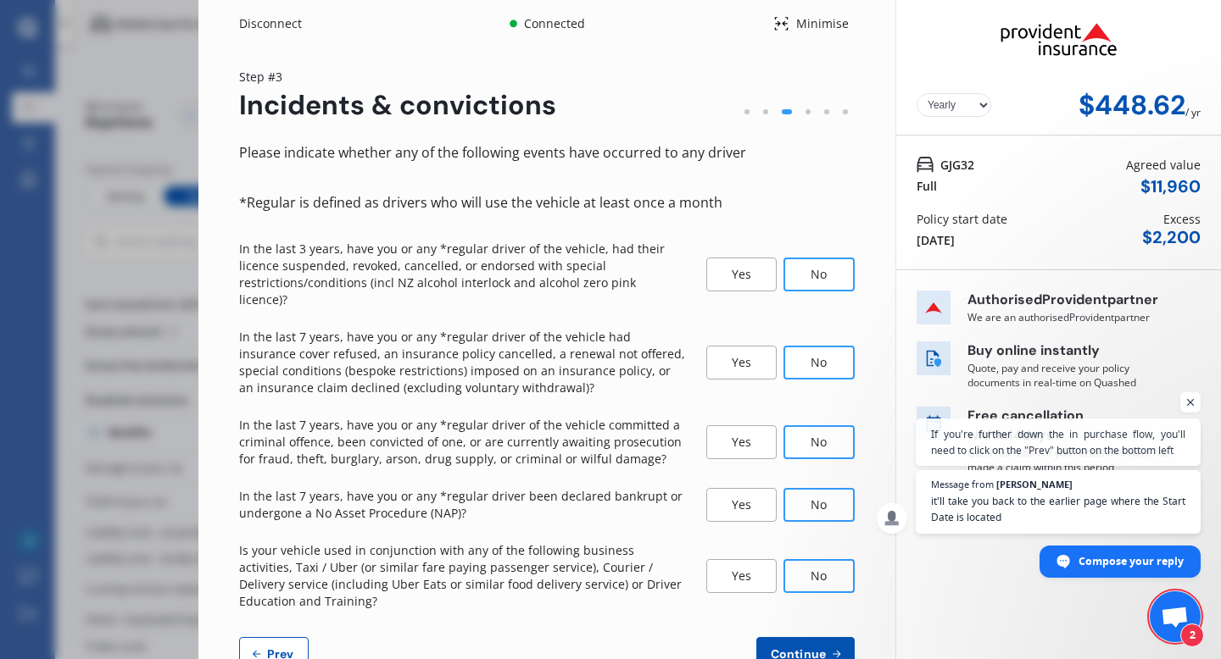
click at [625, 574] on span "Continue" at bounding box center [798, 655] width 62 height 14
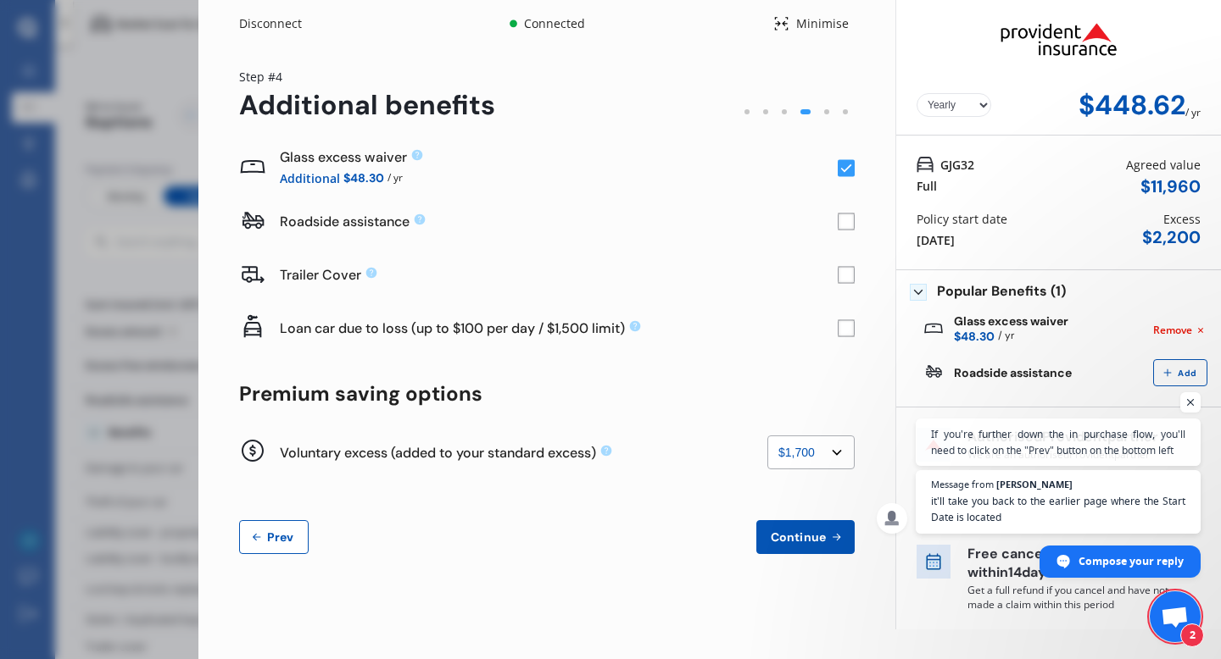
click at [625, 455] on select "None $200 $450 $700 $950 $1,200 $1,700" at bounding box center [810, 453] width 87 height 34
click at [625, 436] on select "None $200 $450 $700 $950 $1,200 $1,700" at bounding box center [810, 453] width 87 height 34
click at [625, 452] on select "None $200 $450 $700 $950 $1,200 $1,700" at bounding box center [810, 453] width 87 height 34
click at [625, 436] on select "None $200 $450 $700 $950 $1,200 $1,700" at bounding box center [810, 453] width 87 height 34
click at [625, 458] on select "None $200 $450 $700 $950 $1,200 $1,700" at bounding box center [810, 453] width 87 height 34
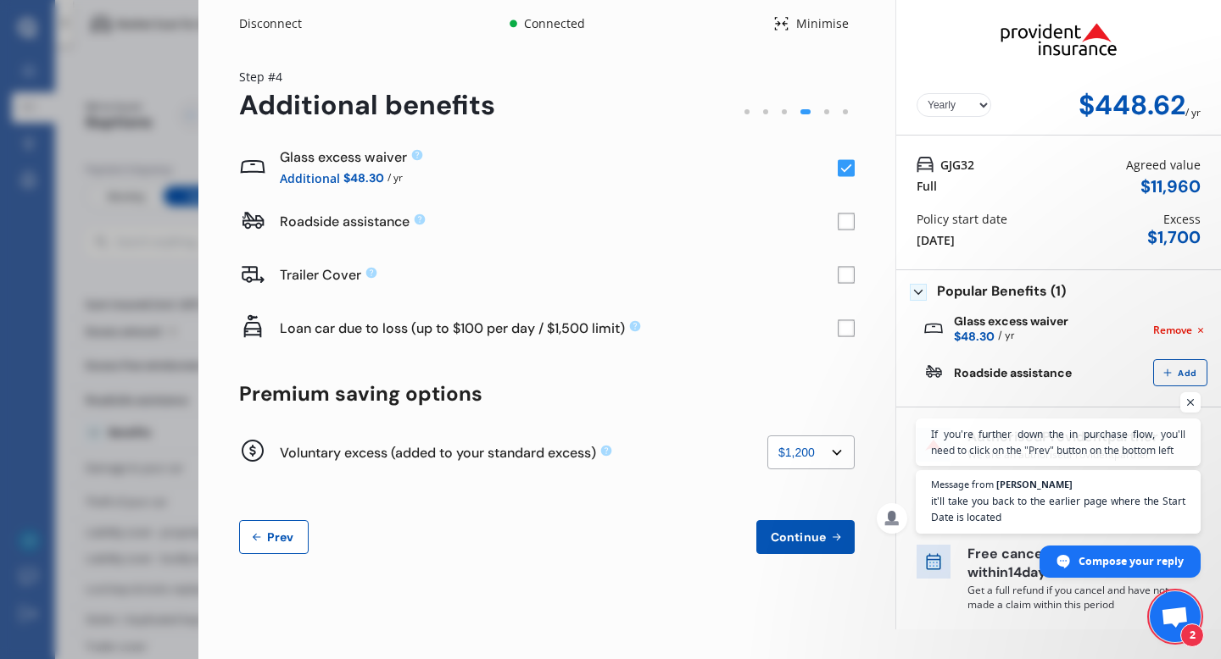
select select "950"
click at [625, 436] on select "None $200 $450 $700 $950 $1,200 $1,700" at bounding box center [810, 453] width 87 height 34
click at [625, 540] on span "Continue" at bounding box center [798, 538] width 62 height 14
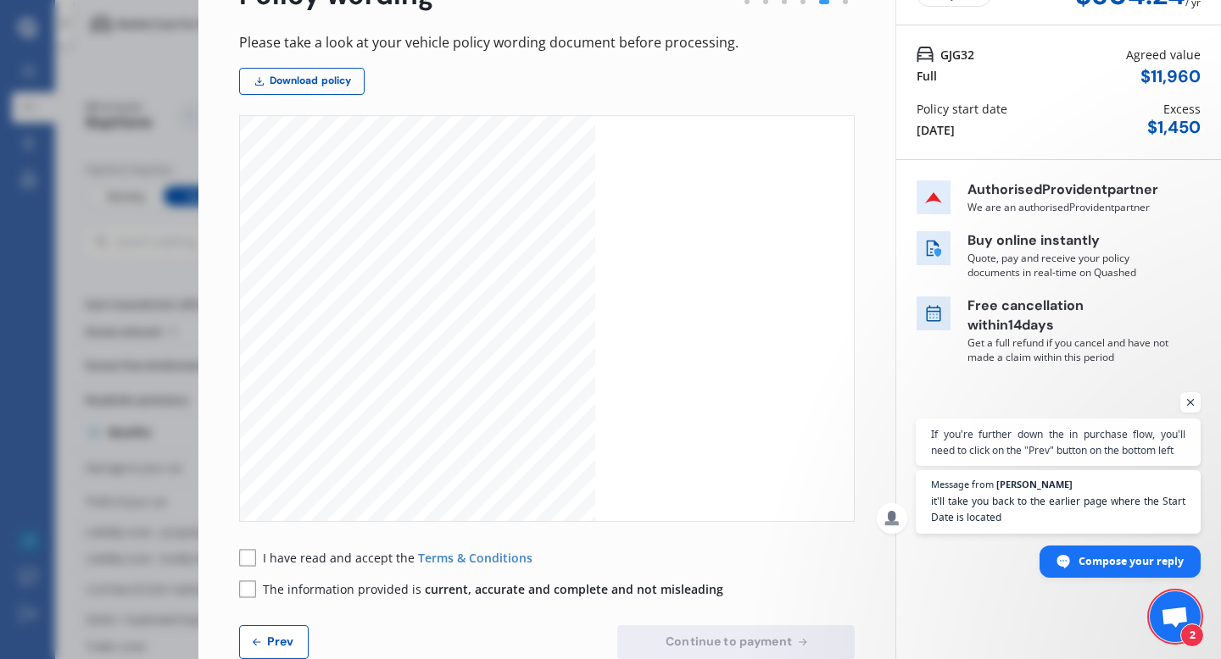
scroll to position [150, 0]
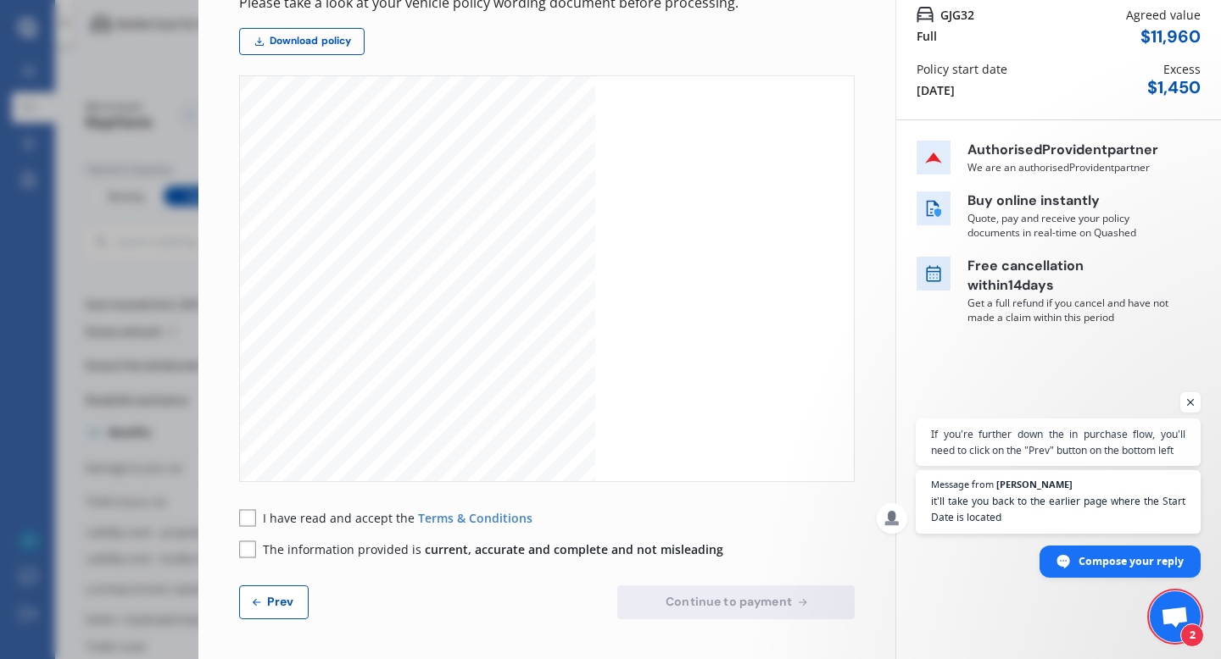
click at [625, 309] on div "Yearly Monthly $504.24 / yr GJG32 Full Agreed value $ 11,960 Policy start date …" at bounding box center [1057, 255] width 325 height 810
click at [268, 574] on span "Prev" at bounding box center [281, 602] width 34 height 14
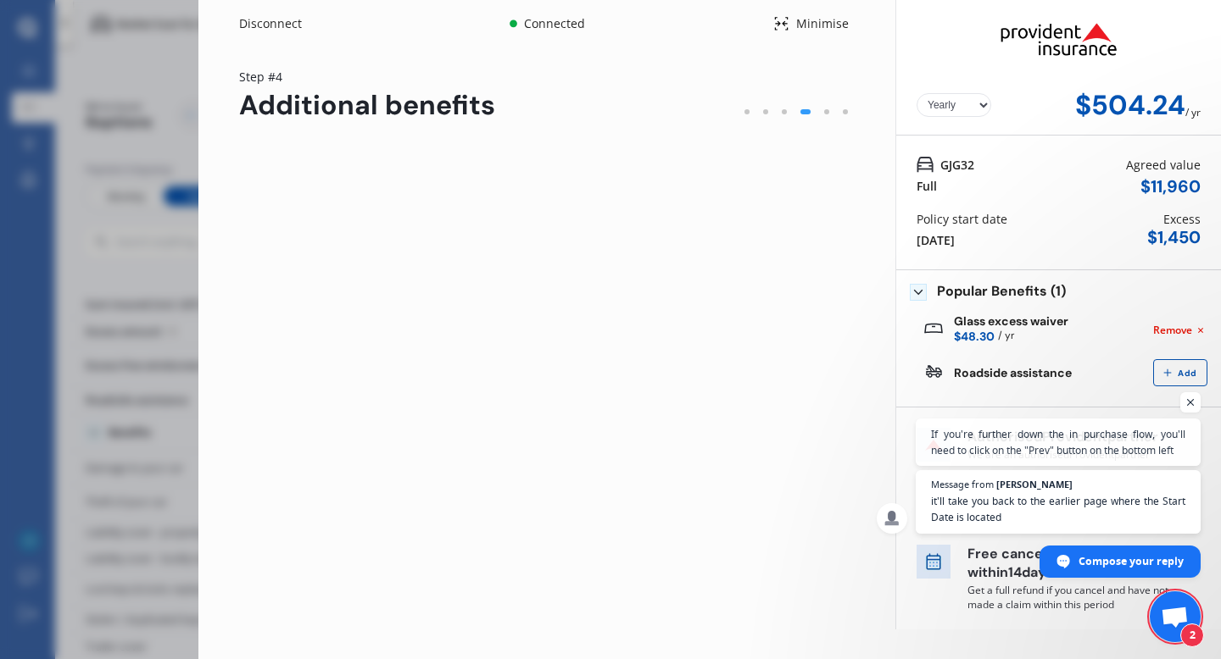
scroll to position [0, 0]
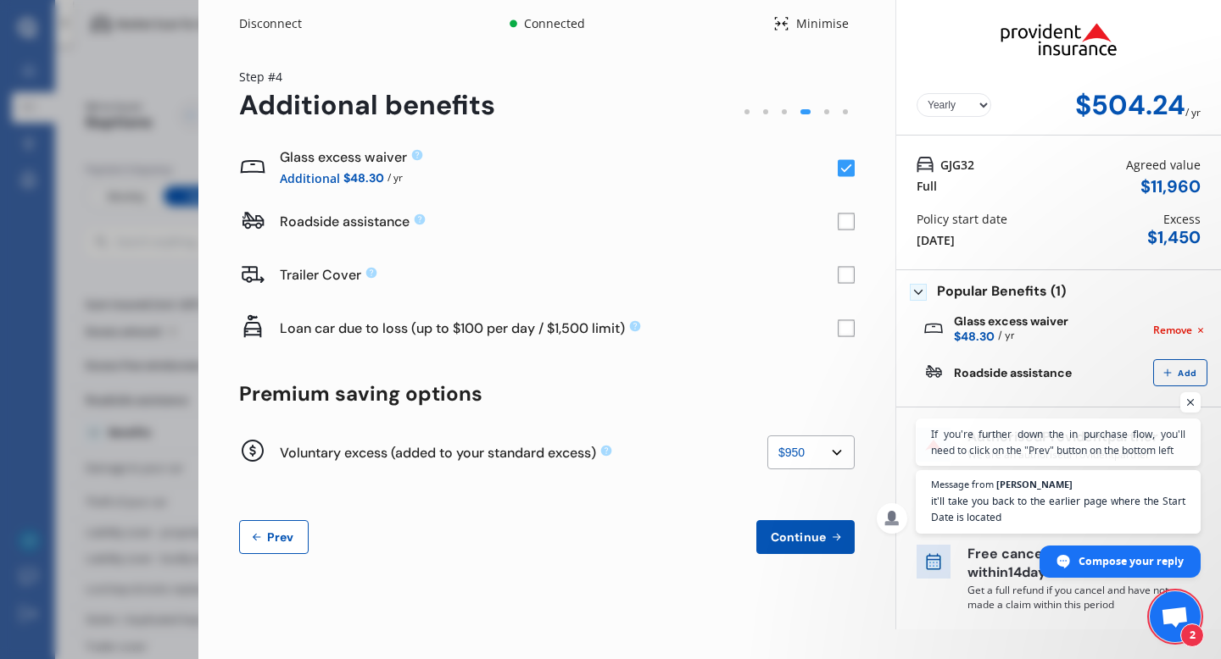
click at [625, 456] on select "None $200 $450 $700 $950 $1,200 $1,700" at bounding box center [810, 453] width 87 height 34
select select "200"
click at [625, 436] on select "None $200 $450 $700 $950 $1,200 $1,700" at bounding box center [810, 453] width 87 height 34
click at [625, 537] on span "Continue" at bounding box center [798, 538] width 62 height 14
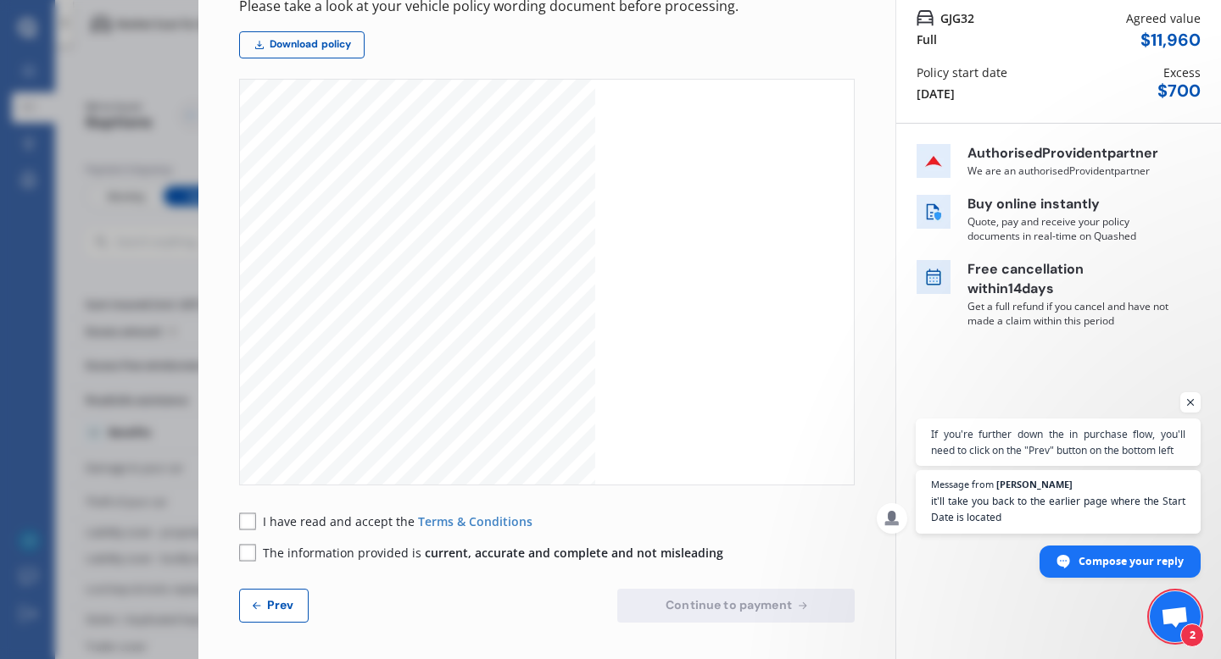
scroll to position [150, 0]
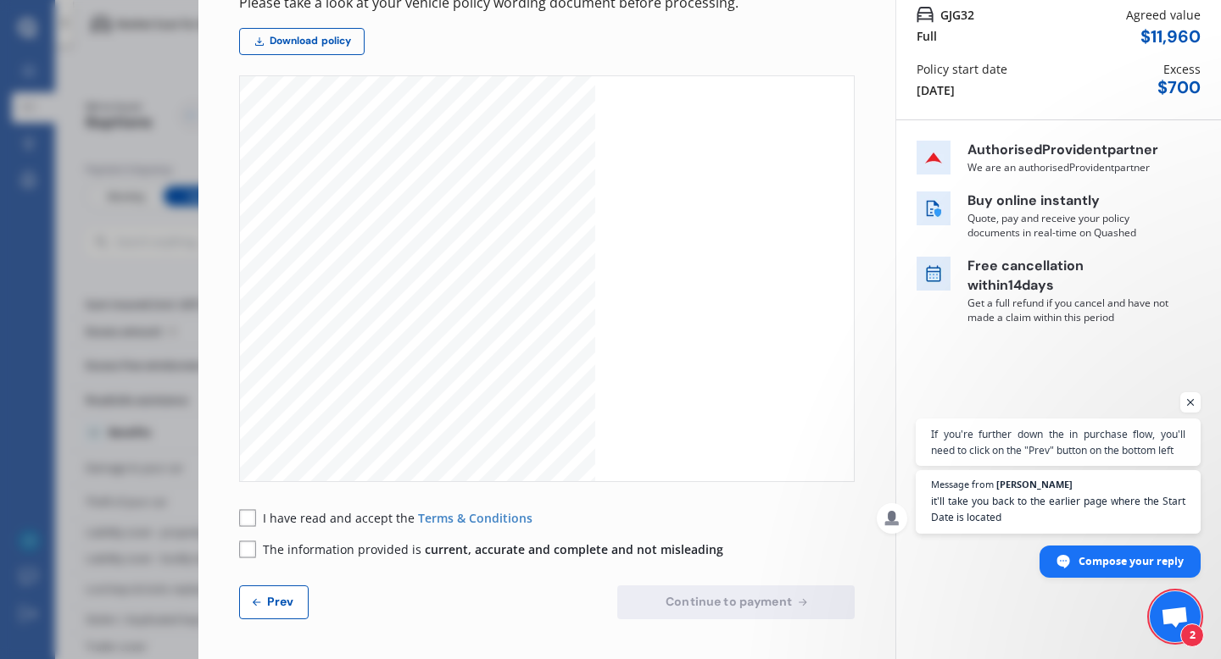
click at [264, 574] on button "Prev" at bounding box center [274, 603] width 70 height 34
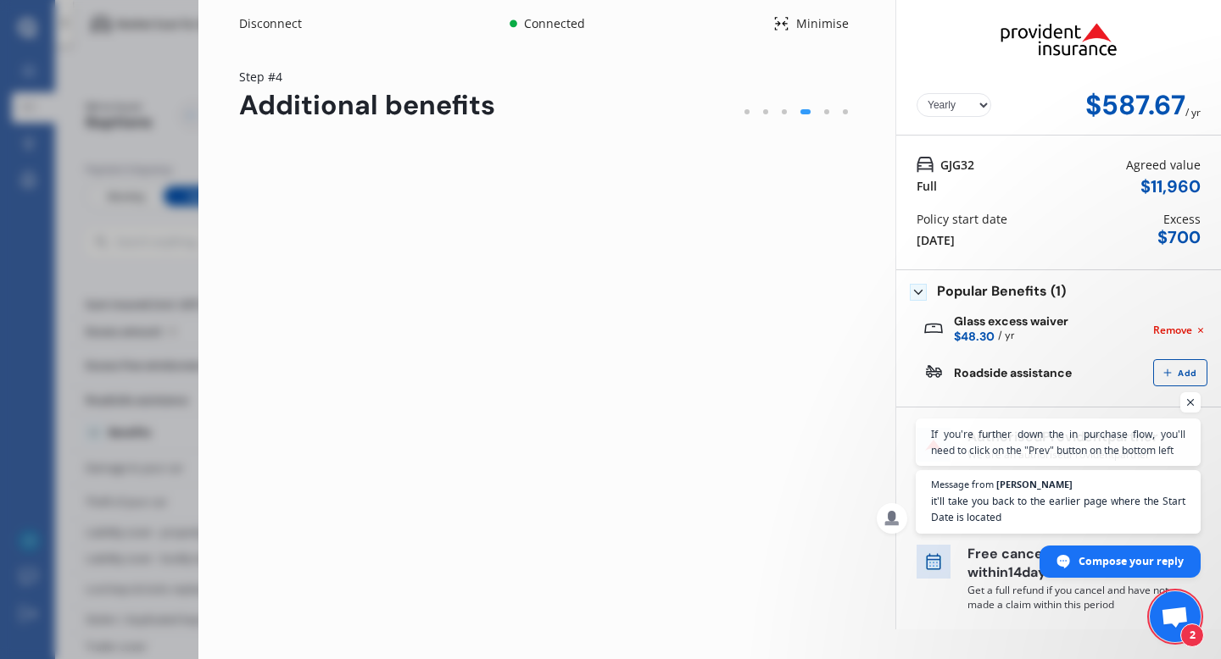
scroll to position [0, 0]
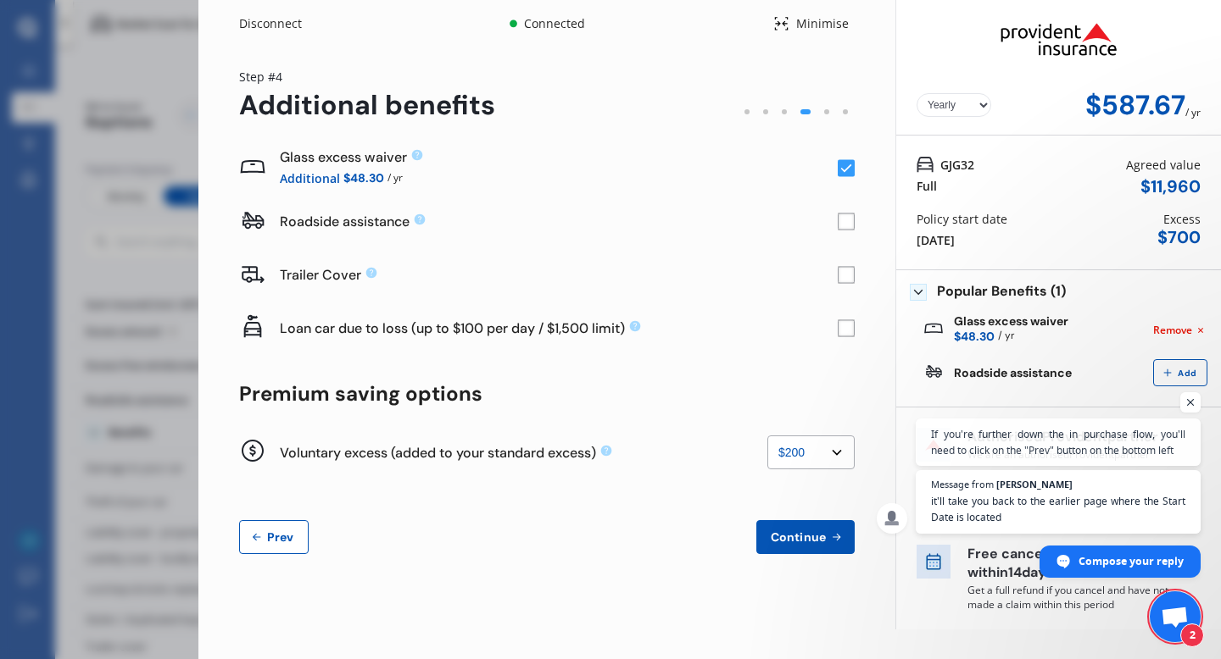
click at [625, 463] on select "None $200 $450 $700 $950 $1,200 $1,700" at bounding box center [810, 453] width 87 height 34
select select "1200"
click at [625, 436] on select "None $200 $450 $700 $950 $1,200 $1,700" at bounding box center [810, 453] width 87 height 34
click at [625, 542] on span "Continue" at bounding box center [798, 538] width 62 height 14
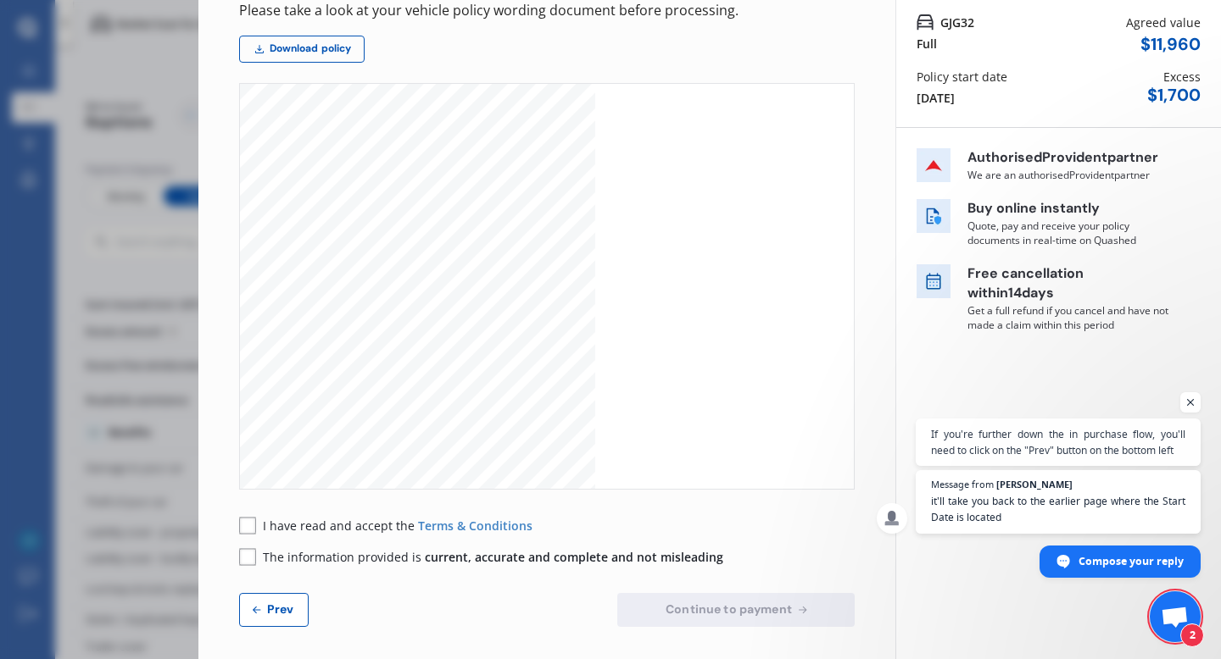
scroll to position [150, 0]
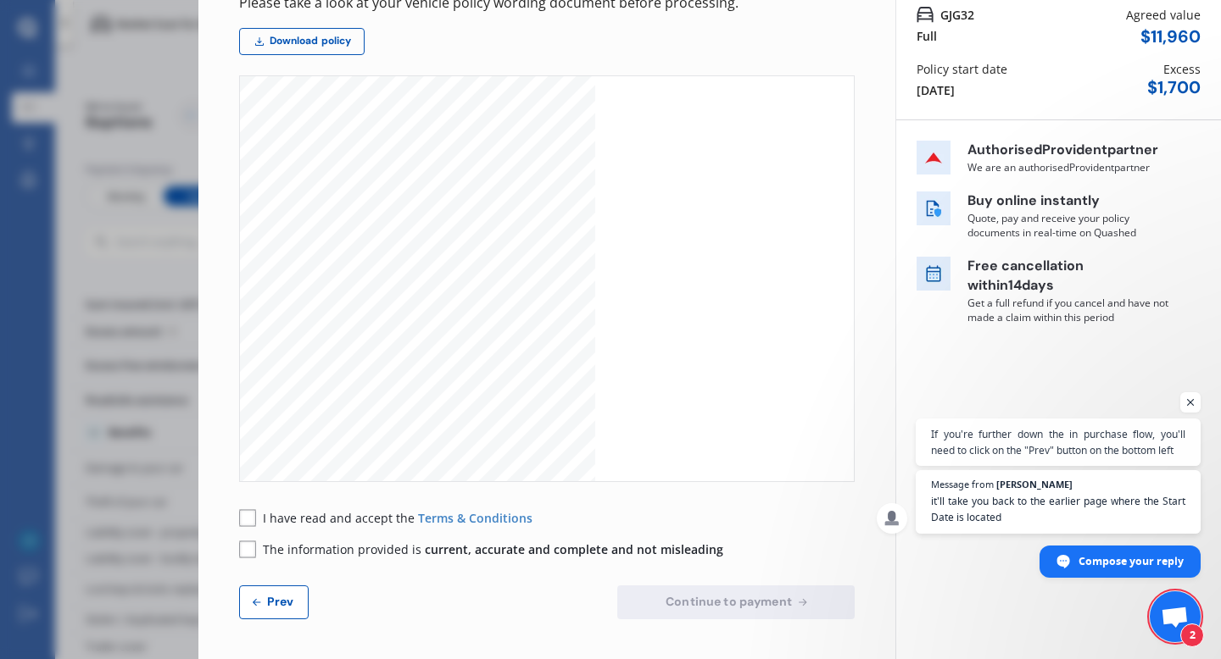
click at [266, 574] on span "Prev" at bounding box center [281, 602] width 34 height 14
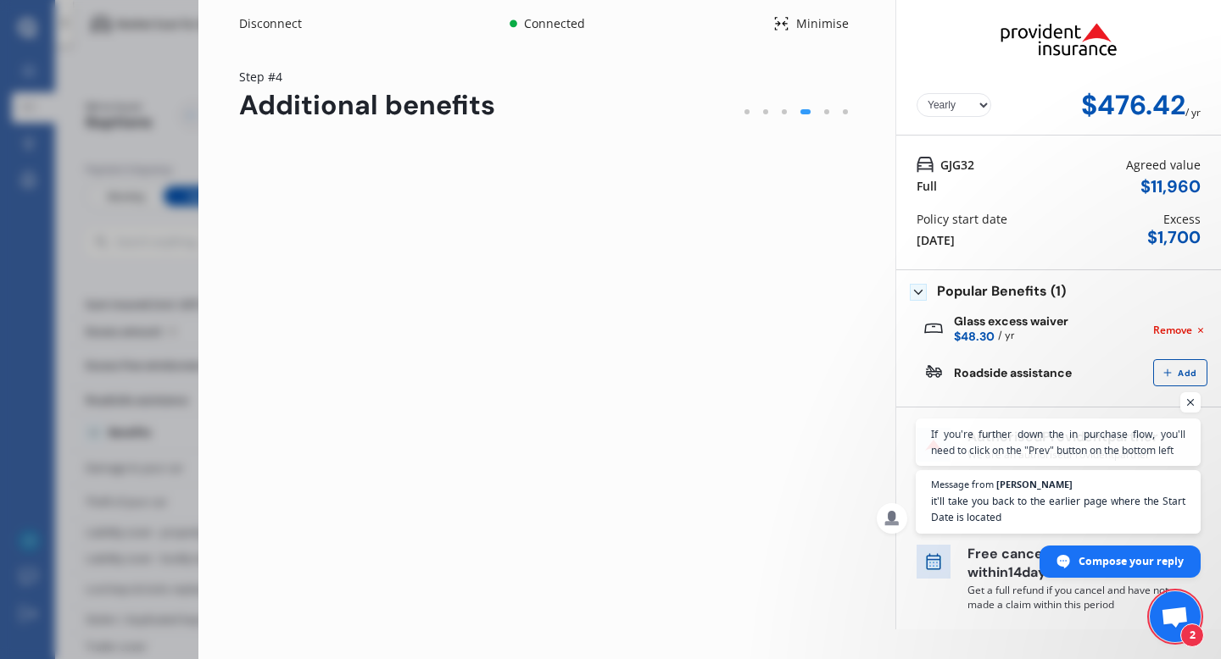
scroll to position [0, 0]
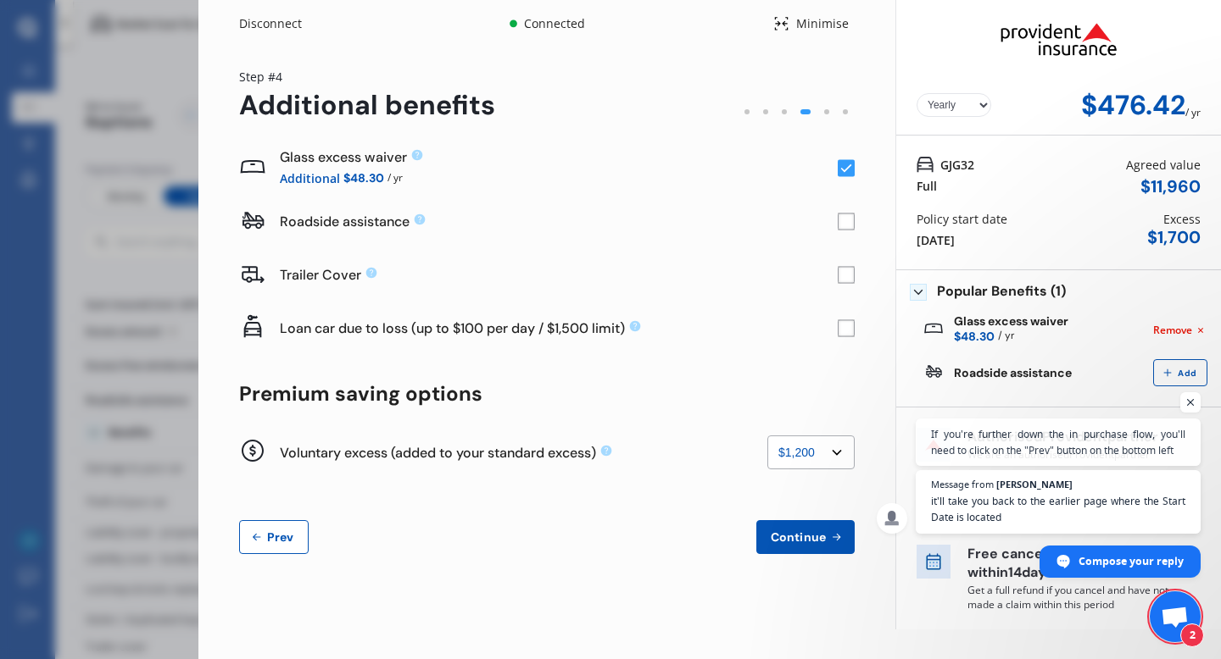
click at [625, 460] on select "None $200 $450 $700 $950 $1,200 $1,700" at bounding box center [810, 453] width 87 height 34
select select "1700"
click at [625, 436] on select "None $200 $450 $700 $950 $1,200 $1,700" at bounding box center [810, 453] width 87 height 34
click at [625, 541] on span "Continue" at bounding box center [798, 538] width 62 height 14
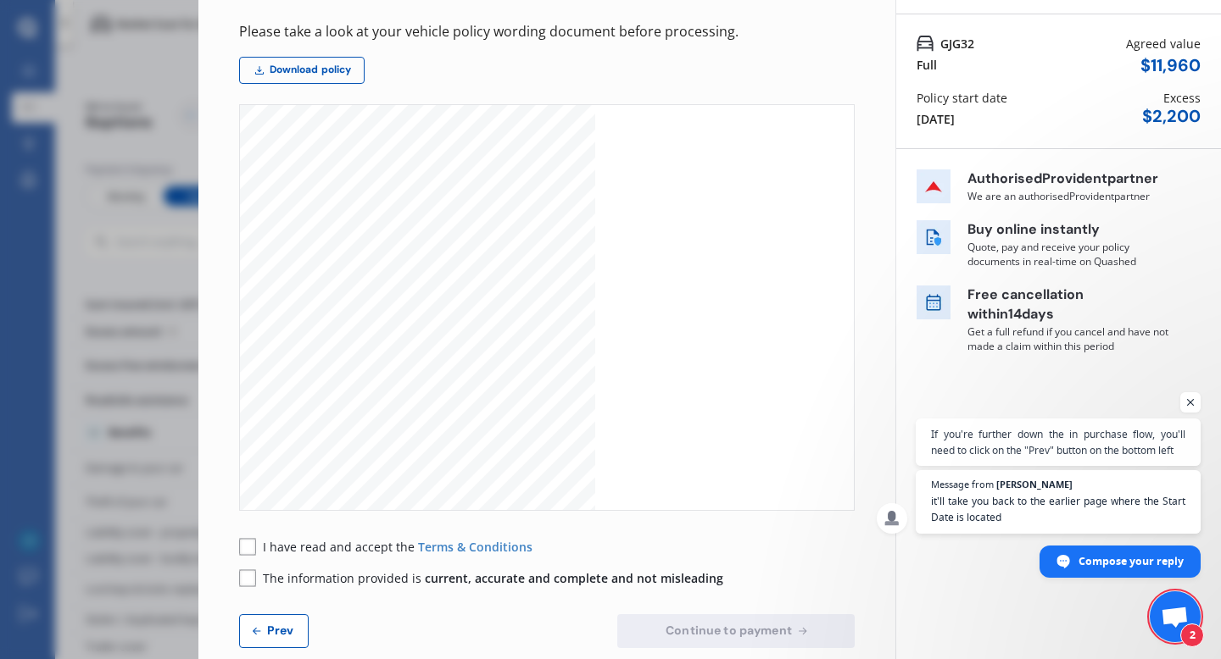
scroll to position [150, 0]
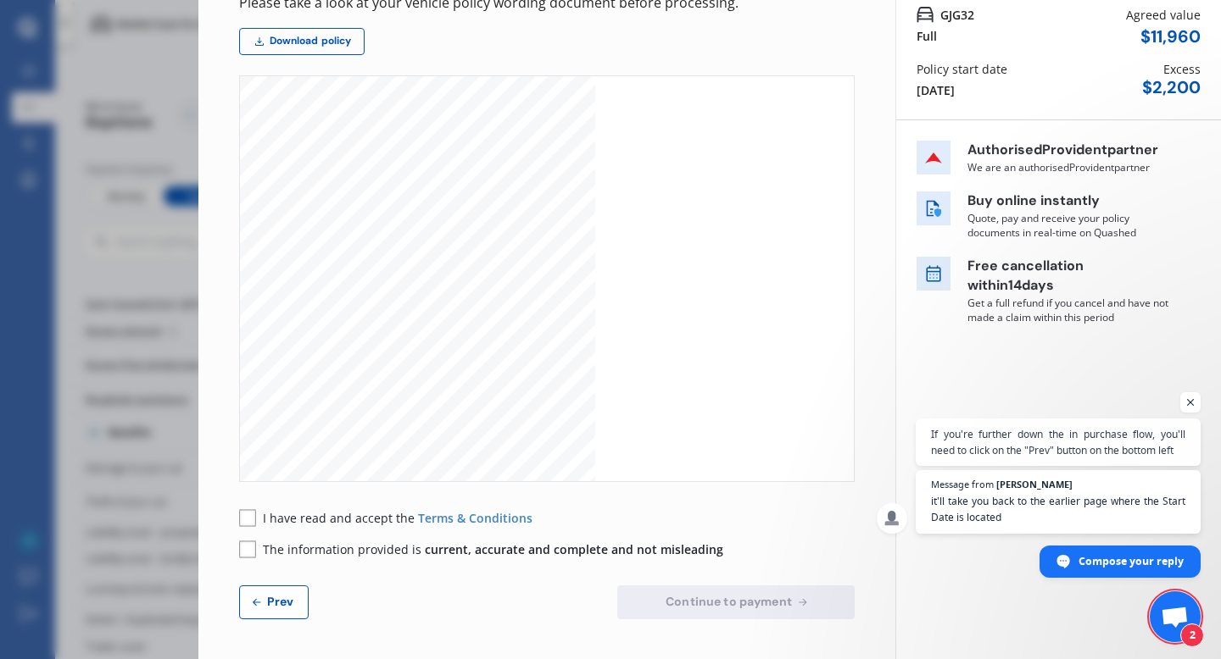
click at [266, 574] on span "Prev" at bounding box center [281, 602] width 34 height 14
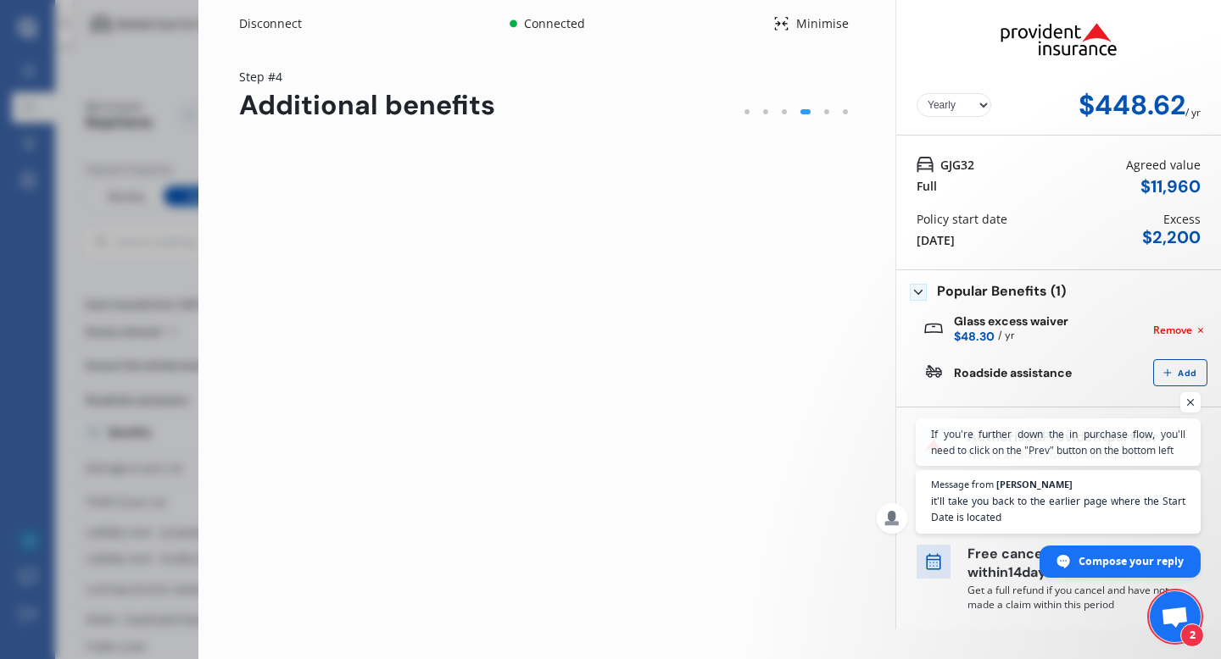
scroll to position [0, 0]
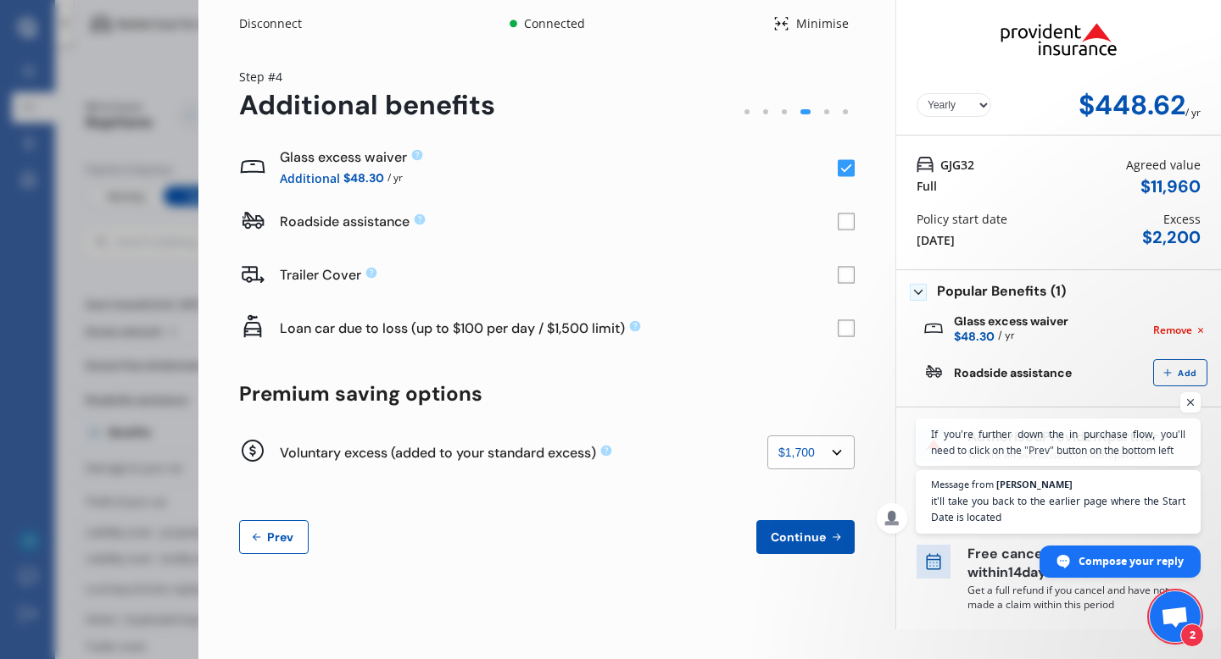
click at [625, 458] on select "None $200 $450 $700 $950 $1,200 $1,700" at bounding box center [810, 453] width 87 height 34
select select "950"
click at [625, 436] on select "None $200 $450 $700 $950 $1,200 $1,700" at bounding box center [810, 453] width 87 height 34
click at [625, 531] on span "Continue" at bounding box center [798, 538] width 62 height 14
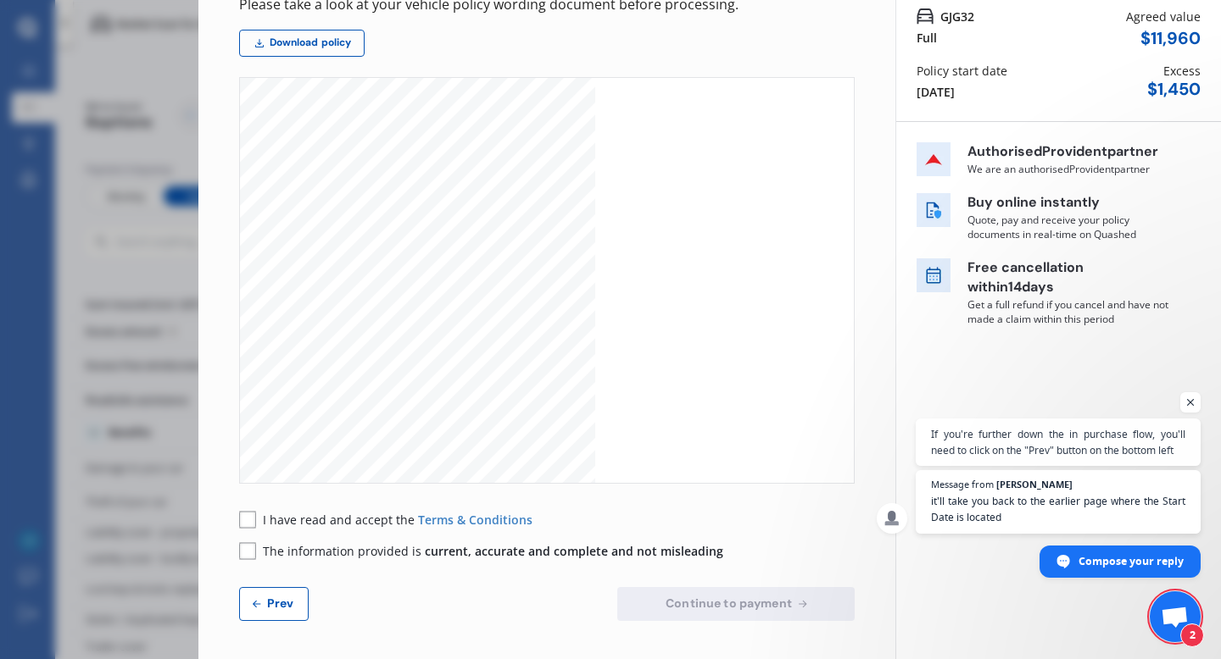
scroll to position [150, 0]
click at [277, 574] on button "Prev" at bounding box center [274, 603] width 70 height 34
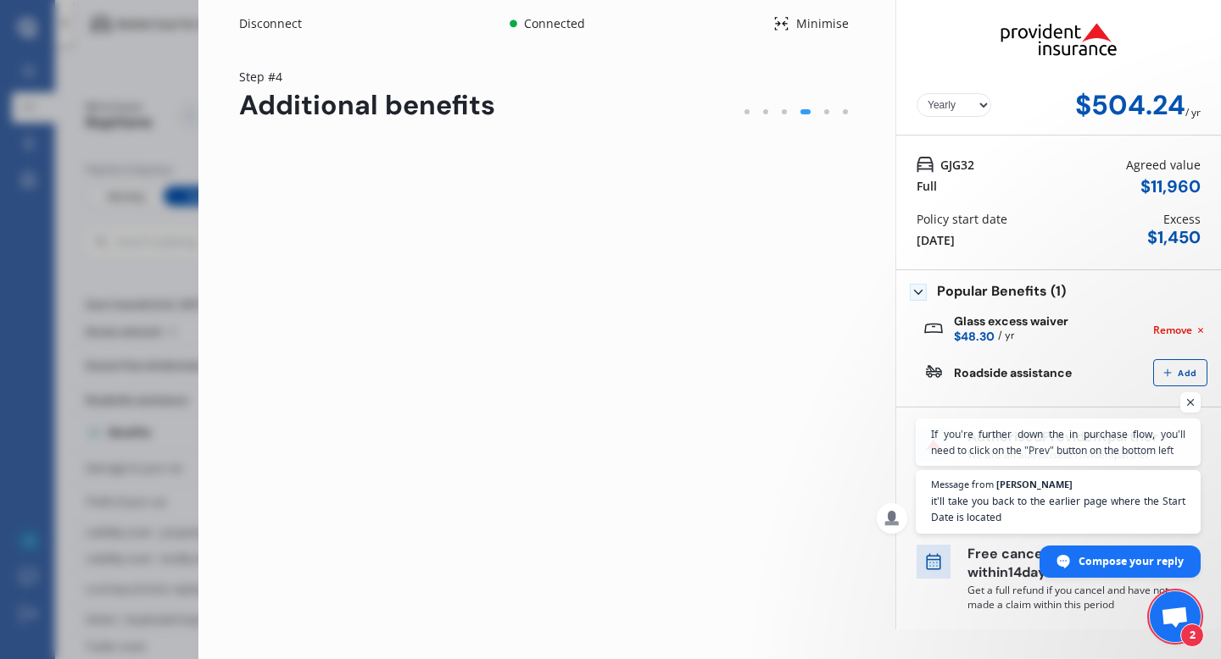
scroll to position [0, 0]
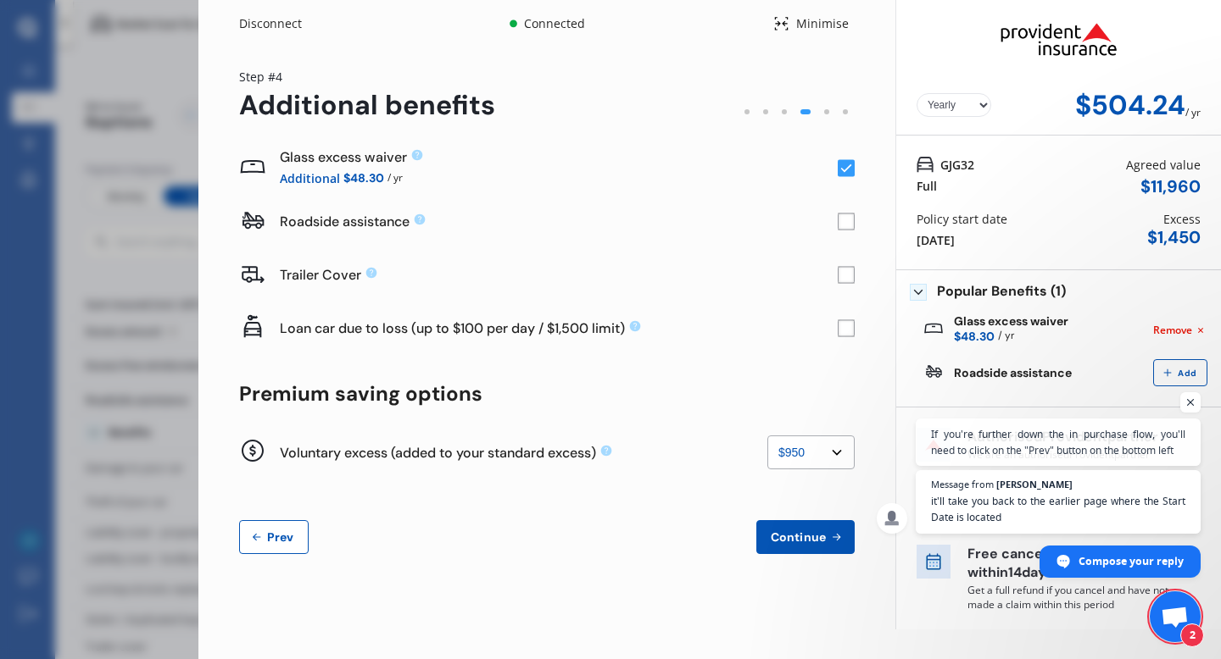
click at [625, 459] on select "None $200 $450 $700 $950 $1,200 $1,700" at bounding box center [810, 453] width 87 height 34
select select "1700"
click at [625, 436] on select "None $200 $450 $700 $950 $1,200 $1,700" at bounding box center [810, 453] width 87 height 34
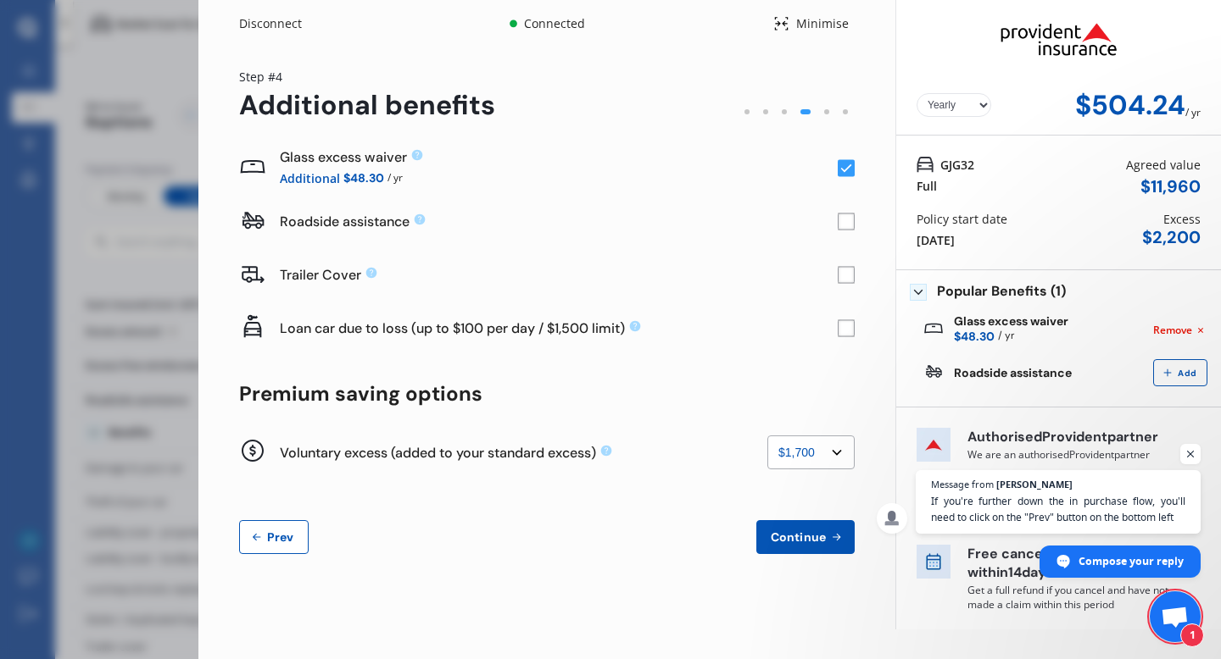
click at [625, 531] on span "Continue" at bounding box center [798, 538] width 62 height 14
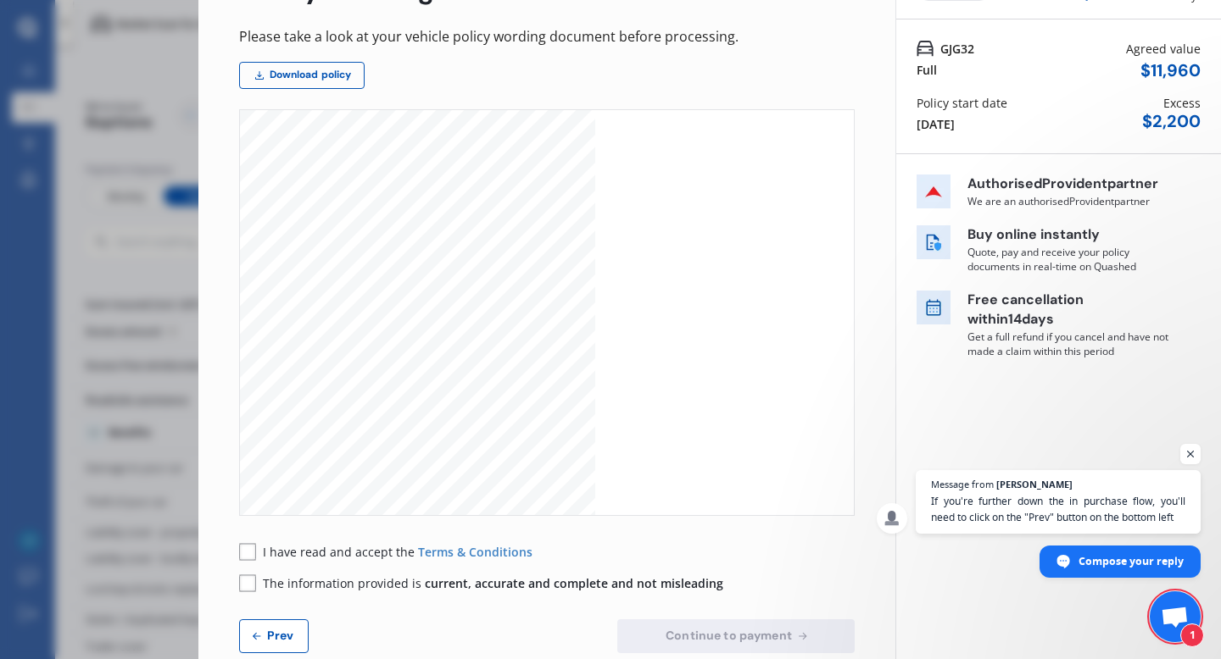
scroll to position [150, 0]
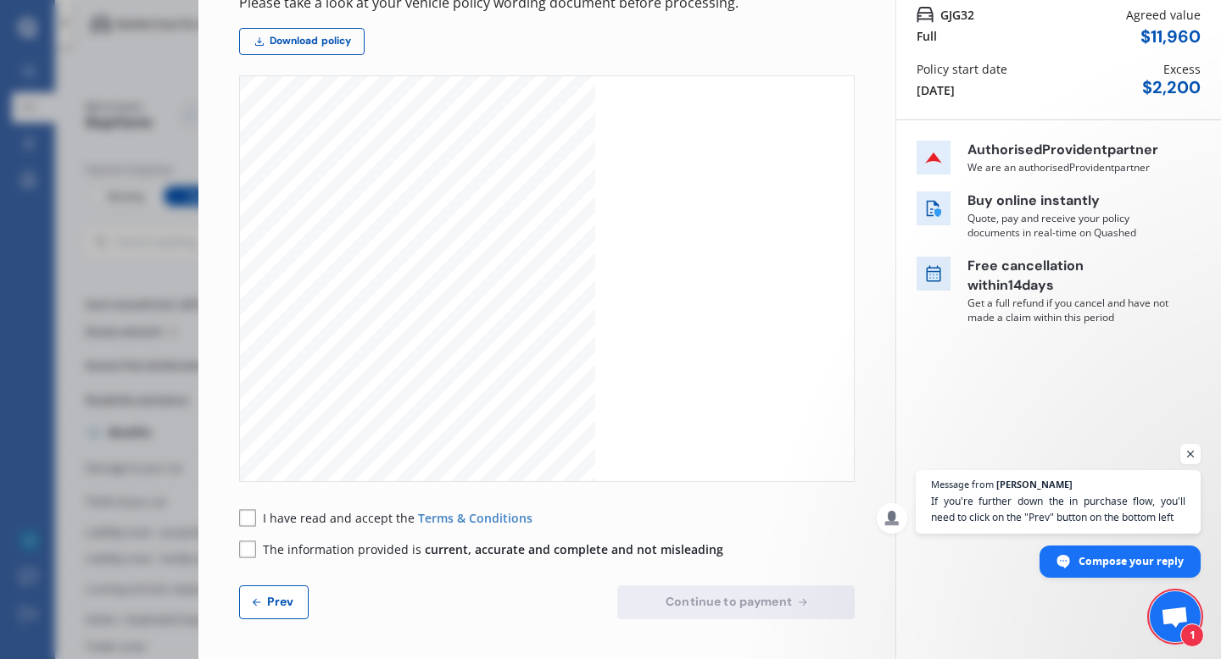
click at [272, 574] on span "Prev" at bounding box center [281, 602] width 34 height 14
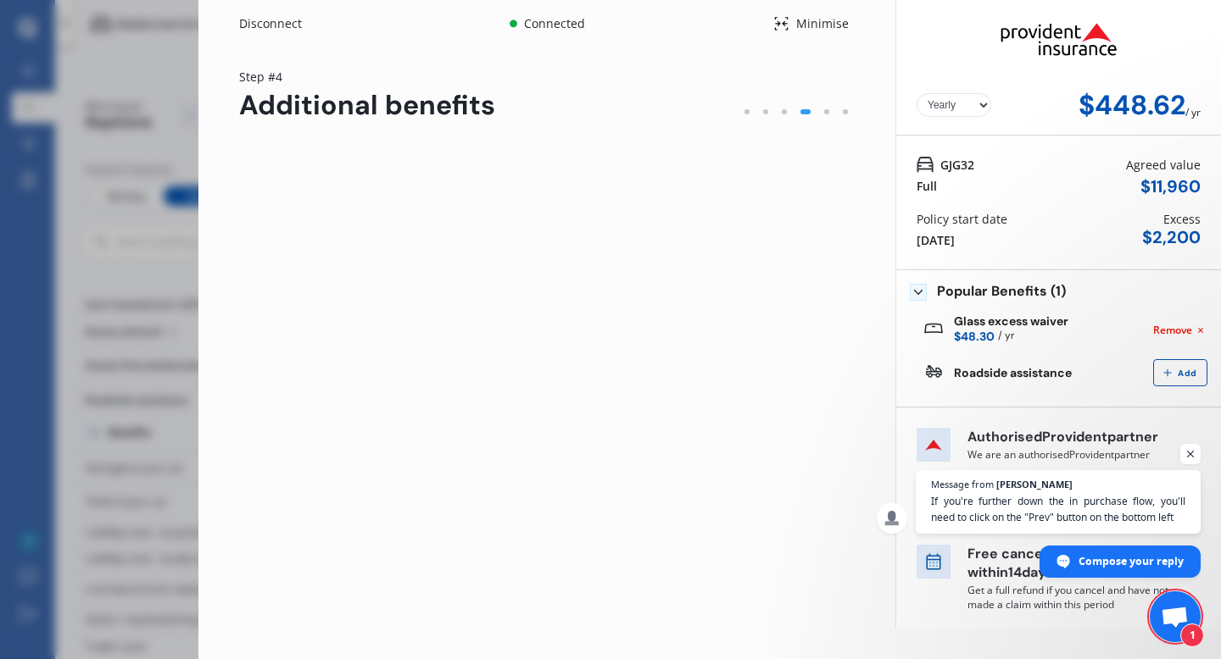
scroll to position [0, 0]
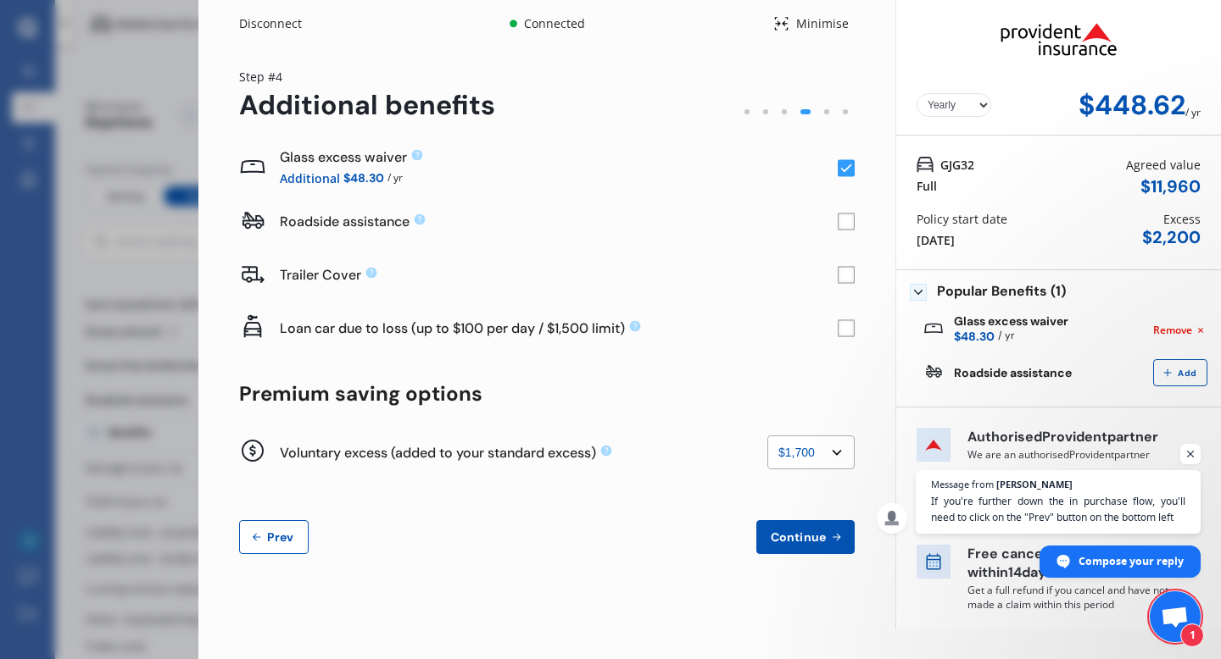
click at [625, 455] on select "None $200 $450 $700 $950 $1,200 $1,700" at bounding box center [810, 453] width 87 height 34
click at [625, 453] on select "None $200 $450 $700 $950 $1,200 $1,700" at bounding box center [810, 453] width 87 height 34
select select "700"
click at [625, 436] on select "None $200 $450 $700 $950 $1,200 $1,700" at bounding box center [810, 453] width 87 height 34
click at [625, 534] on span "Continue" at bounding box center [798, 538] width 62 height 14
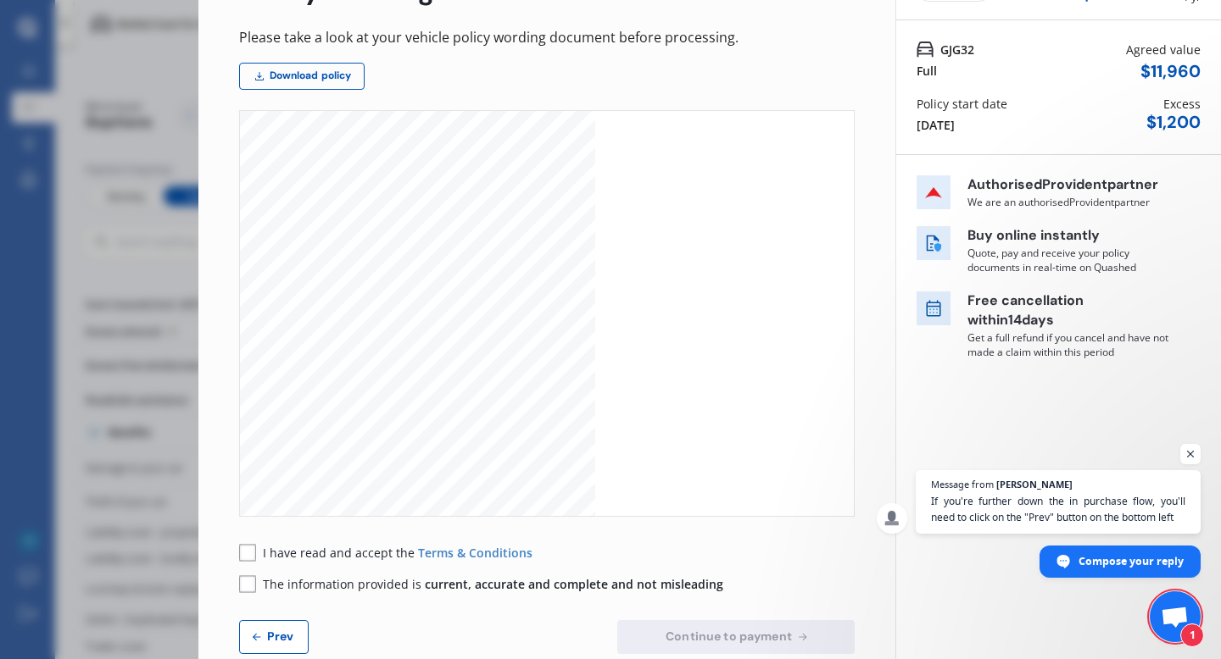
scroll to position [150, 0]
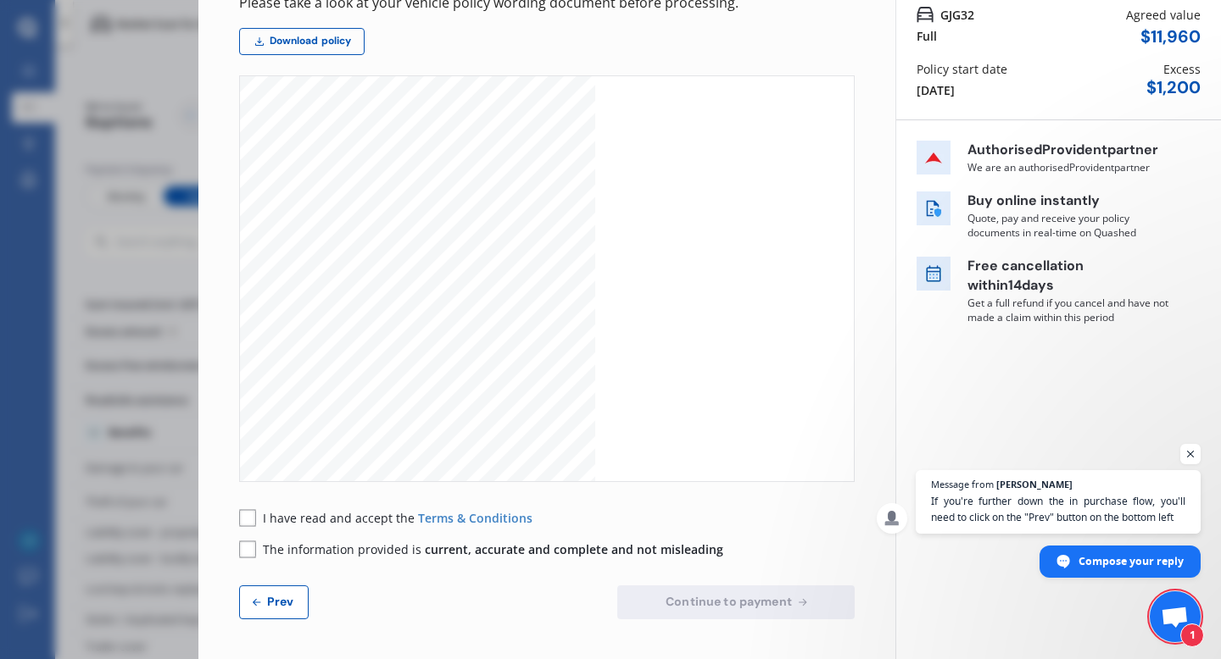
click at [276, 574] on span "Prev" at bounding box center [281, 602] width 34 height 14
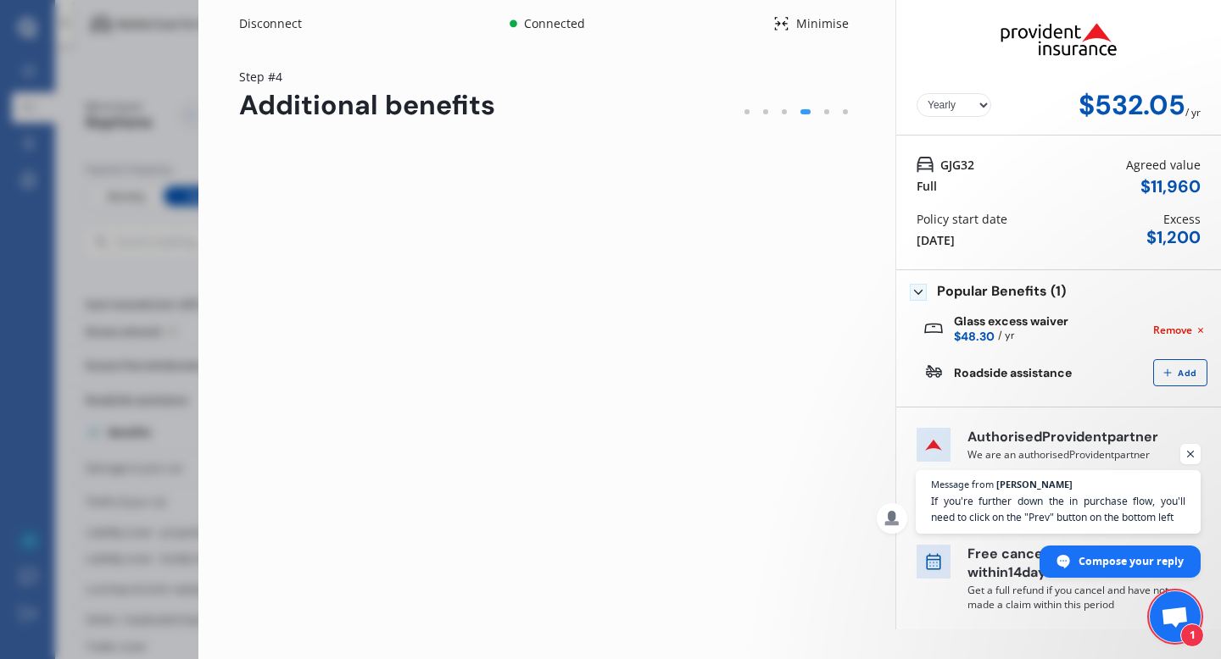
scroll to position [0, 0]
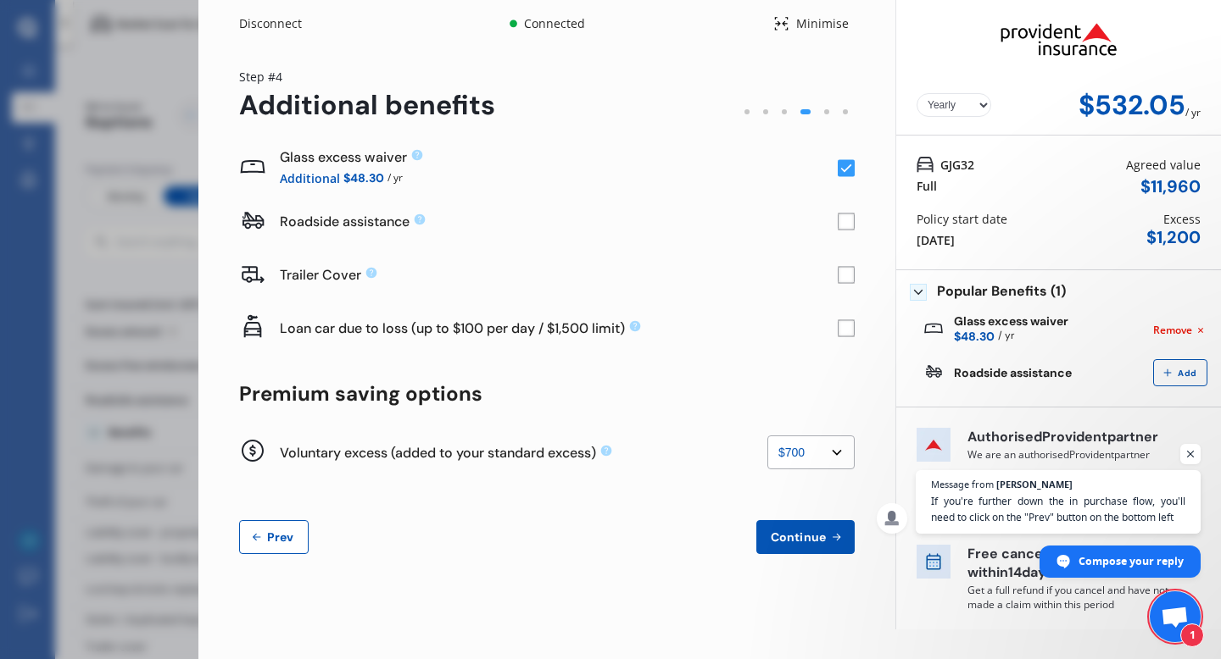
click at [625, 460] on select "None $200 $450 $700 $950 $1,200 $1,700" at bounding box center [810, 453] width 87 height 34
select select "950"
click at [625, 436] on select "None $200 $450 $700 $950 $1,200 $1,700" at bounding box center [810, 453] width 87 height 34
click at [625, 536] on span "Continue" at bounding box center [798, 538] width 62 height 14
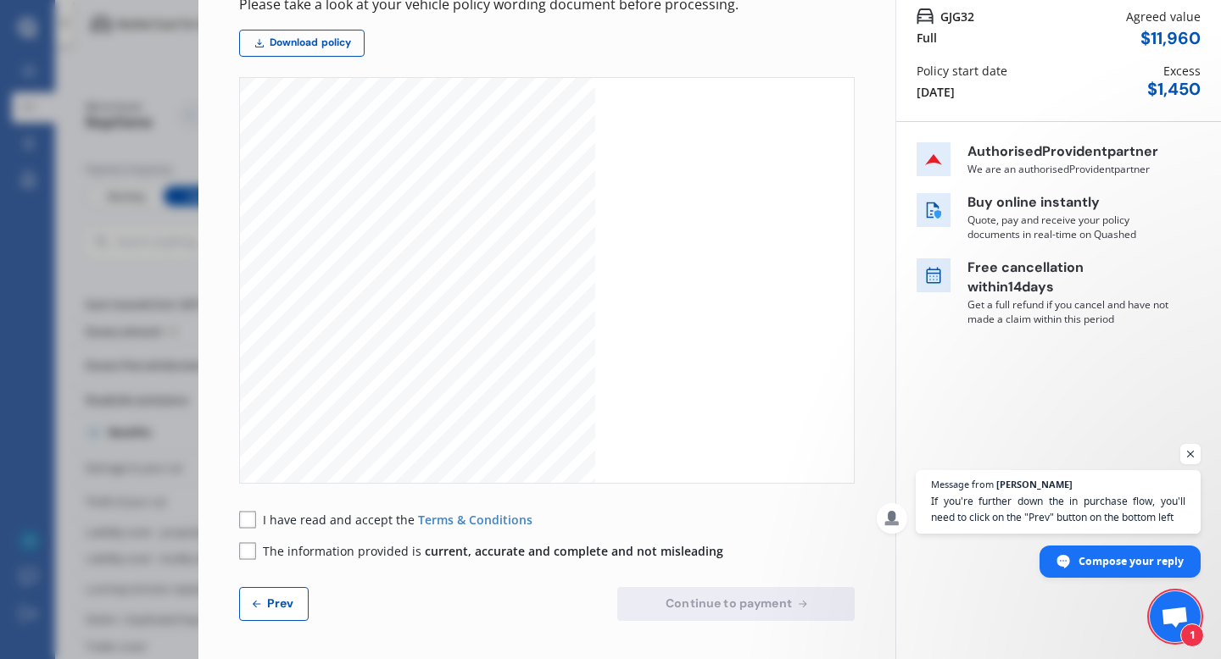
scroll to position [150, 0]
click at [418, 520] on span "Terms & Conditions" at bounding box center [475, 518] width 114 height 16
click at [451, 314] on div "CARMINDER MOTOR VEHICLE INSURANCE Driving Confidence This policy is provided to…" at bounding box center [418, 328] width 356 height 504
click at [453, 269] on span "MOTOR VEHICLE INSURANCE" at bounding box center [436, 282] width 201 height 28
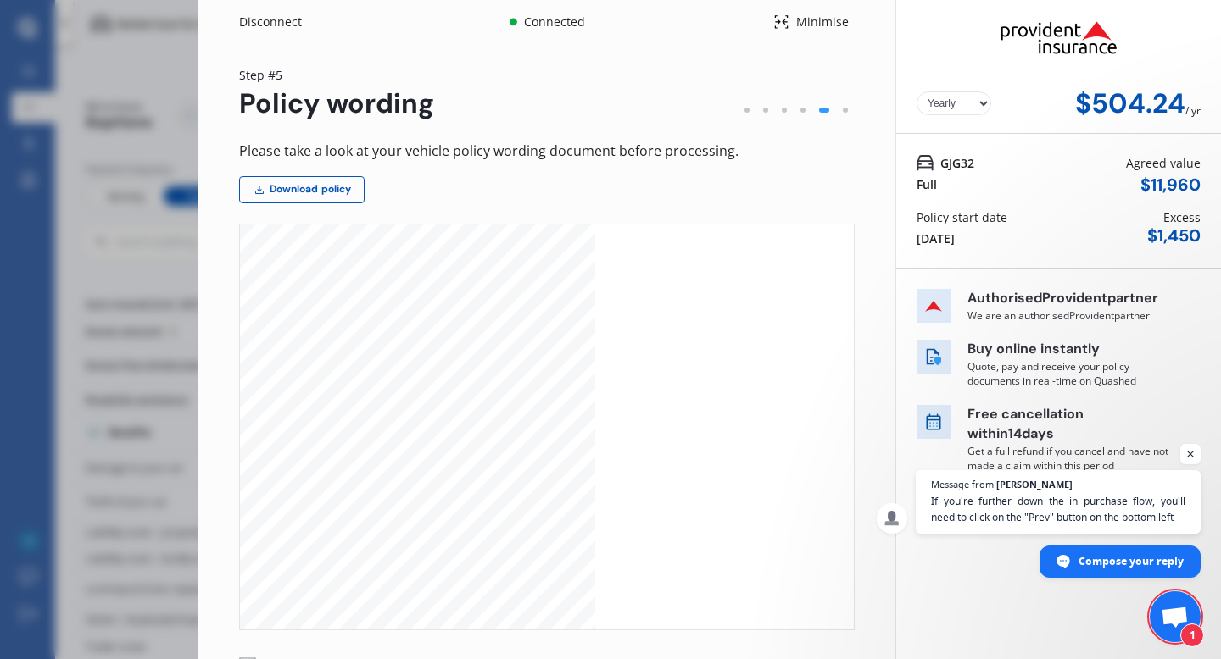
scroll to position [0, 0]
click at [330, 191] on link "Download policy" at bounding box center [301, 191] width 125 height 27
